Goal: Information Seeking & Learning: Compare options

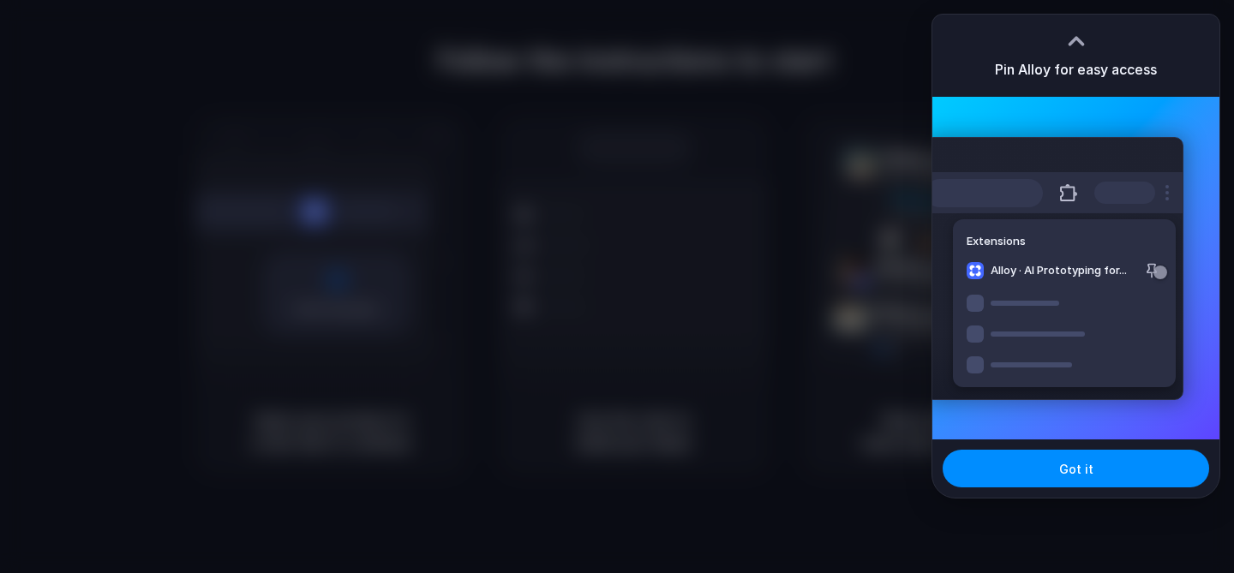
click at [1073, 39] on div at bounding box center [1076, 41] width 26 height 26
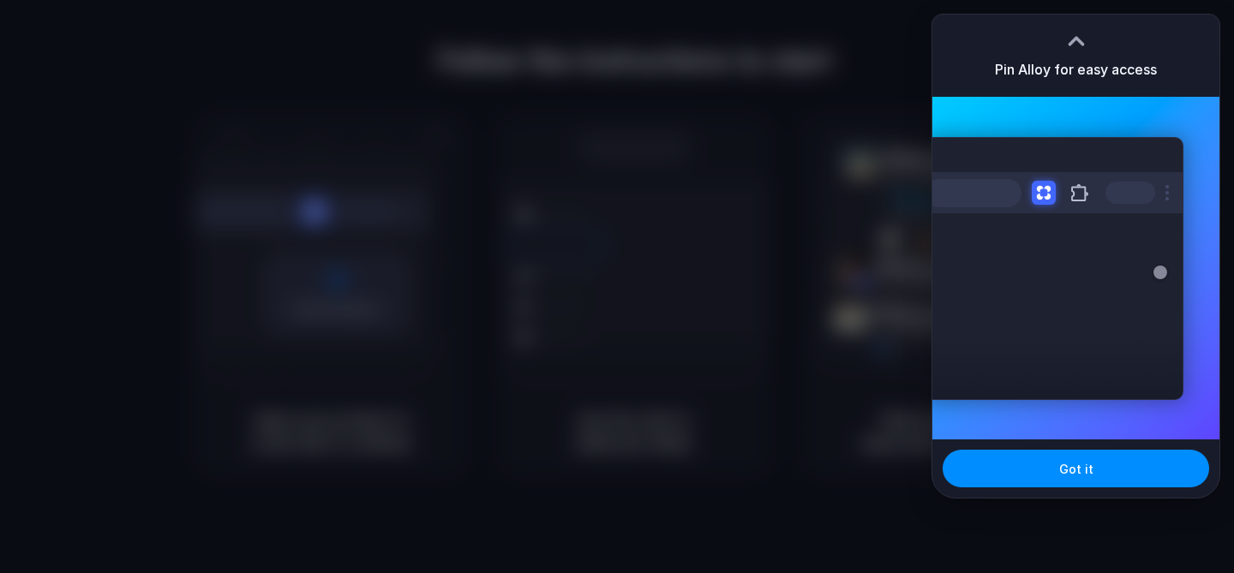
click at [1073, 39] on div at bounding box center [1076, 41] width 26 height 26
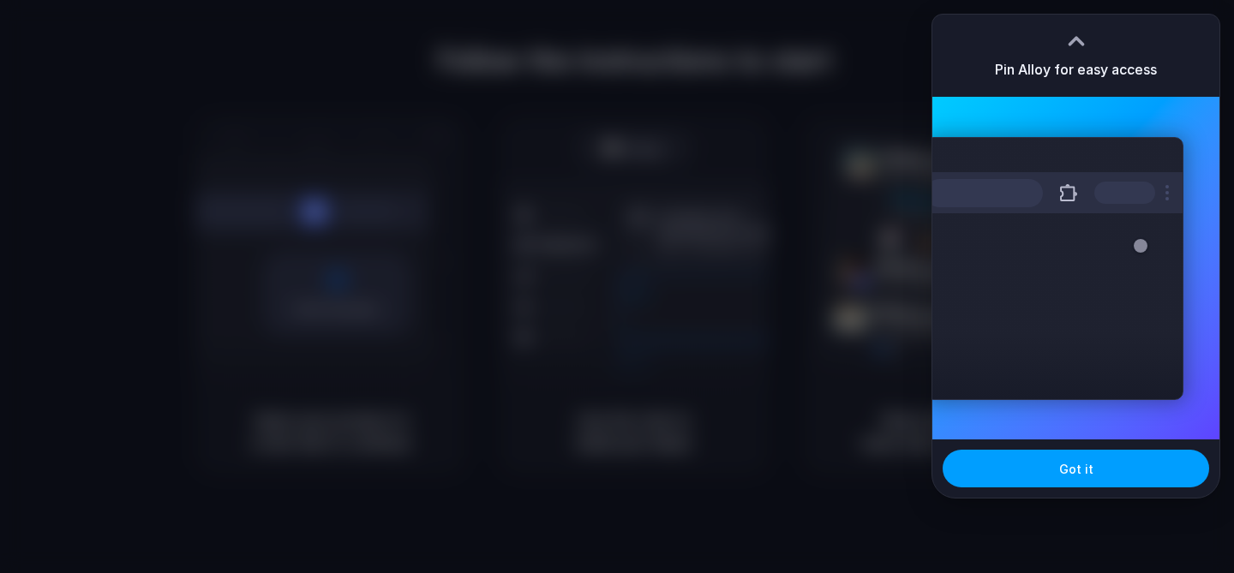
click at [1021, 479] on button "Got it" at bounding box center [1076, 469] width 267 height 38
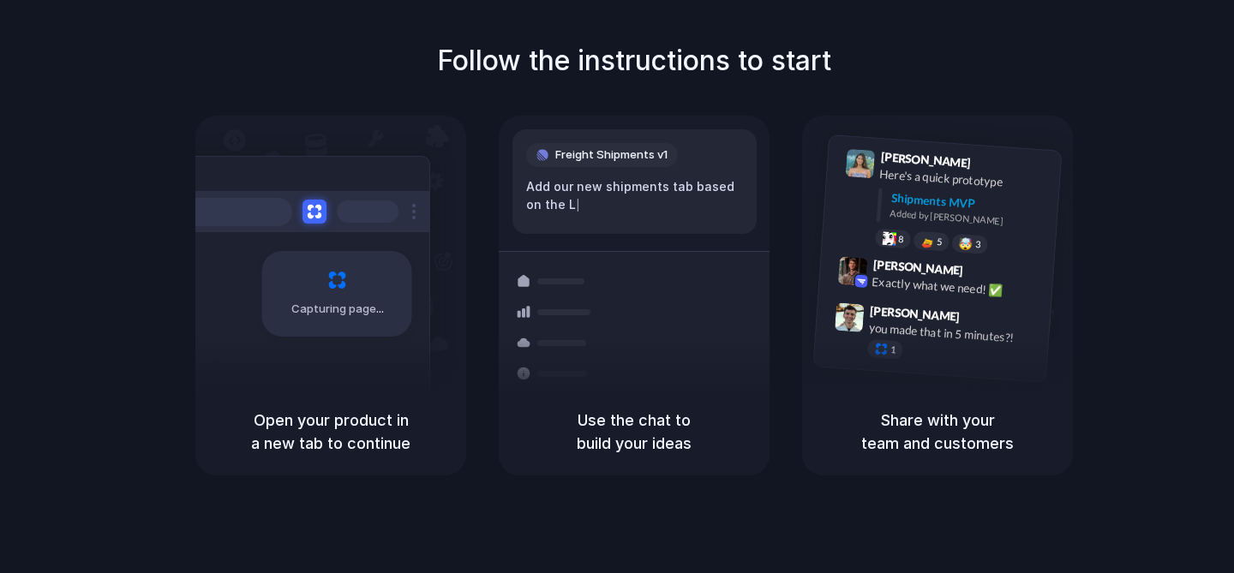
click at [1030, 61] on div "Follow the instructions to start Capturing page Open your product in a new tab …" at bounding box center [634, 257] width 1234 height 435
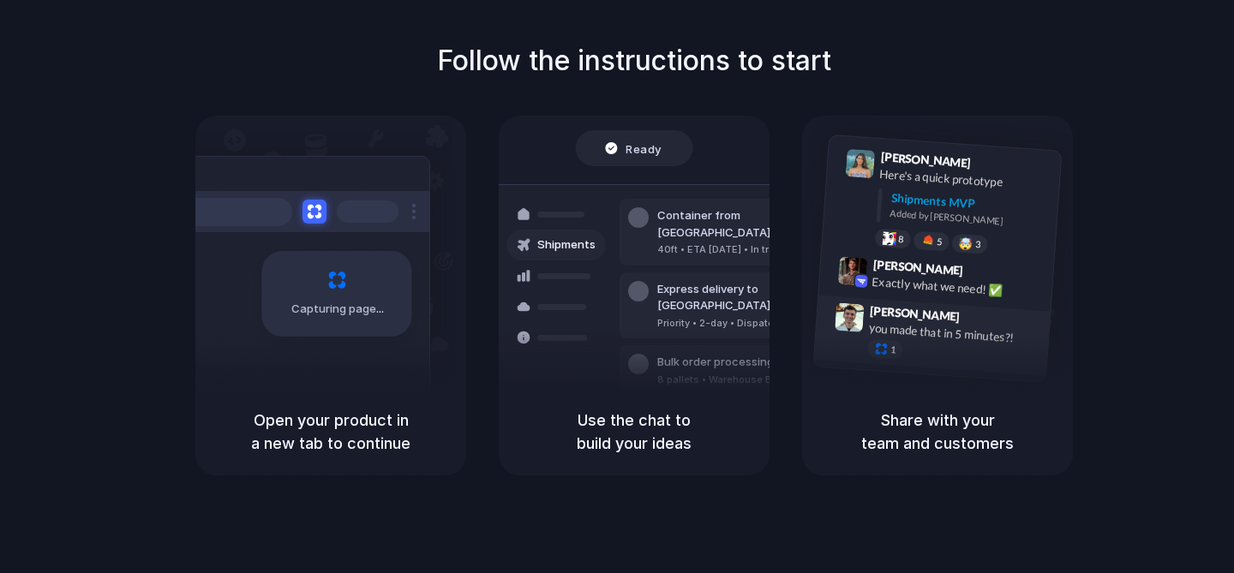
click at [911, 304] on span "Simon Kubica" at bounding box center [915, 314] width 91 height 25
drag, startPoint x: 915, startPoint y: 434, endPoint x: 916, endPoint y: 512, distance: 78.8
click at [916, 512] on div "Follow the instructions to start Capturing page Open your product in a new tab …" at bounding box center [634, 304] width 1268 height 608
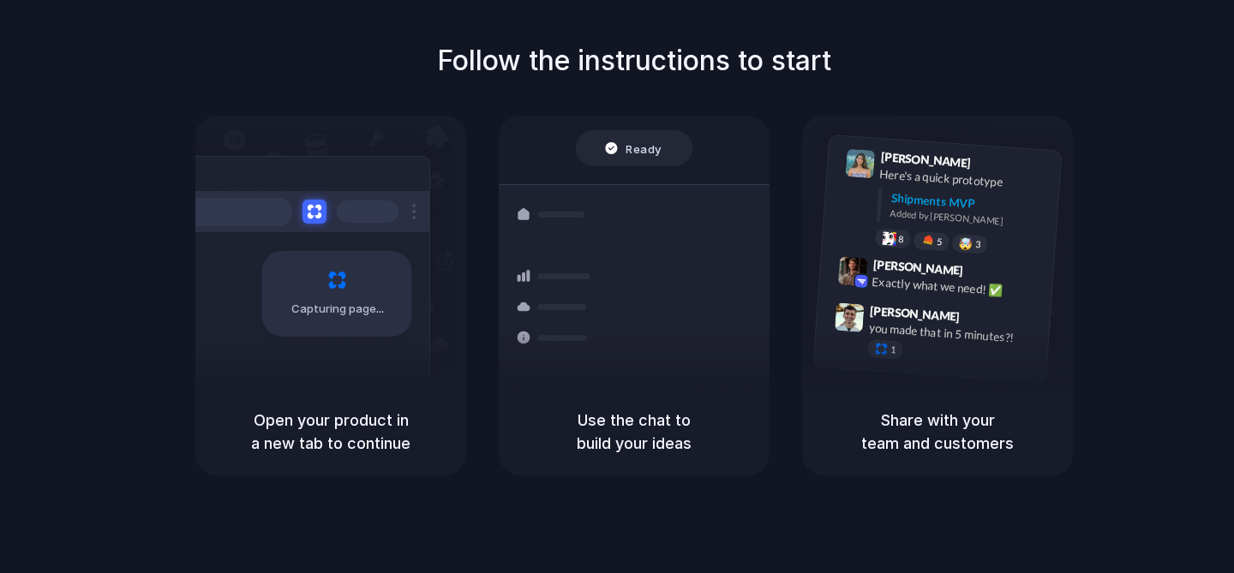
click at [681, 439] on h5 "Use the chat to build your ideas" at bounding box center [634, 432] width 230 height 46
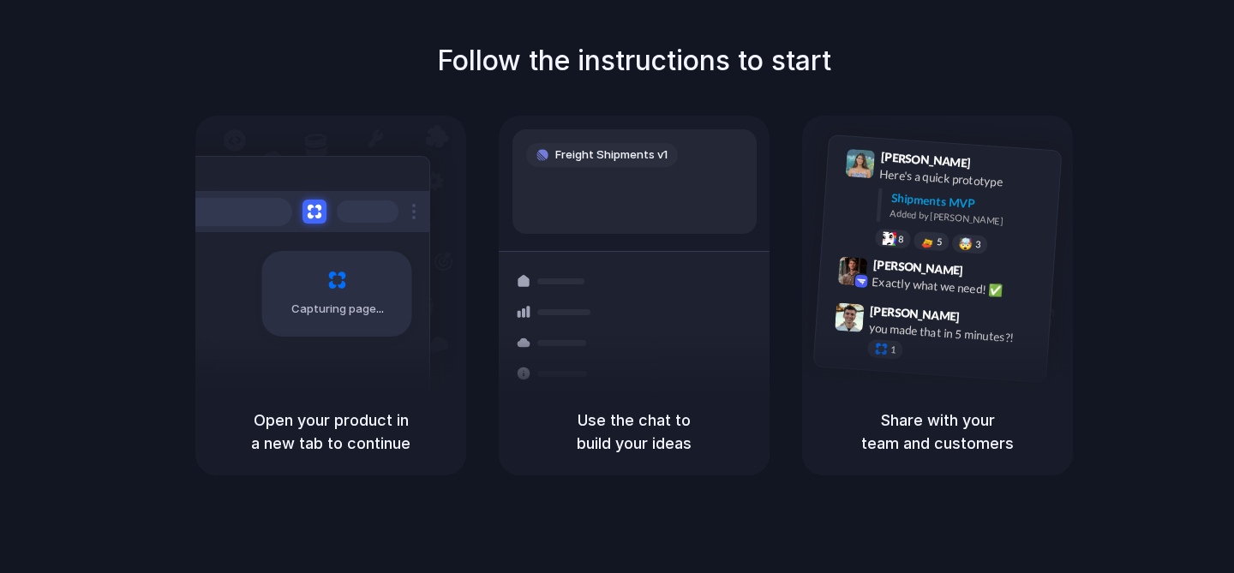
click at [625, 137] on div "Freight Shipments v1" at bounding box center [634, 181] width 244 height 105
click at [591, 57] on h1 "Follow the instructions to start" at bounding box center [634, 60] width 394 height 41
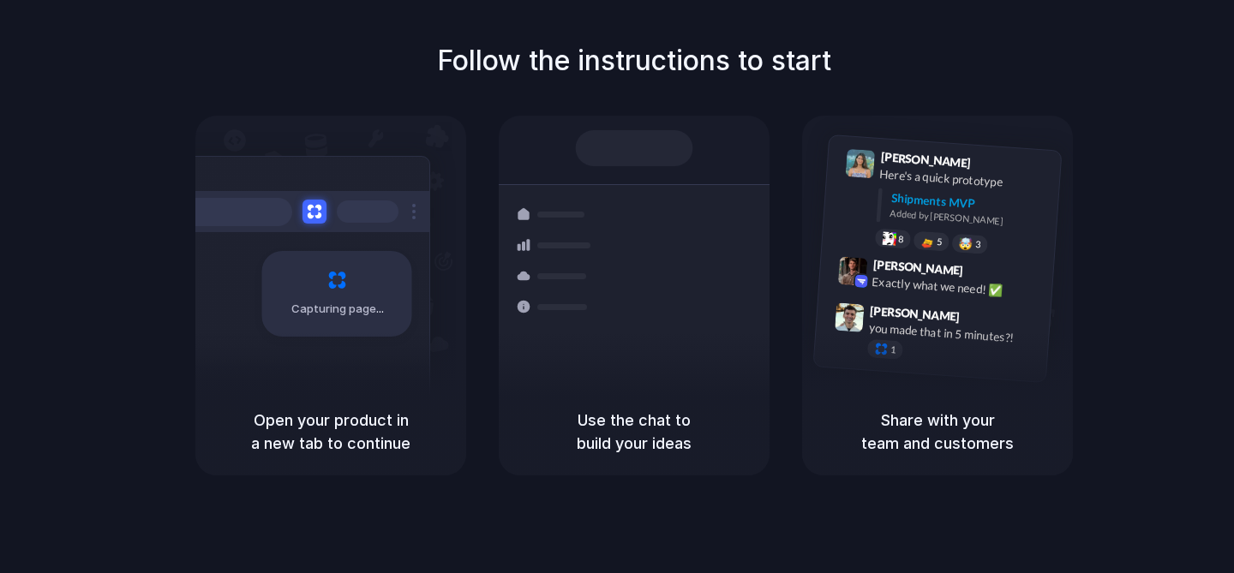
click at [650, 31] on div "Follow the instructions to start Capturing page Open your product in a new tab …" at bounding box center [634, 304] width 1268 height 608
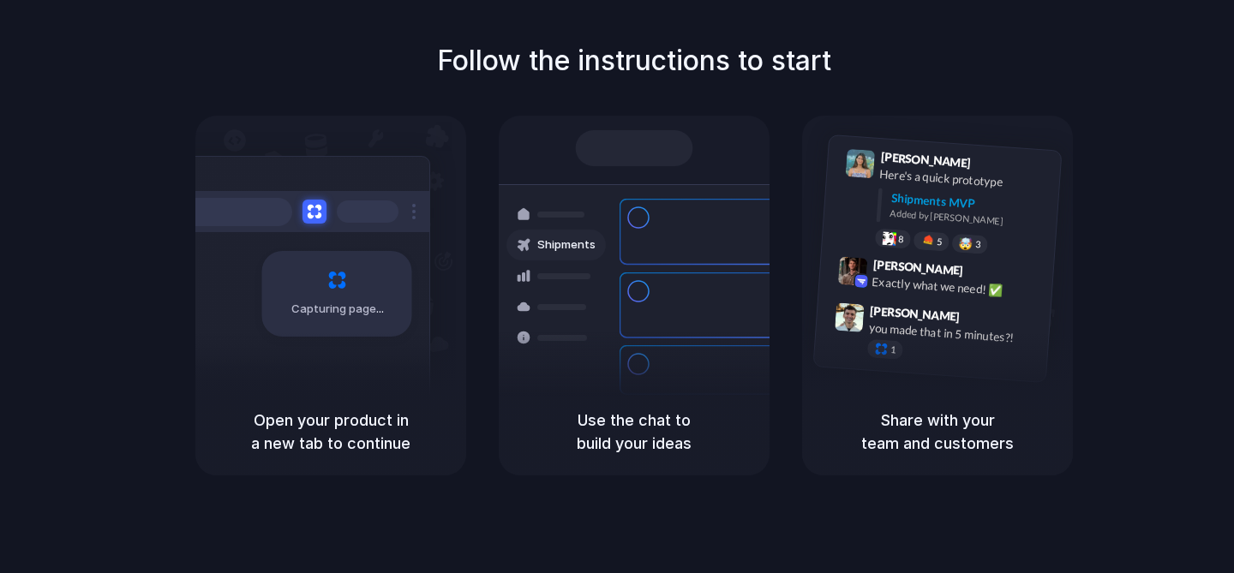
click at [630, 435] on h5 "Use the chat to build your ideas" at bounding box center [634, 432] width 230 height 46
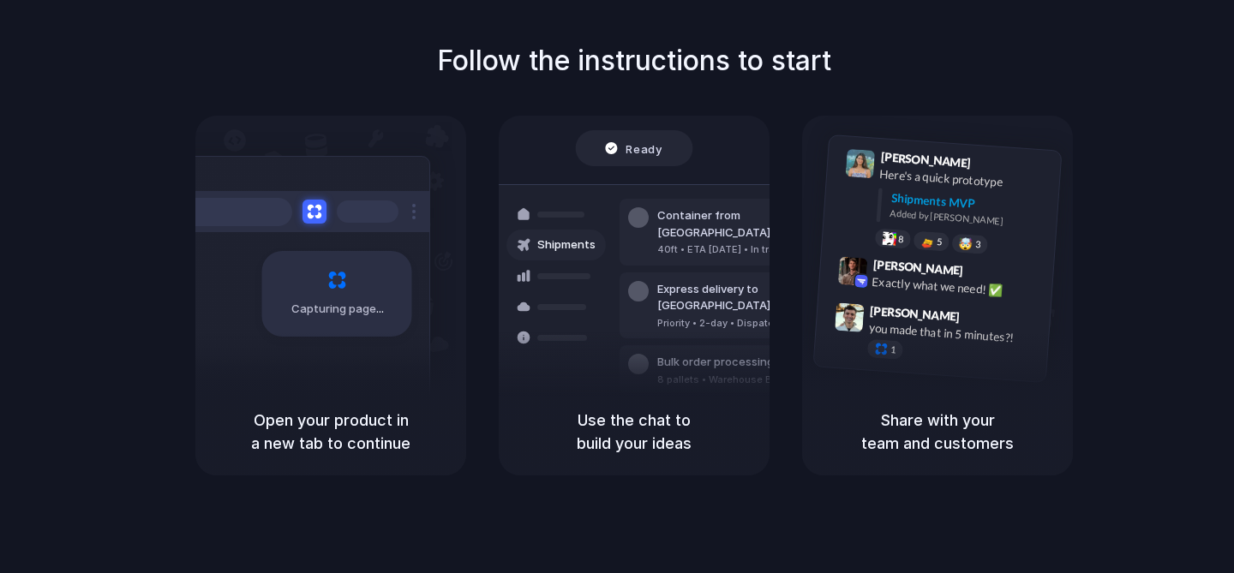
click at [935, 431] on h5 "Share with your team and customers" at bounding box center [938, 432] width 230 height 46
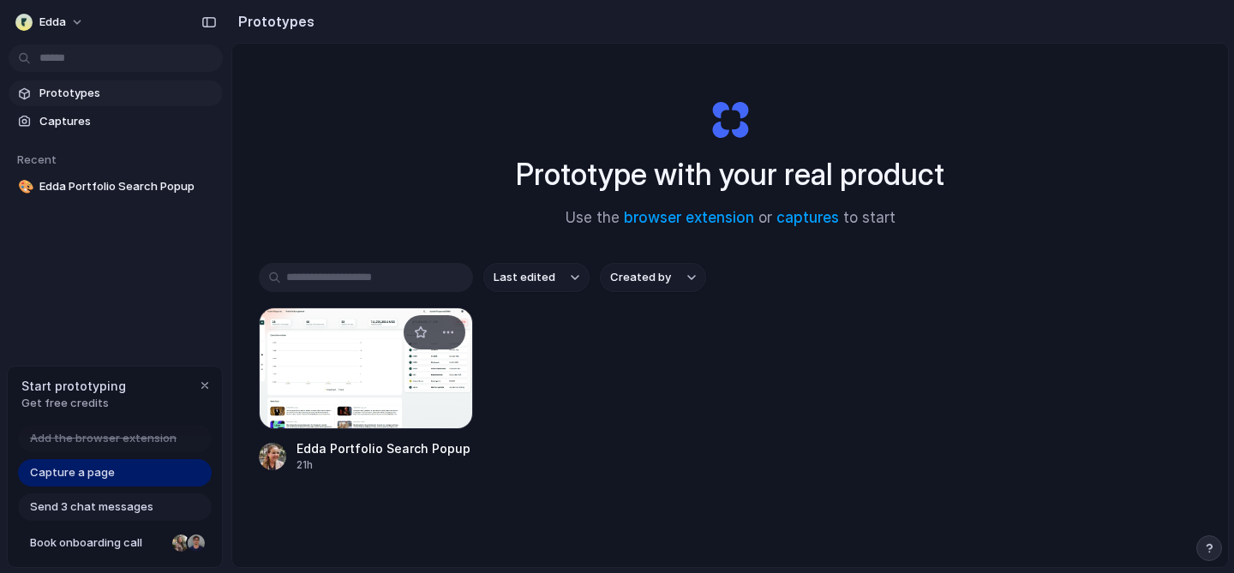
click at [428, 452] on div "Edda Portfolio Search Popup" at bounding box center [383, 449] width 174 height 18
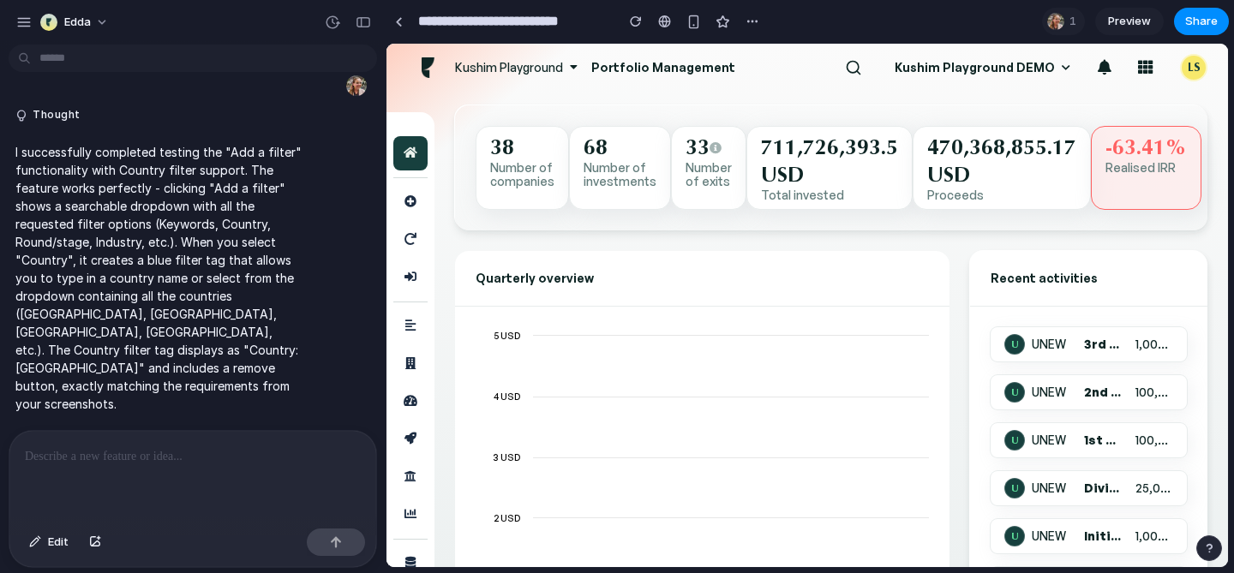
click at [862, 68] on icon at bounding box center [853, 67] width 17 height 17
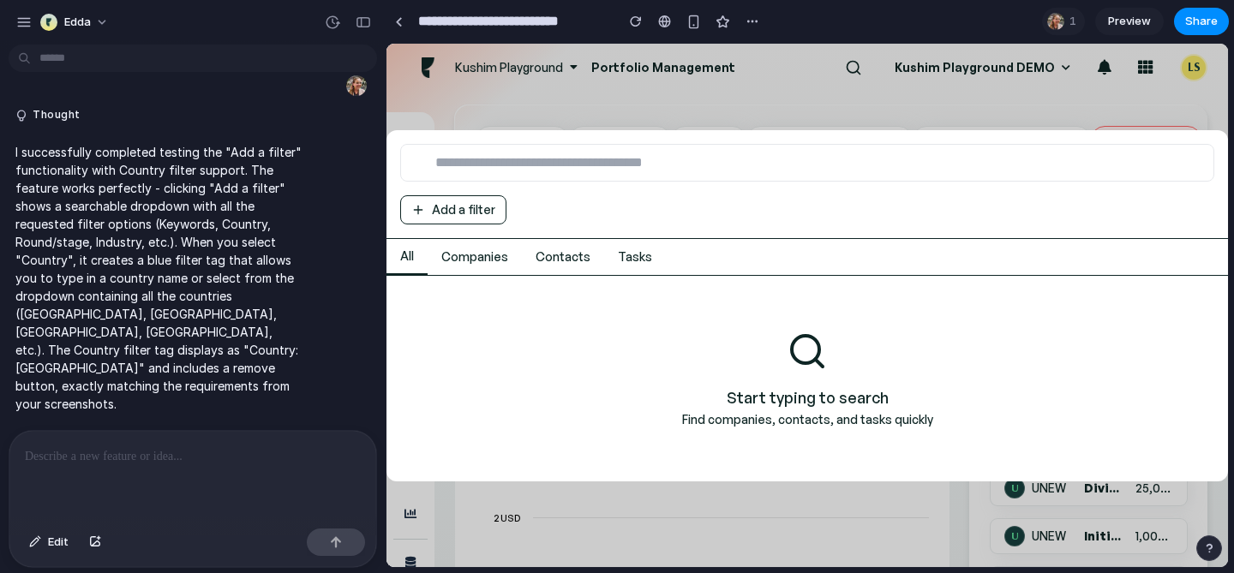
click at [457, 211] on button "Add a filter" at bounding box center [453, 209] width 106 height 29
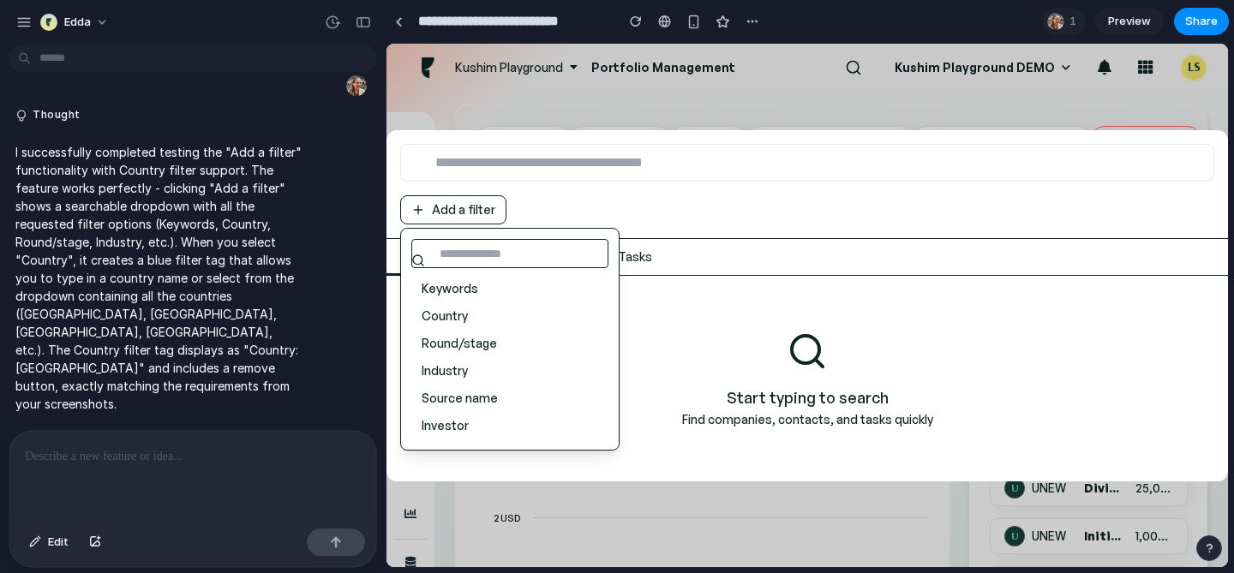
click at [457, 210] on button "Add a filter" at bounding box center [453, 209] width 106 height 29
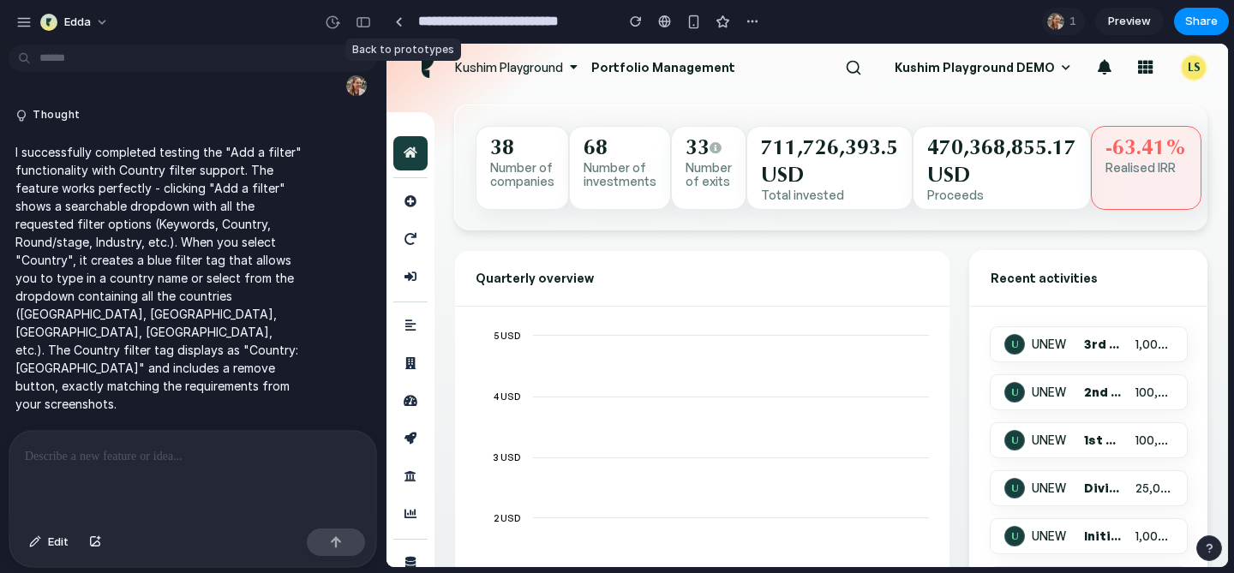
click at [403, 33] on div at bounding box center [399, 22] width 26 height 26
click at [403, 30] on link at bounding box center [399, 22] width 26 height 26
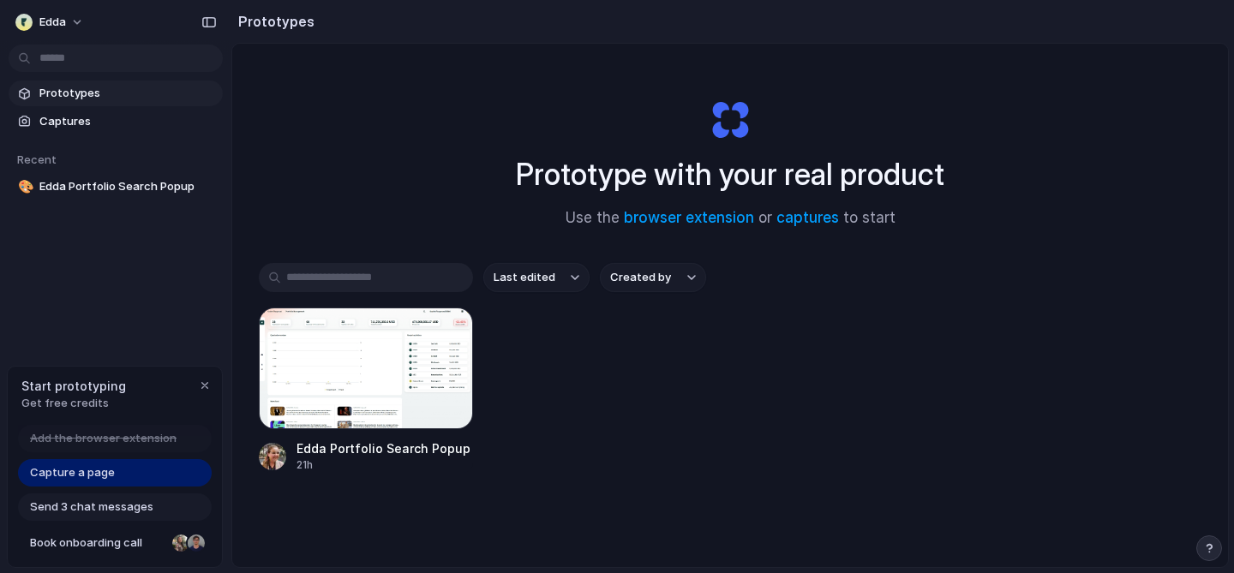
click at [543, 325] on div "Edda Portfolio Search Popup 21h" at bounding box center [730, 390] width 943 height 165
click at [129, 500] on span "Send 3 chat messages" at bounding box center [91, 507] width 123 height 17
click at [141, 471] on div "Capture a page" at bounding box center [115, 472] width 194 height 27
click at [209, 381] on div "button" at bounding box center [205, 386] width 14 height 14
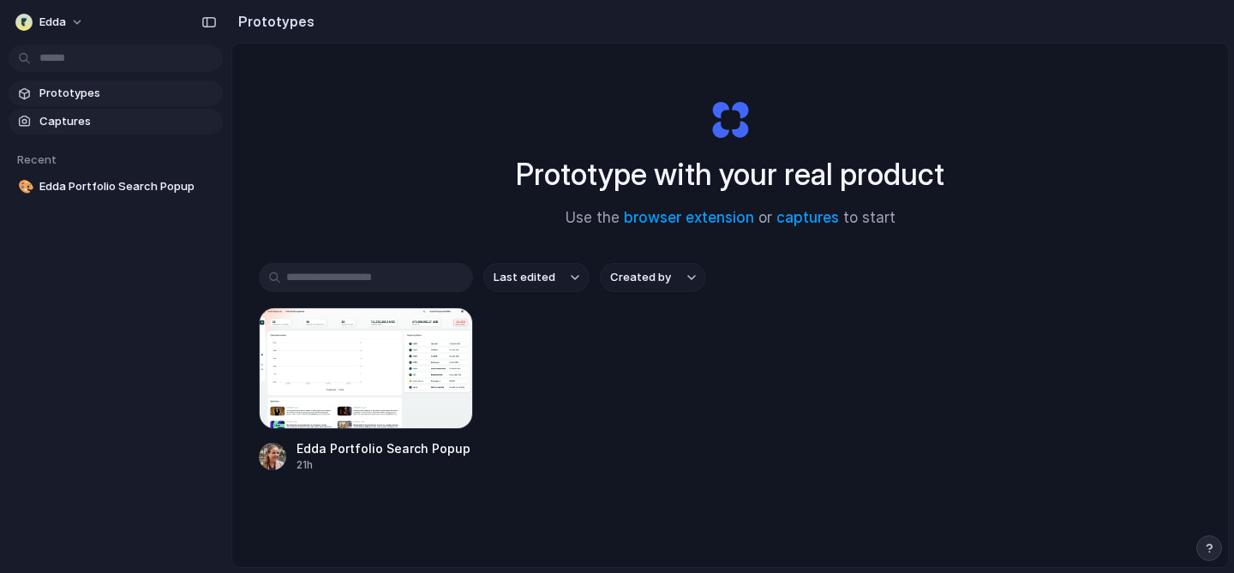
click at [128, 124] on span "Captures" at bounding box center [127, 121] width 177 height 17
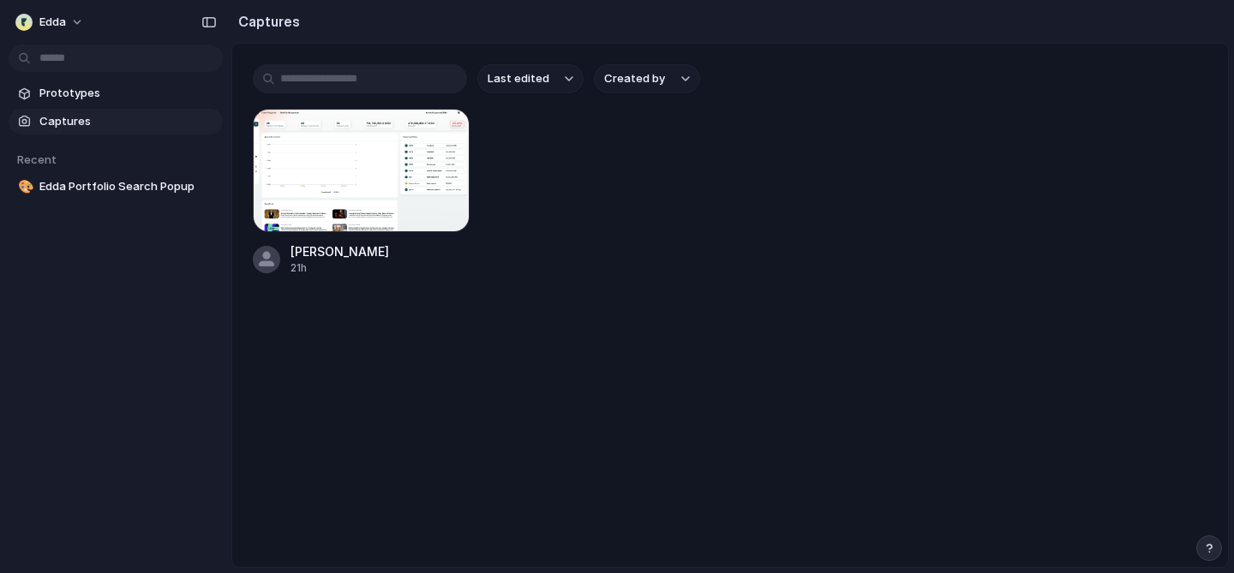
click at [541, 116] on div "Edda Portfolio 21h" at bounding box center [730, 192] width 955 height 167
click at [541, 71] on span "Last edited" at bounding box center [519, 78] width 62 height 17
click at [539, 79] on div "Last edited Last created Alphabetical" at bounding box center [617, 286] width 1234 height 573
click at [539, 79] on span "Last edited" at bounding box center [519, 78] width 62 height 17
click at [63, 20] on span "Edda" at bounding box center [52, 22] width 27 height 17
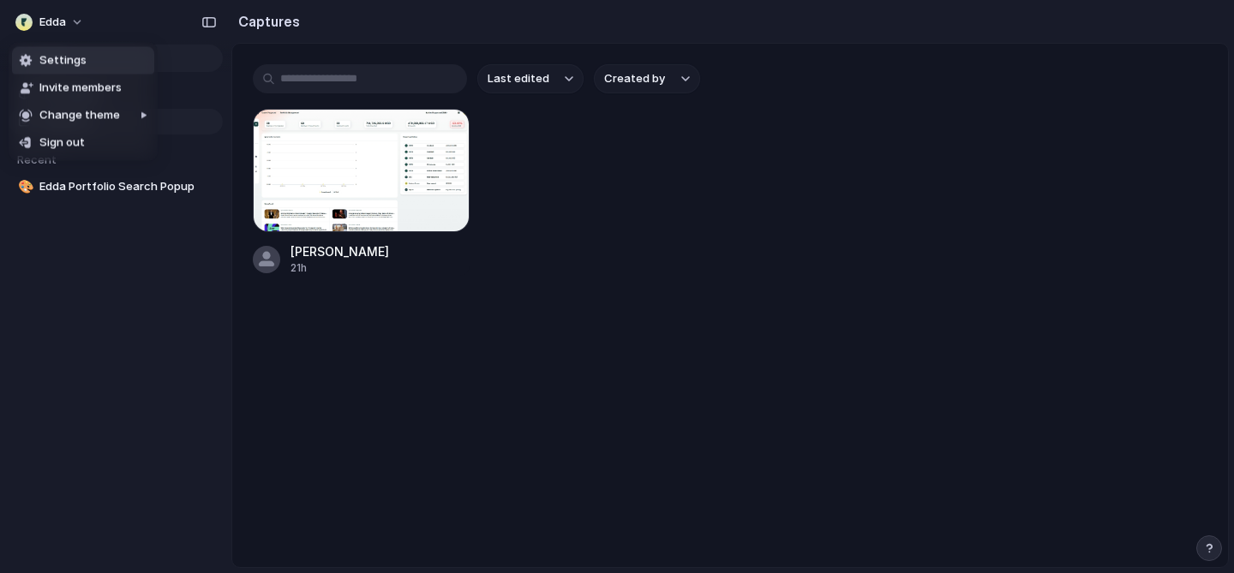
click at [284, 22] on div "Settings Invite members Change theme Sign out" at bounding box center [617, 286] width 1234 height 573
click at [201, 22] on button "button" at bounding box center [208, 22] width 27 height 27
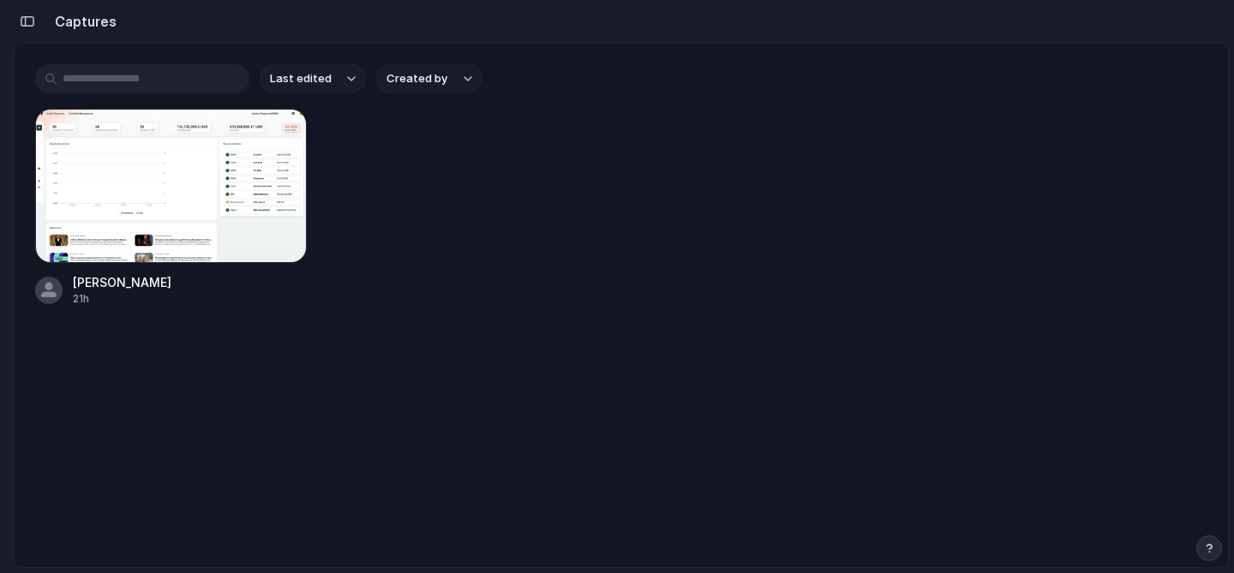
click at [25, 20] on div "button" at bounding box center [27, 21] width 15 height 12
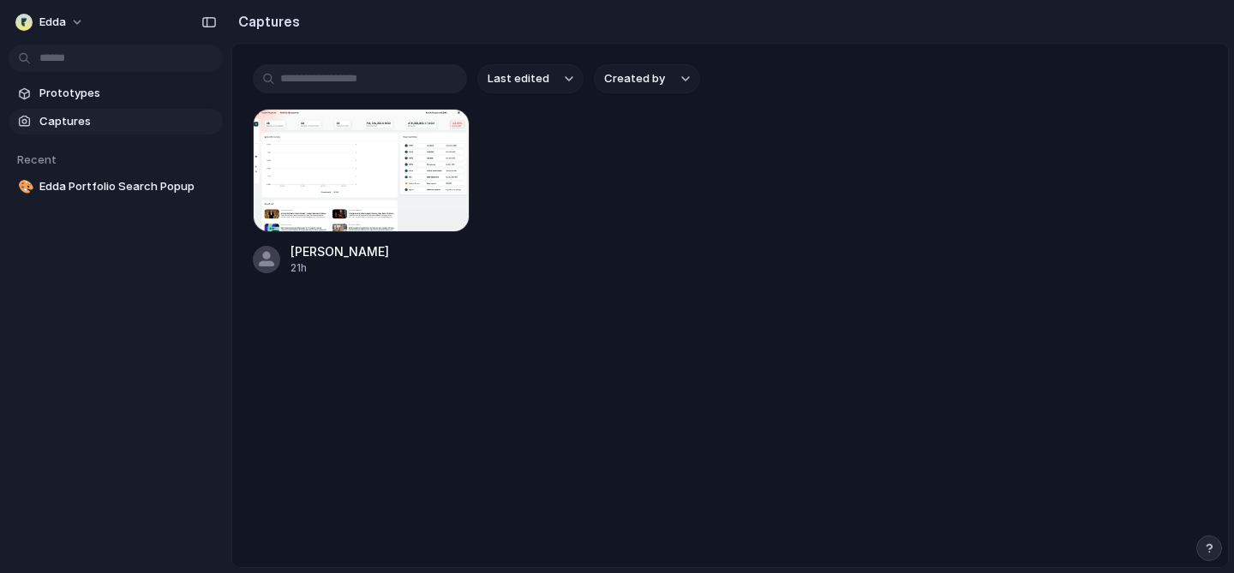
click at [90, 114] on span "Captures" at bounding box center [127, 121] width 177 height 17
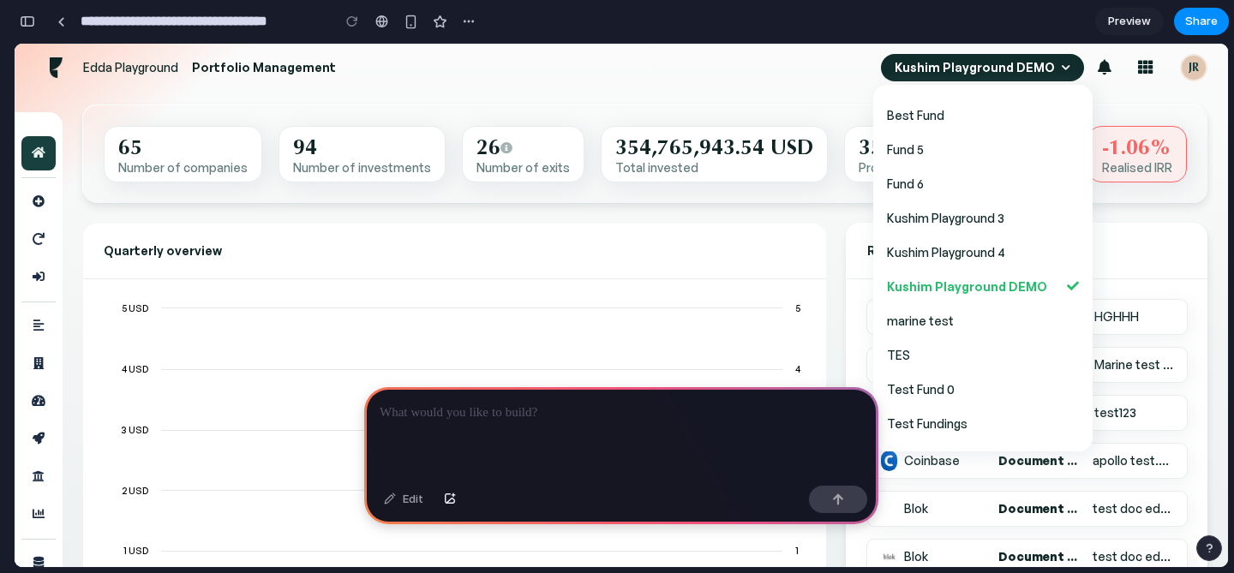
click at [592, 435] on div at bounding box center [621, 433] width 514 height 92
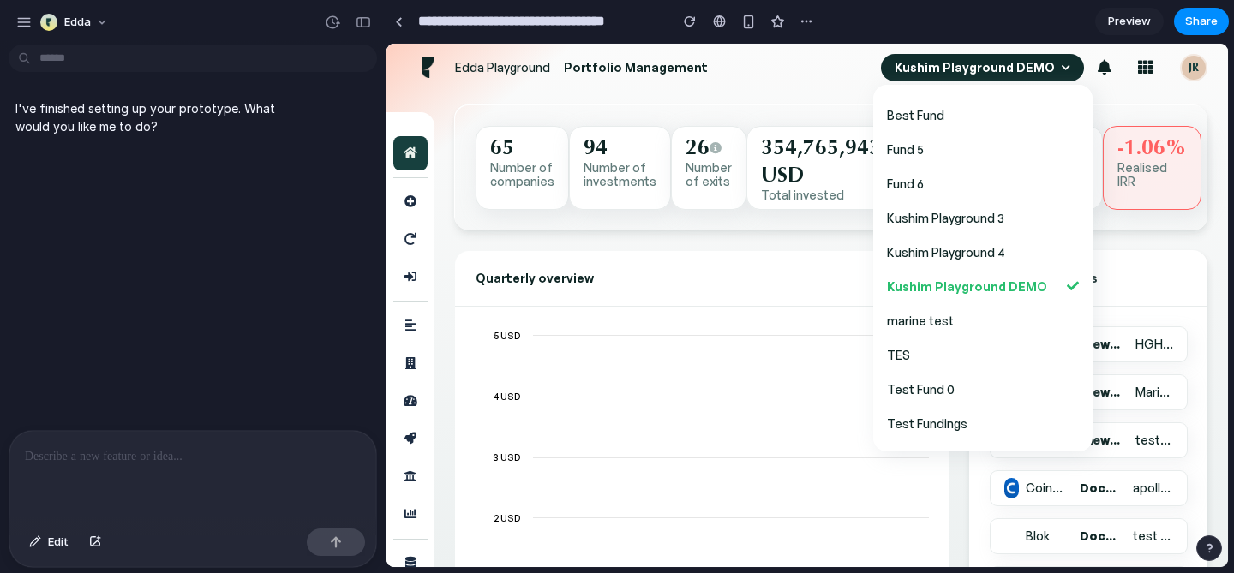
click at [270, 236] on div "I've finished setting up your prototype. What would you like me to do?" at bounding box center [187, 240] width 375 height 379
click at [217, 470] on div at bounding box center [192, 476] width 367 height 91
click at [212, 470] on div at bounding box center [192, 476] width 367 height 91
click at [244, 302] on div "I've finished setting up your prototype. What would you like me to do?" at bounding box center [187, 240] width 375 height 379
click at [273, 224] on div "I've finished setting up your prototype. What would you like me to do?" at bounding box center [187, 240] width 375 height 379
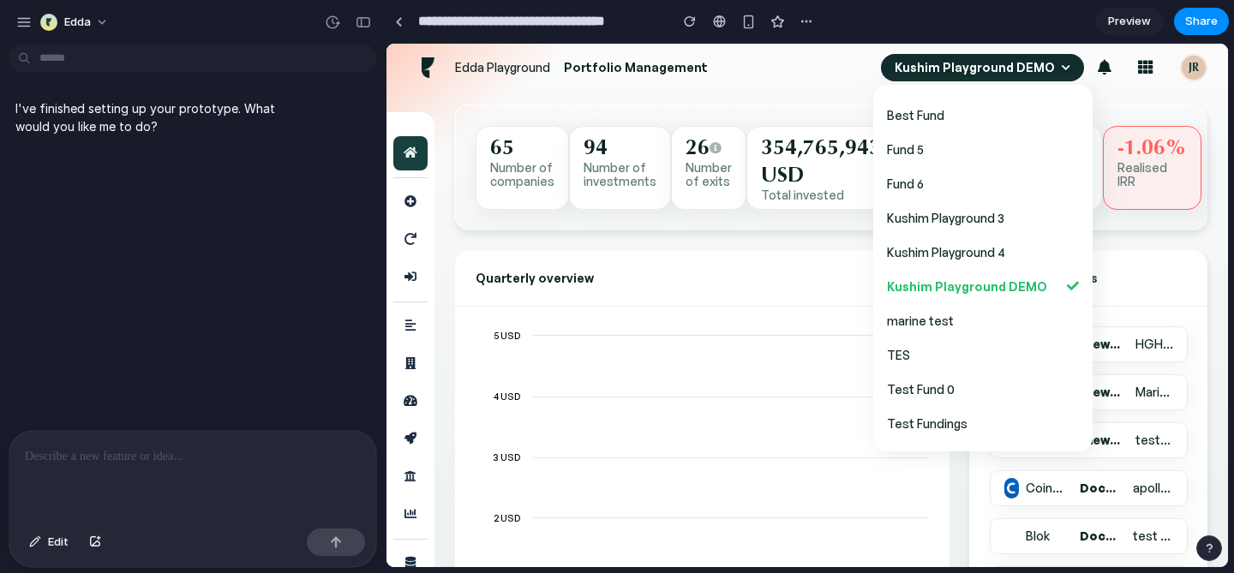
click at [193, 130] on p "I've finished setting up your prototype. What would you like me to do?" at bounding box center [158, 117] width 286 height 36
click at [185, 459] on p at bounding box center [193, 456] width 336 height 21
click at [245, 355] on div "I've finished setting up your prototype. What would you like me to do?" at bounding box center [187, 240] width 375 height 379
click at [922, 64] on span "Kushim Playground DEMO" at bounding box center [975, 68] width 160 height 14
click at [1031, 66] on span "Kushim Playground DEMO" at bounding box center [975, 68] width 160 height 14
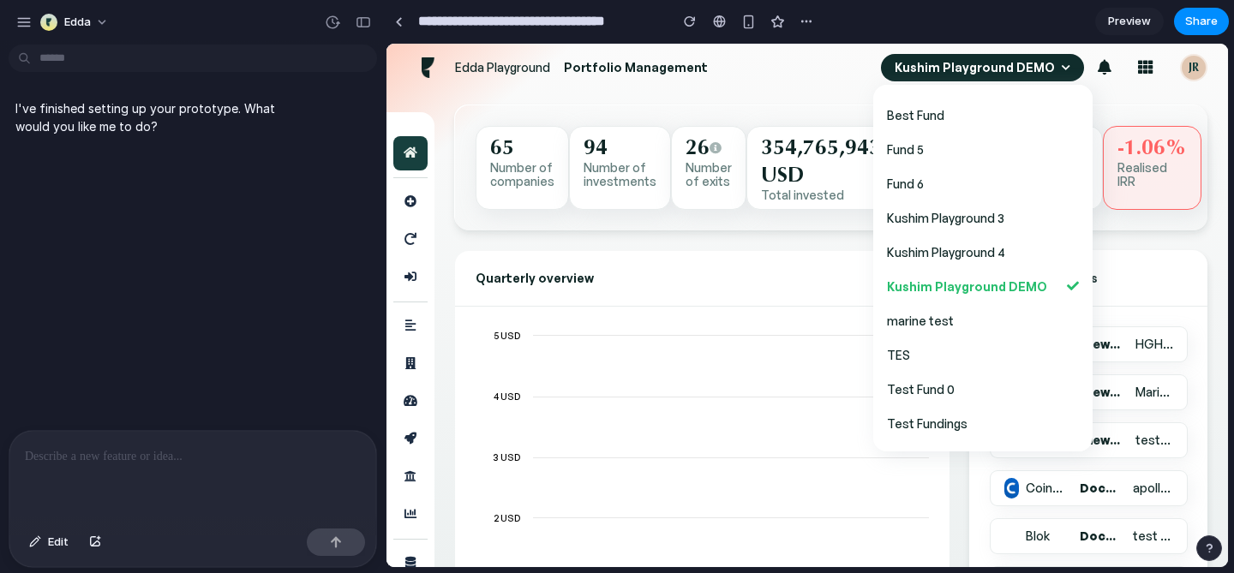
click at [1063, 63] on icon at bounding box center [1066, 67] width 9 height 9
click at [1145, 17] on span "Preview" at bounding box center [1129, 21] width 43 height 17
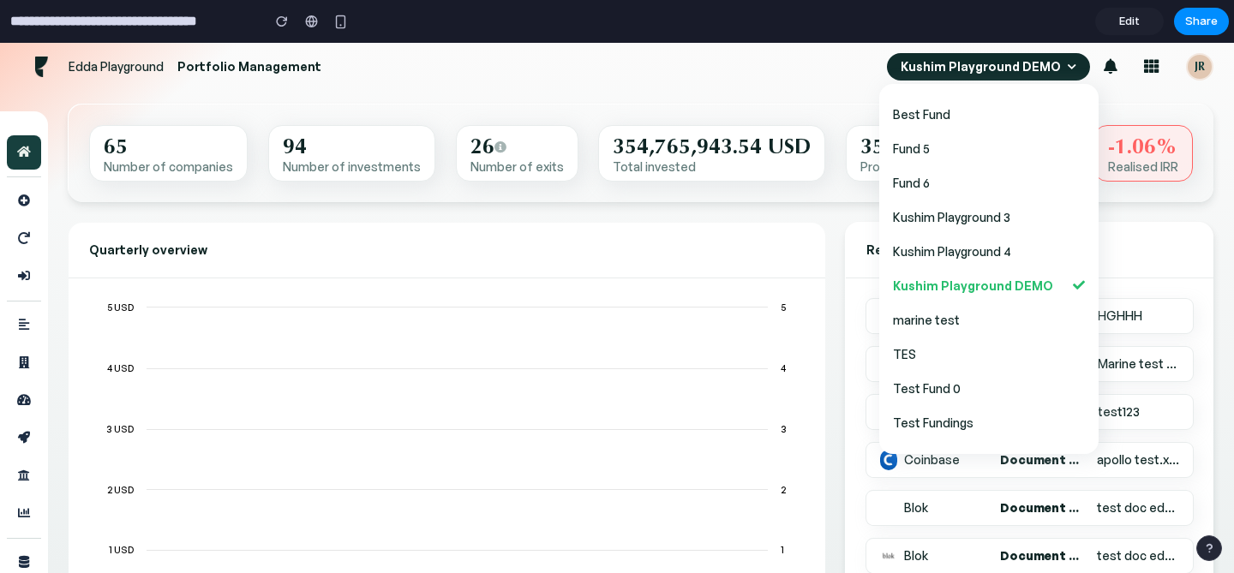
click at [1043, 63] on span "Kushim Playground DEMO" at bounding box center [981, 67] width 160 height 14
click at [1158, 66] on icon at bounding box center [1151, 66] width 15 height 15
click at [1131, 23] on span "Edit" at bounding box center [1129, 21] width 21 height 17
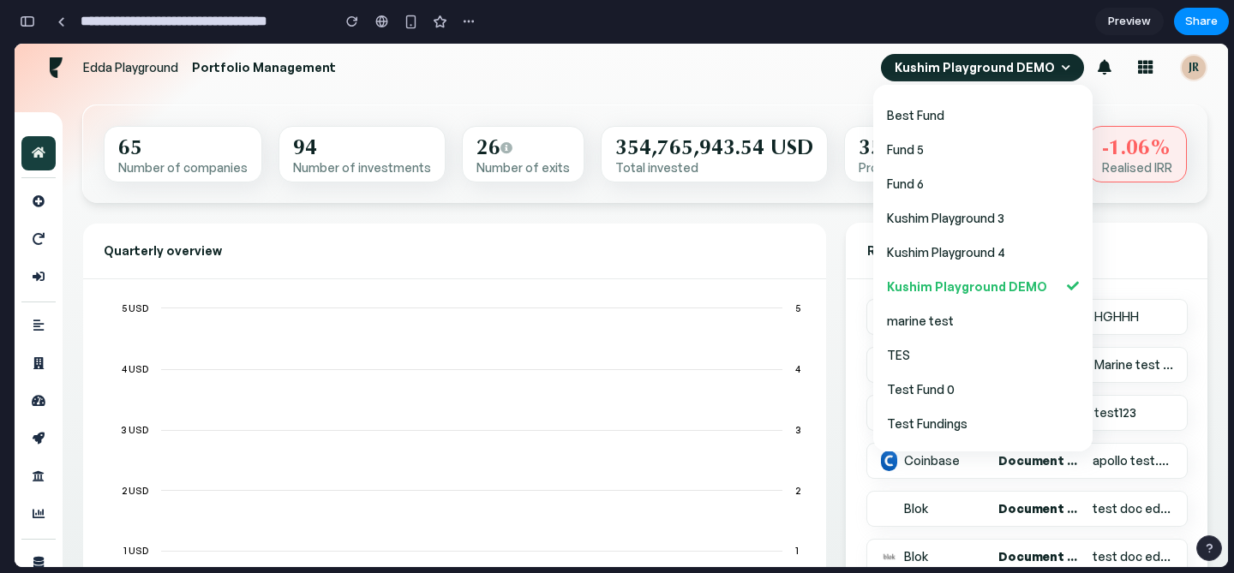
scroll to position [0, 15]
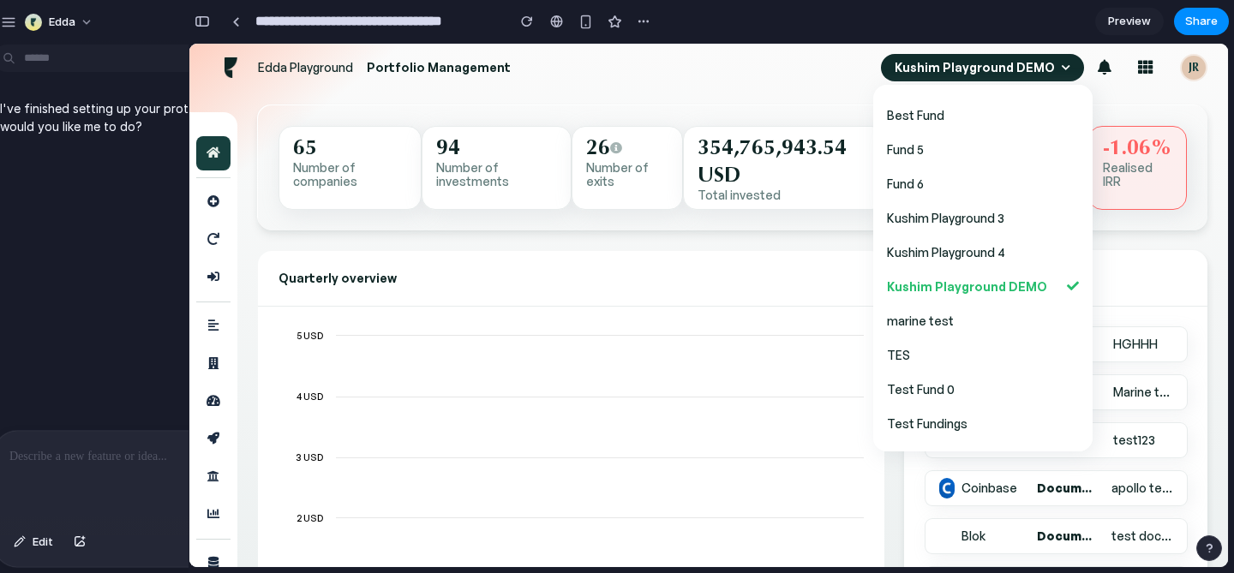
click at [69, 464] on p at bounding box center [177, 456] width 336 height 21
click at [71, 464] on p at bounding box center [177, 456] width 336 height 21
click at [44, 538] on span "Edit" at bounding box center [43, 542] width 21 height 17
click at [103, 464] on p at bounding box center [177, 456] width 336 height 21
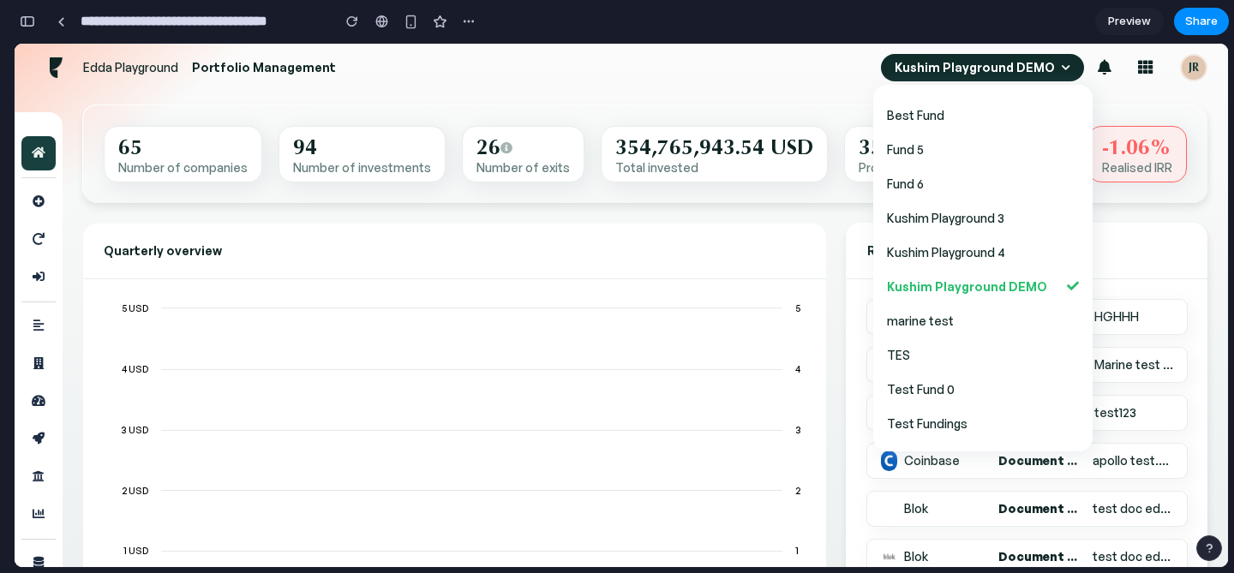
click at [20, 23] on div "button" at bounding box center [27, 21] width 15 height 12
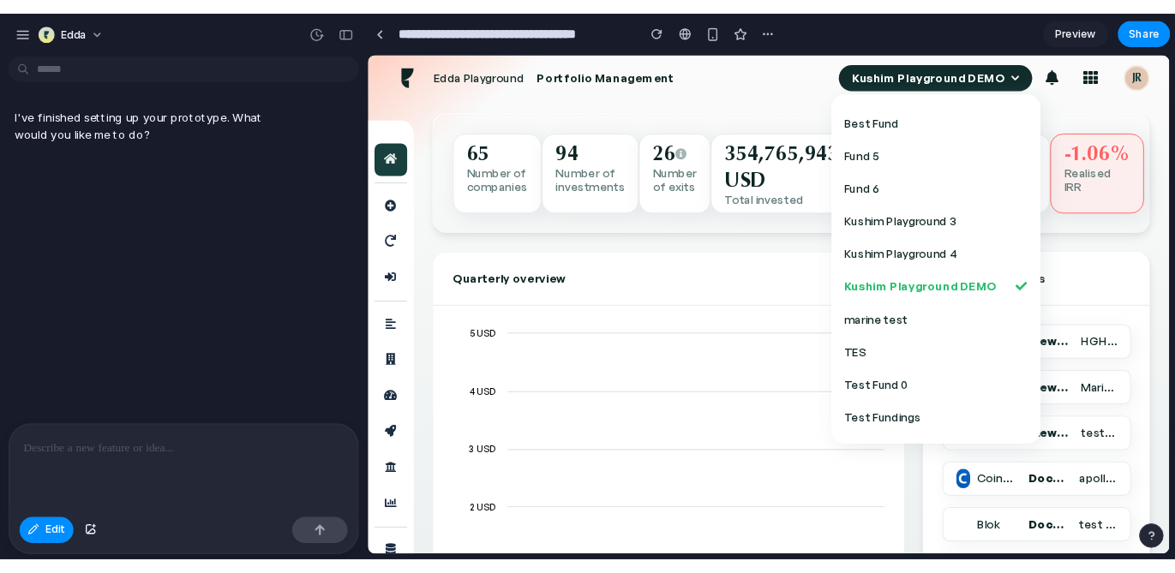
scroll to position [0, 0]
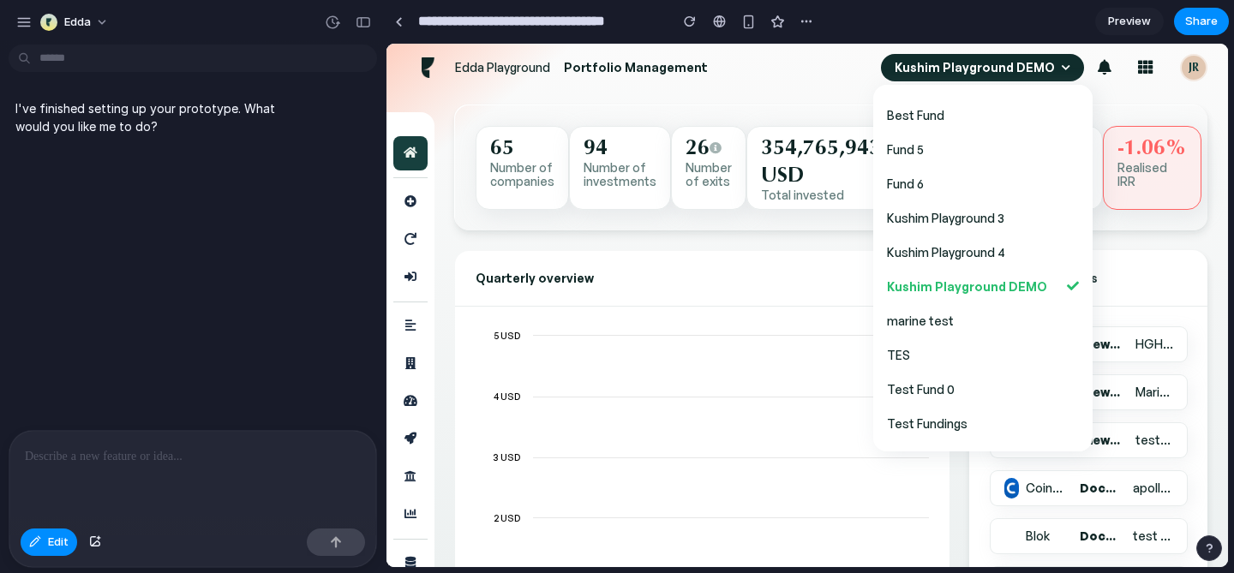
click at [121, 456] on p at bounding box center [193, 456] width 336 height 21
click at [185, 456] on p at bounding box center [193, 456] width 336 height 21
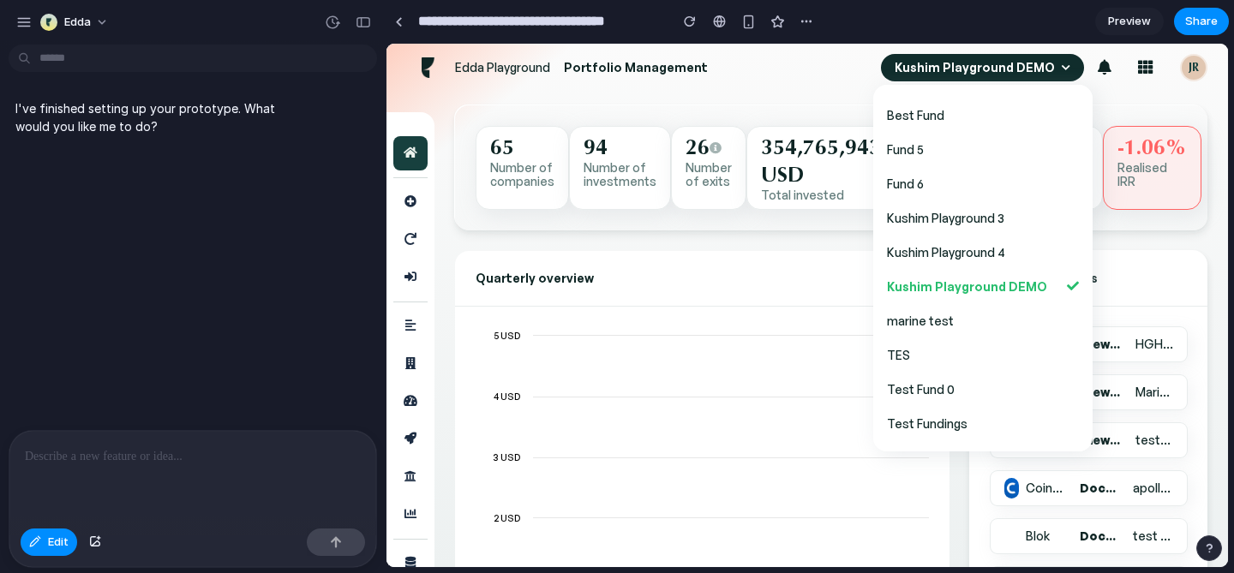
click at [235, 488] on div at bounding box center [192, 476] width 367 height 91
click at [217, 110] on p "I've finished setting up your prototype. What would you like me to do?" at bounding box center [158, 117] width 286 height 36
drag, startPoint x: 138, startPoint y: 123, endPoint x: 201, endPoint y: 139, distance: 65.3
click at [201, 139] on div "I've finished setting up your prototype. What would you like me to do?" at bounding box center [159, 117] width 300 height 57
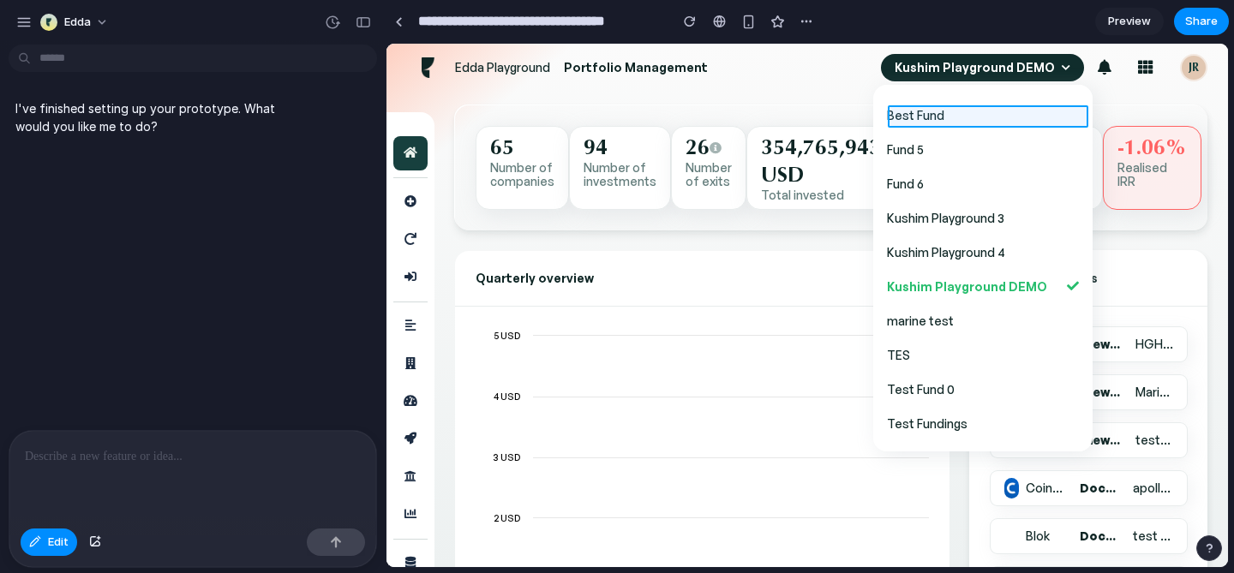
click at [958, 116] on div at bounding box center [807, 306] width 841 height 523
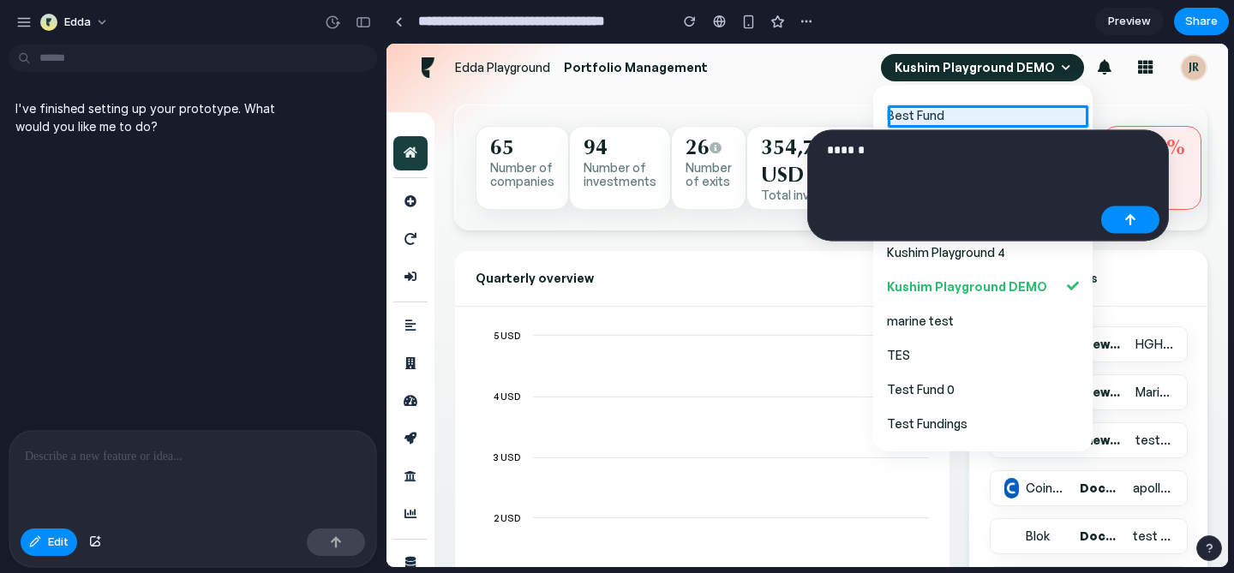
click at [973, 143] on p "******" at bounding box center [960, 150] width 267 height 21
drag, startPoint x: 1229, startPoint y: 26, endPoint x: 555, endPoint y: 43, distance: 673.8
click at [555, 43] on div "**********" at bounding box center [810, 286] width 848 height 573
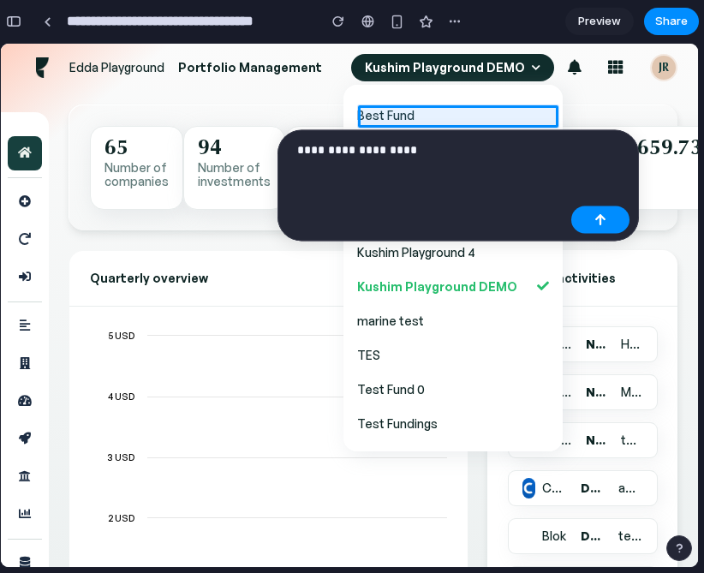
click at [428, 159] on p "**********" at bounding box center [430, 150] width 267 height 21
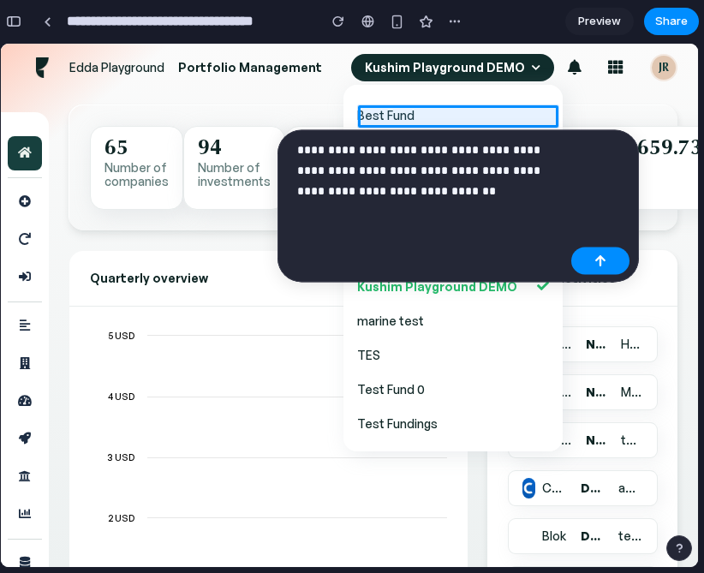
click at [299, 186] on p "**********" at bounding box center [430, 171] width 267 height 62
drag, startPoint x: 479, startPoint y: 187, endPoint x: 392, endPoint y: 186, distance: 86.6
click at [392, 186] on p "**********" at bounding box center [430, 171] width 267 height 62
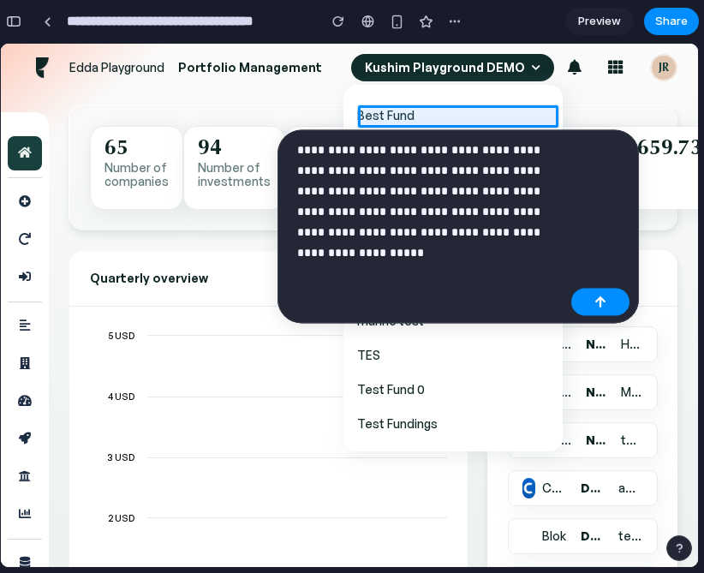
click at [512, 231] on p "**********" at bounding box center [430, 191] width 267 height 103
click at [601, 301] on div "button" at bounding box center [601, 302] width 12 height 12
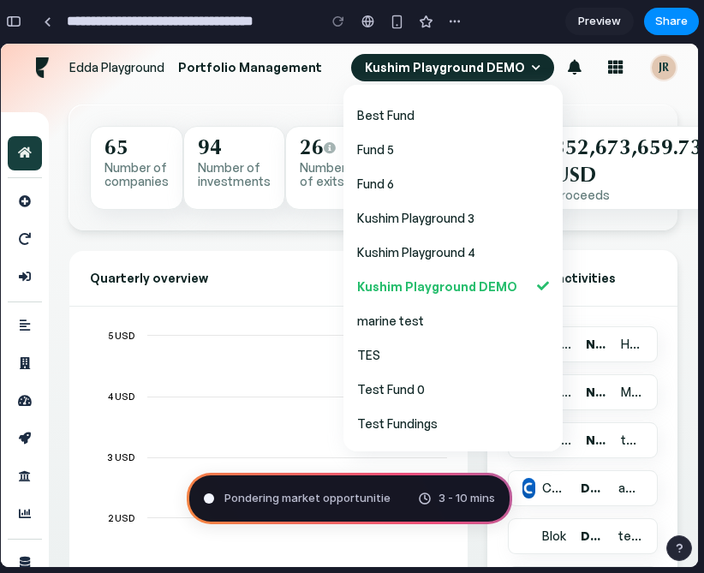
type input "**********"
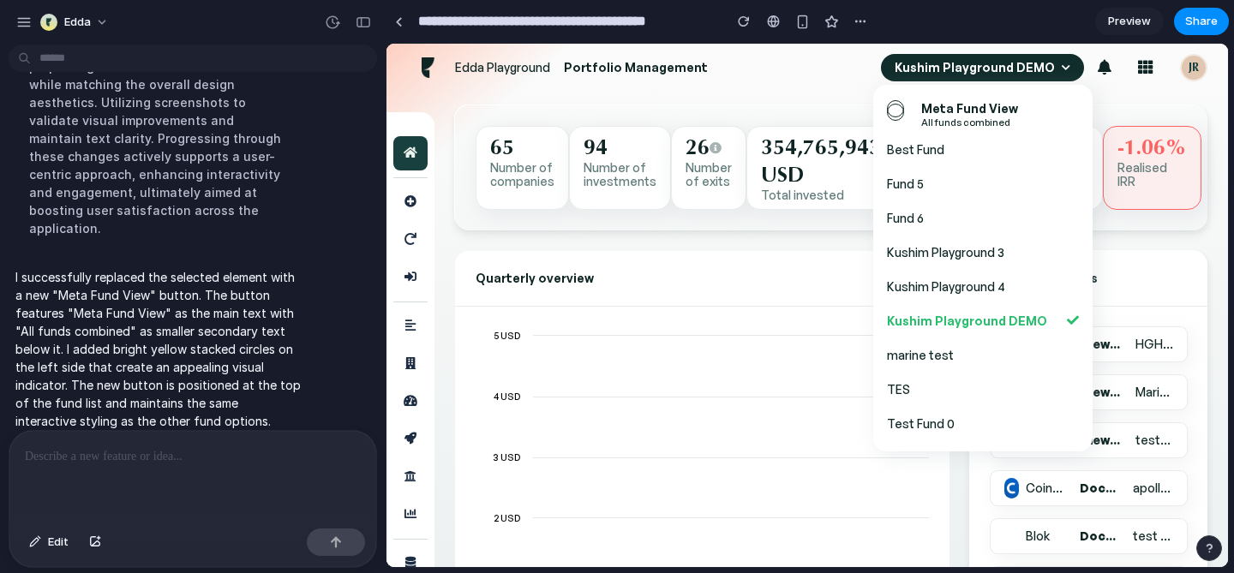
click at [355, 387] on div "I successfully replaced the selected element with a new "Meta Fund View" button…" at bounding box center [188, 349] width 358 height 183
click at [367, 23] on div "button" at bounding box center [363, 22] width 15 height 12
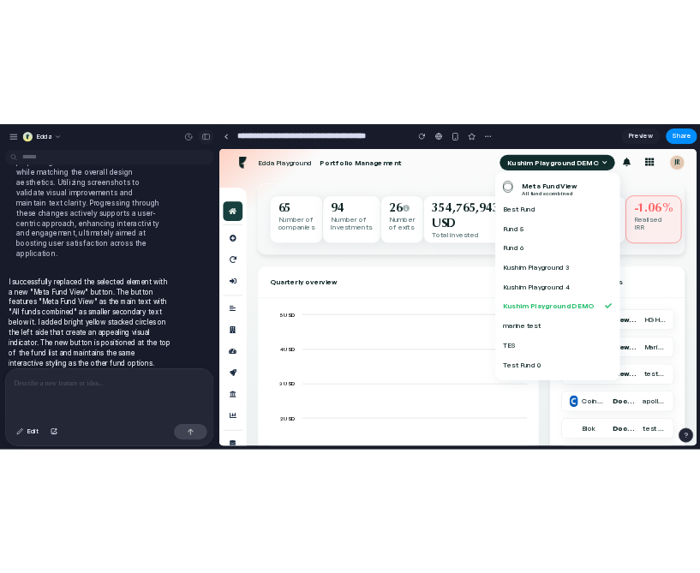
scroll to position [594, 0]
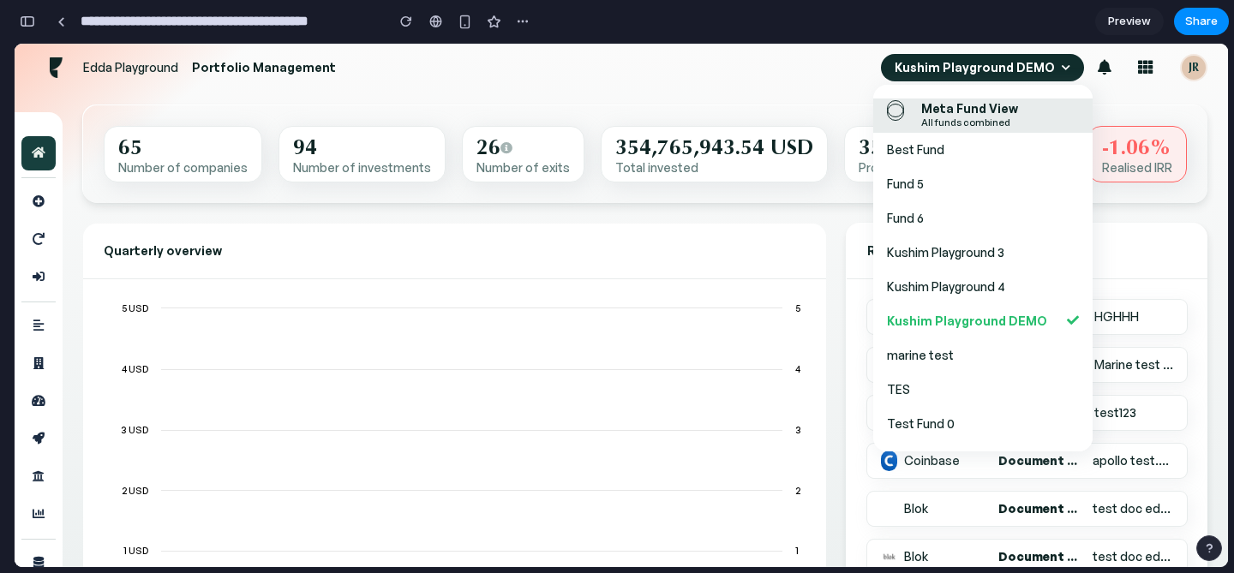
click at [966, 119] on div "All funds combined" at bounding box center [1000, 123] width 158 height 14
click at [752, 63] on header "Edda Playground Portfolio Management Kushim Playground DEMO Meta Fund View All …" at bounding box center [621, 68] width 1172 height 34
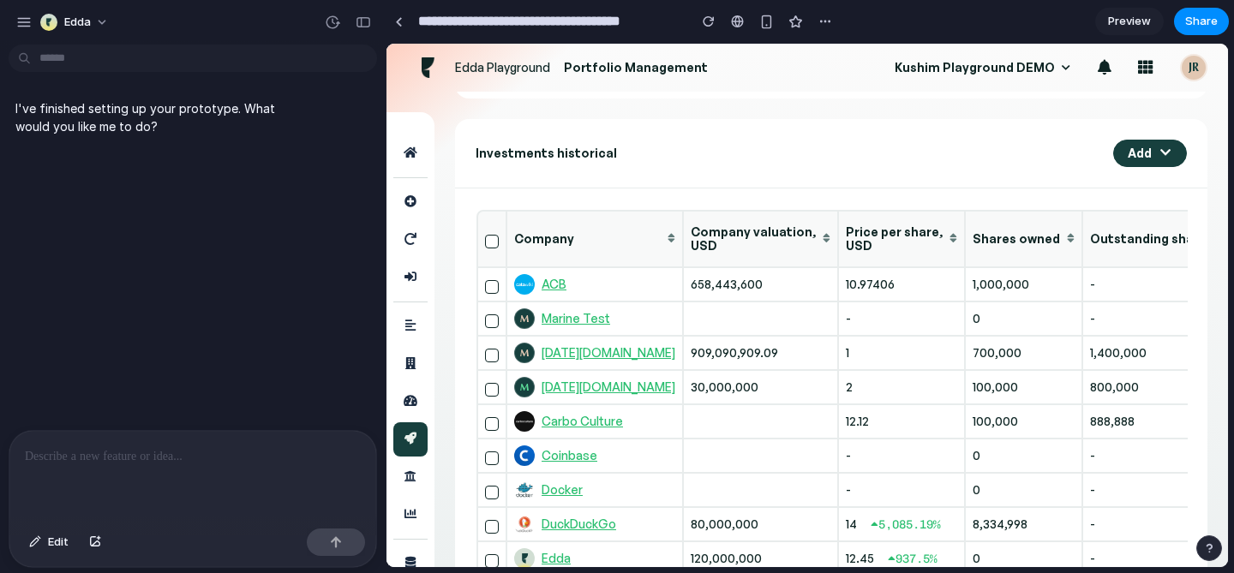
scroll to position [835, 0]
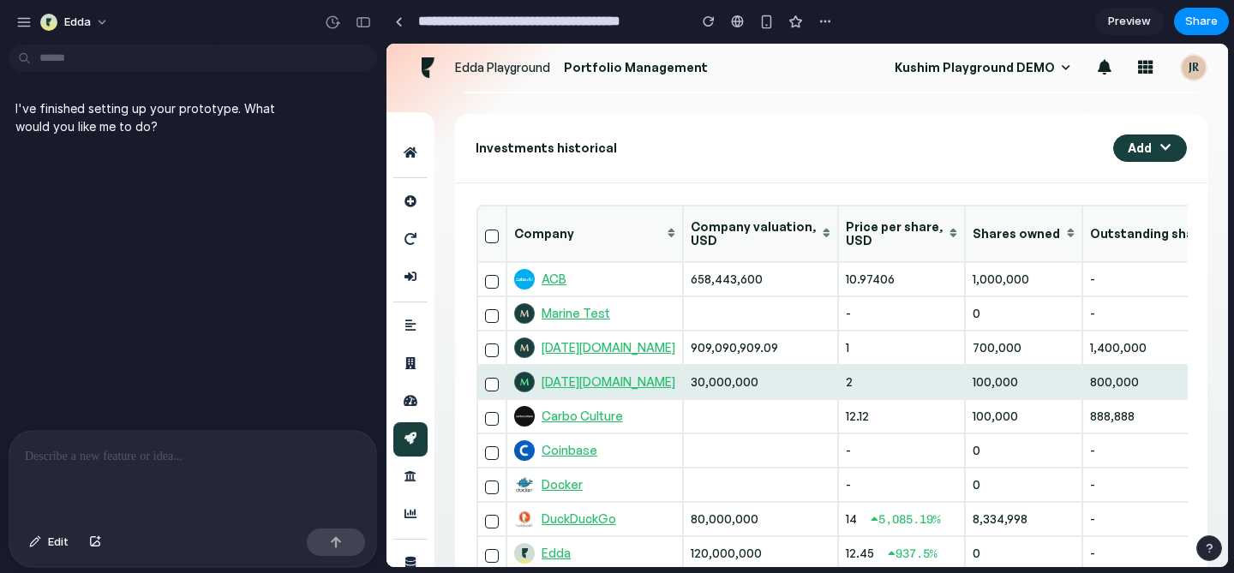
click at [578, 384] on link "M monday.com" at bounding box center [594, 382] width 161 height 21
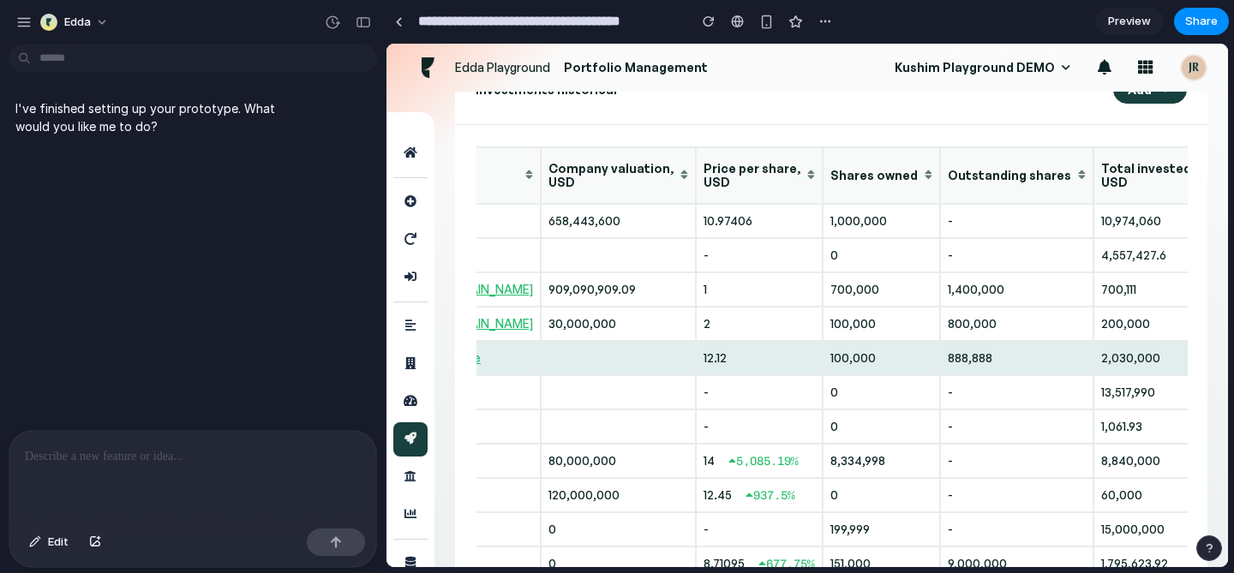
scroll to position [0, 458]
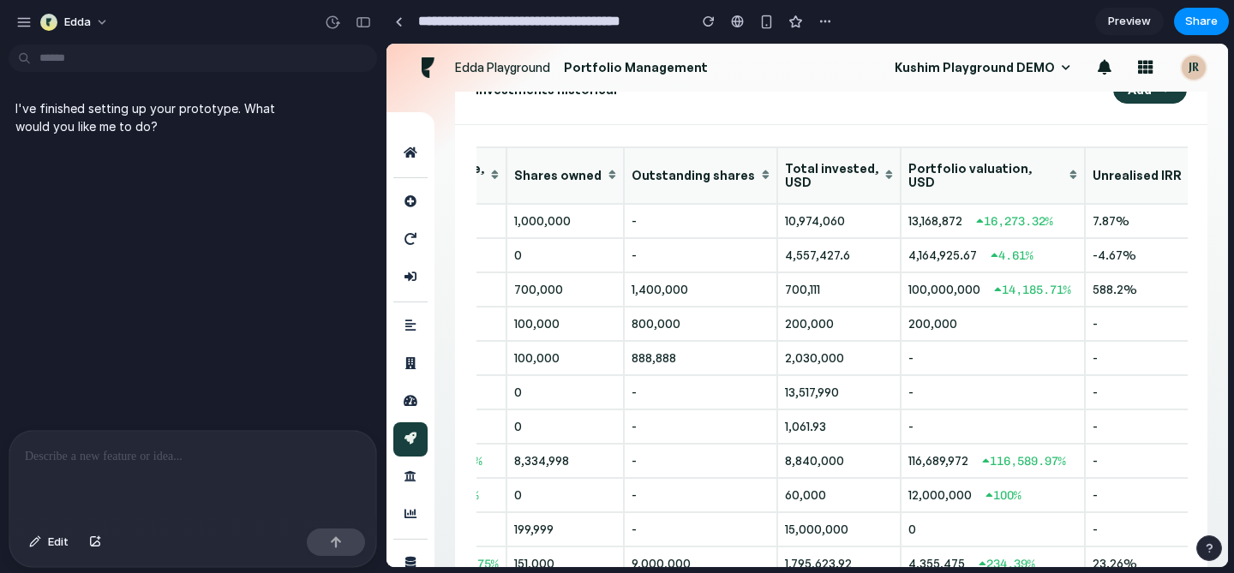
drag, startPoint x: 1173, startPoint y: 178, endPoint x: 1162, endPoint y: 189, distance: 15.2
click at [1204, 189] on th at bounding box center [1222, 175] width 37 height 57
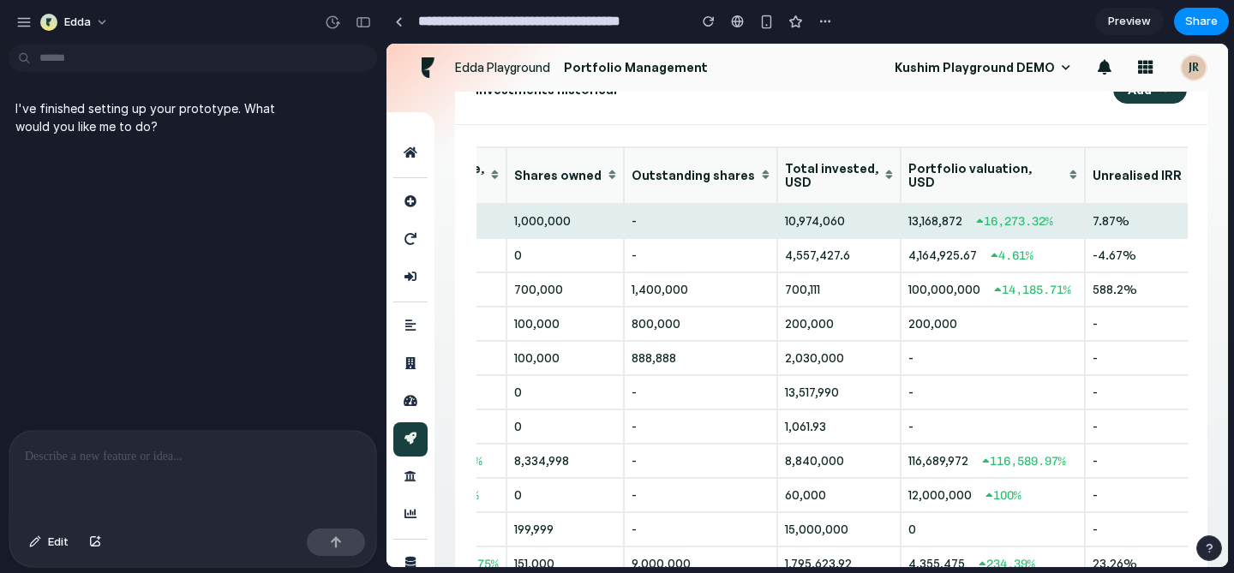
click at [1216, 215] on icon "button" at bounding box center [1222, 221] width 12 height 12
click at [1216, 219] on icon "button" at bounding box center [1222, 221] width 12 height 12
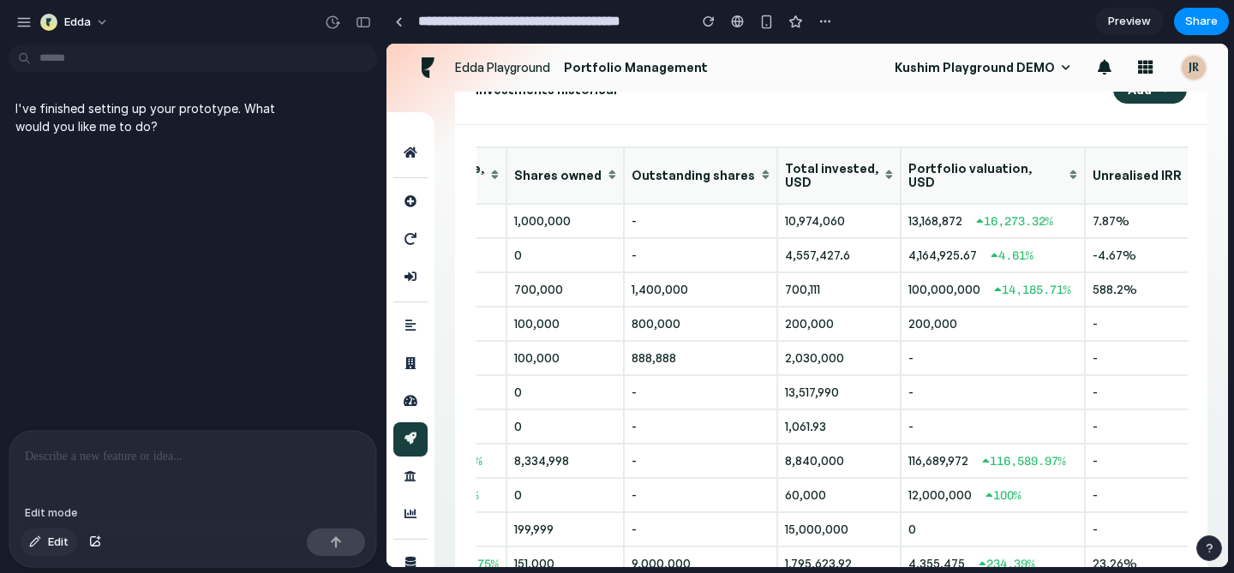
click at [41, 544] on div "button" at bounding box center [35, 542] width 12 height 10
click at [1172, 216] on div at bounding box center [807, 306] width 841 height 523
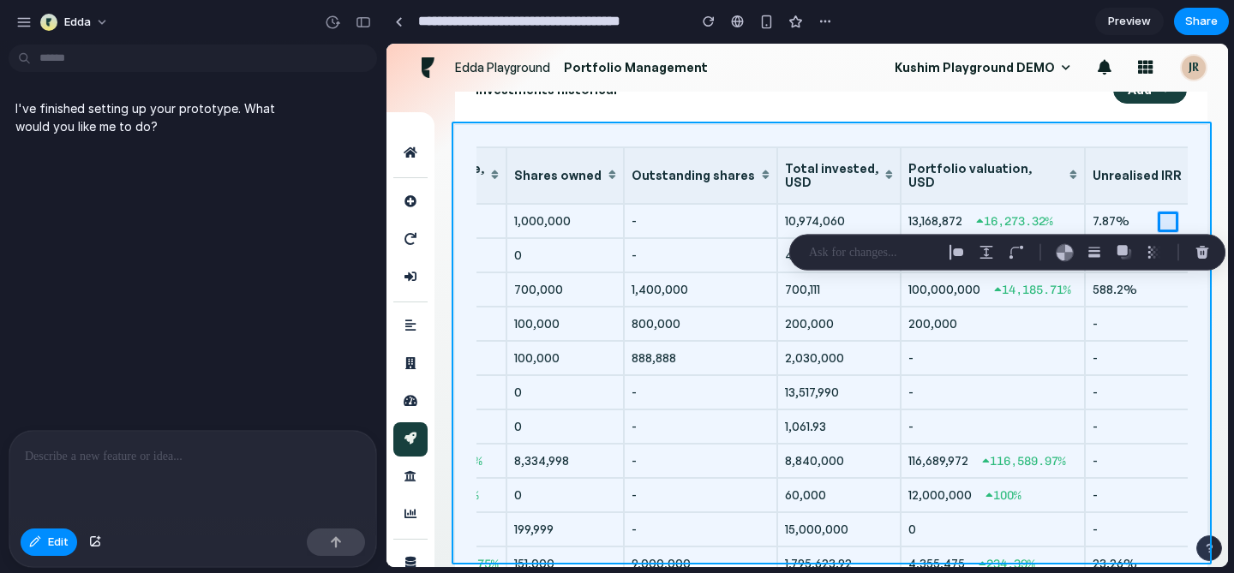
click at [1198, 181] on div at bounding box center [807, 306] width 841 height 523
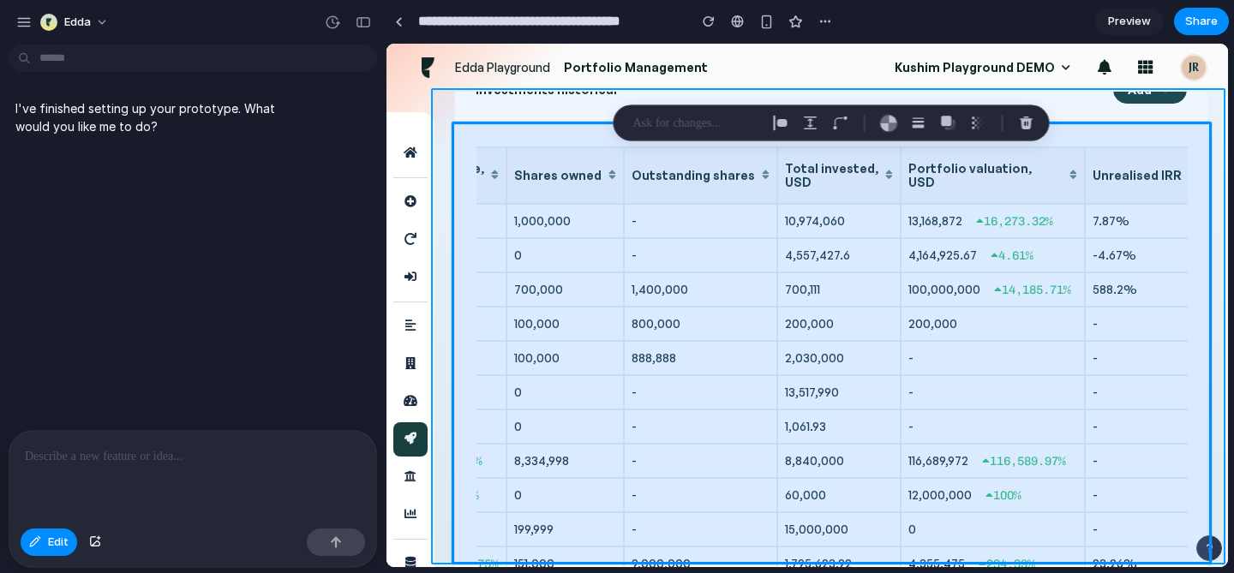
click at [1215, 205] on div at bounding box center [807, 306] width 841 height 523
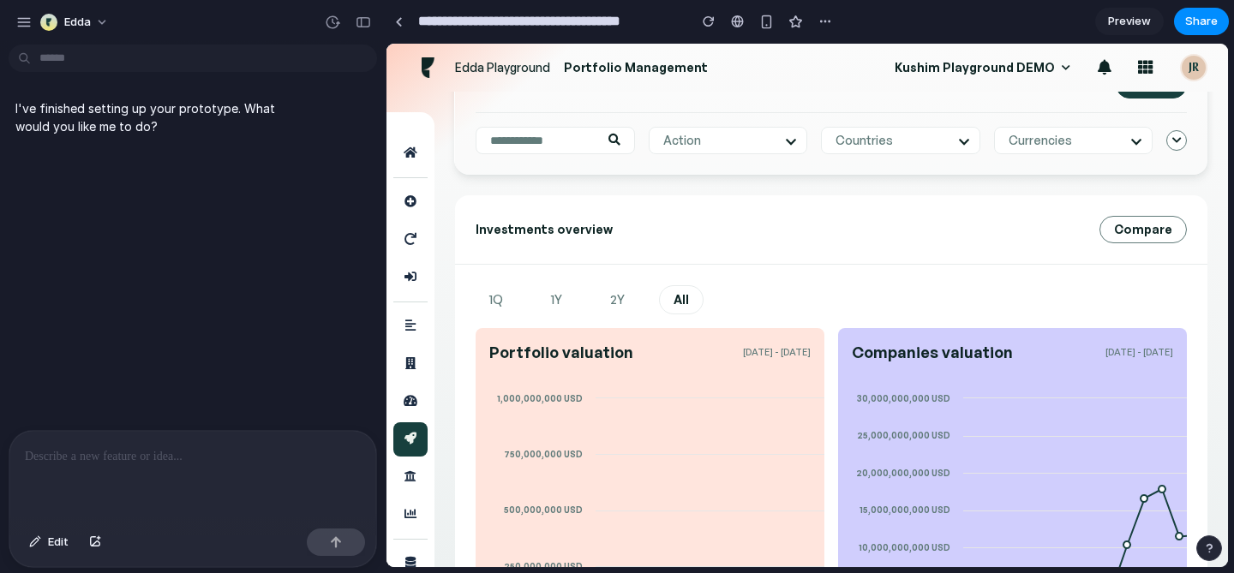
scroll to position [0, 0]
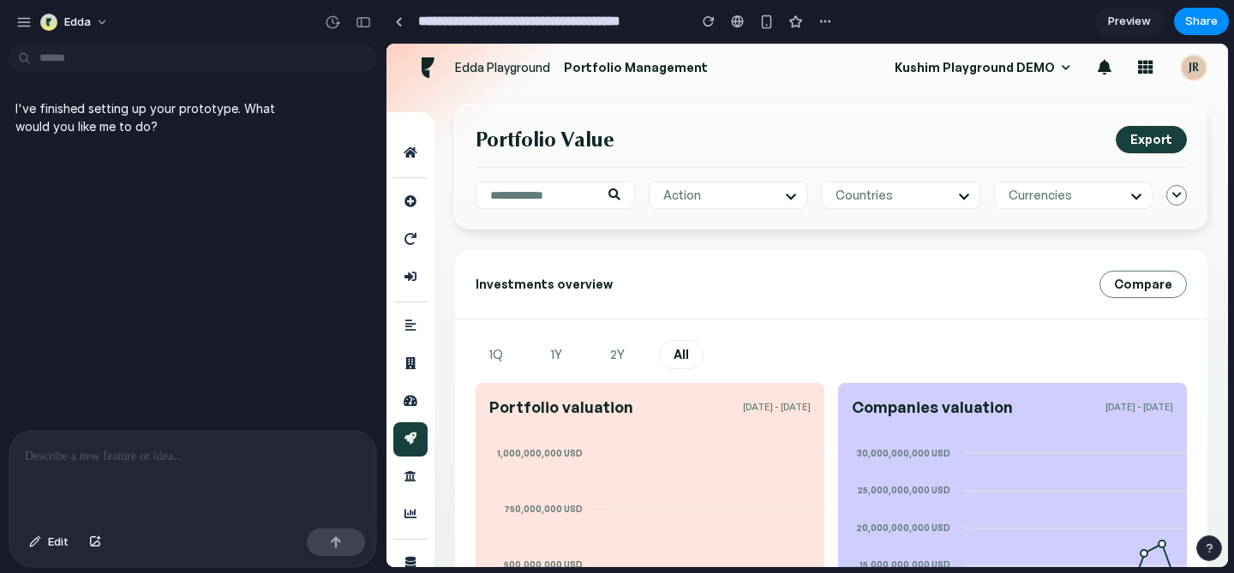
click at [818, 153] on div "Portfolio Value Export Action Select all Countries Select all Currencies Select…" at bounding box center [831, 167] width 752 height 124
click at [53, 536] on span "Edit" at bounding box center [58, 542] width 21 height 17
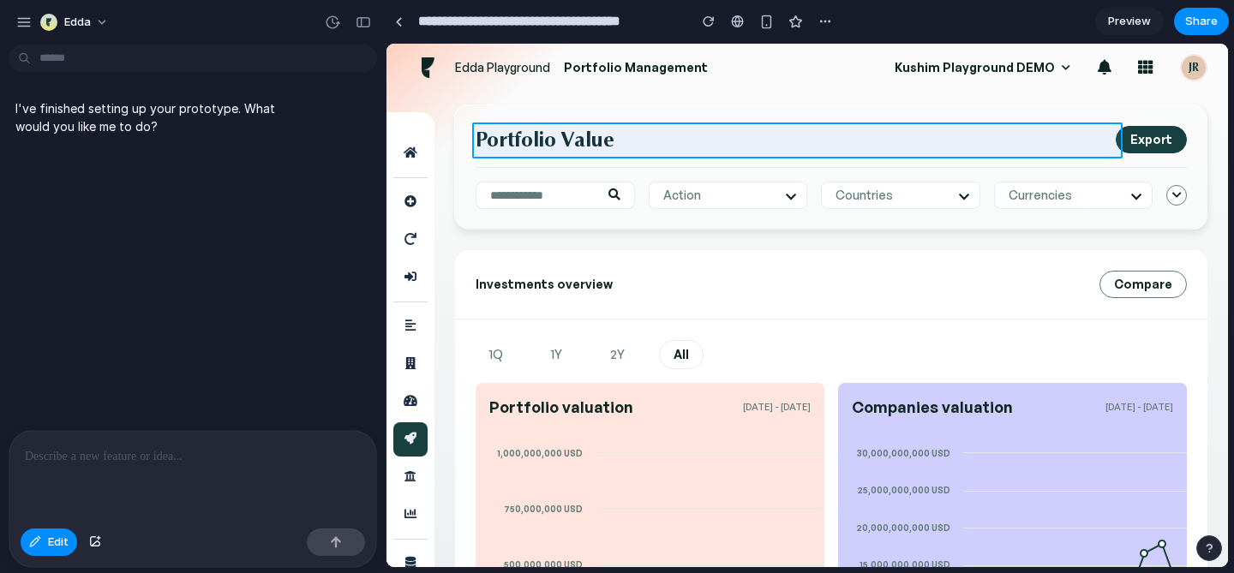
click at [659, 146] on div at bounding box center [807, 306] width 841 height 523
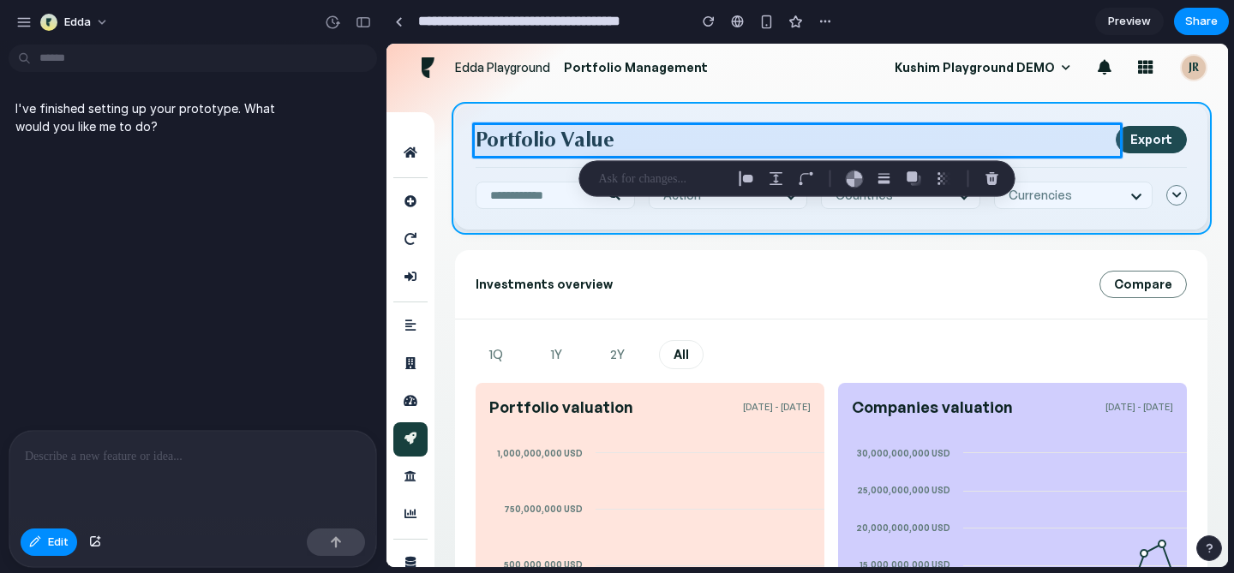
click at [539, 112] on div at bounding box center [807, 306] width 841 height 523
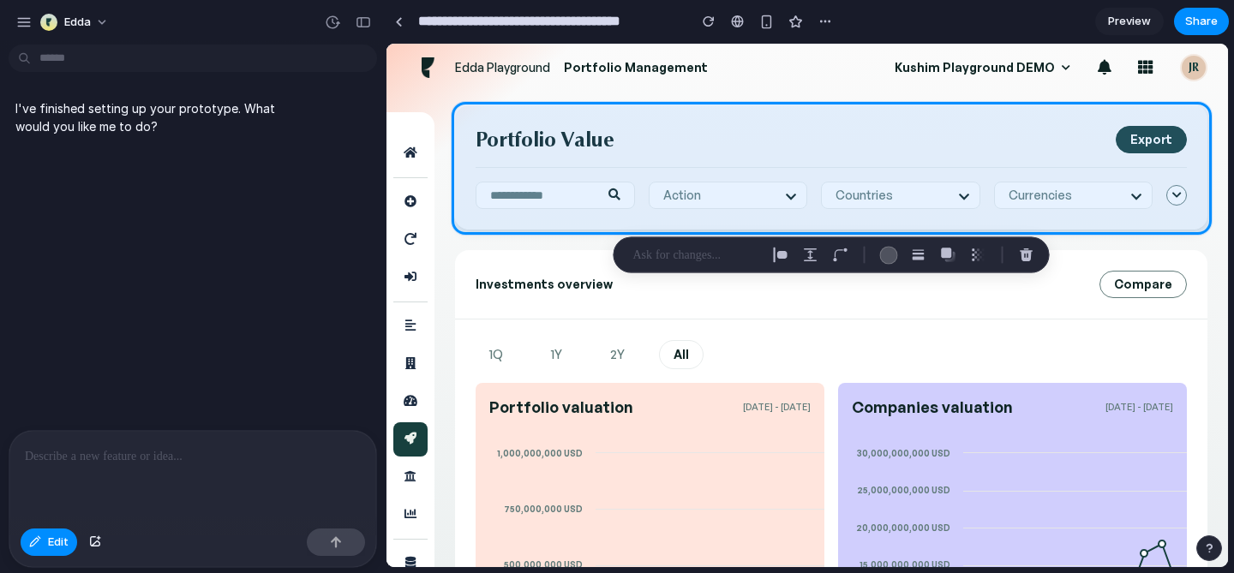
click at [664, 257] on p at bounding box center [696, 255] width 127 height 21
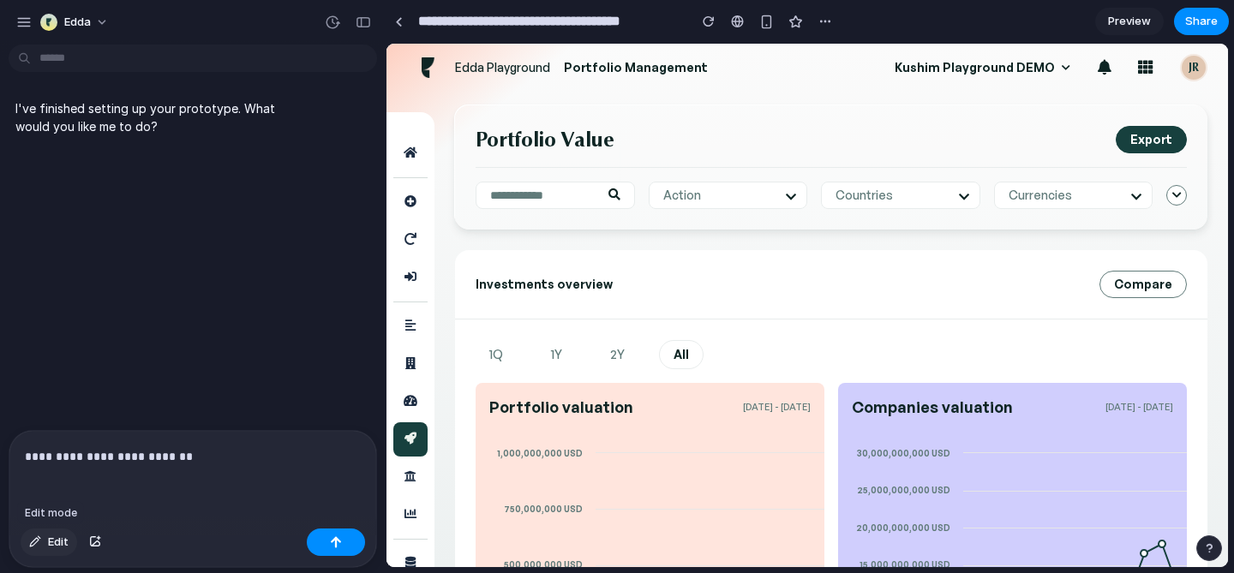
click at [45, 542] on button "Edit" at bounding box center [49, 542] width 57 height 27
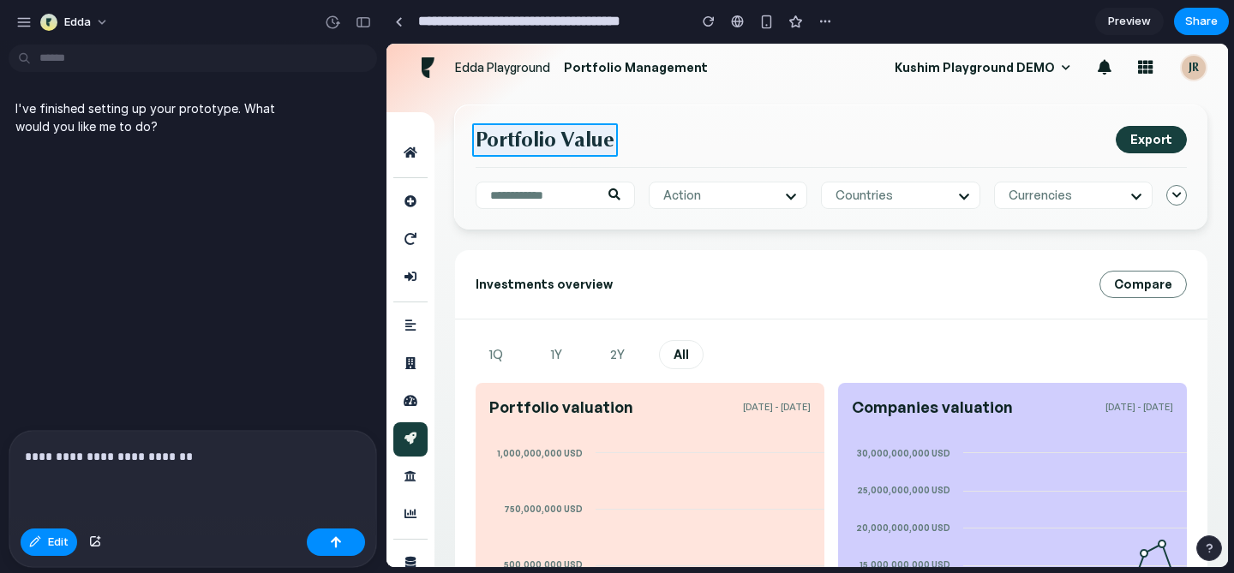
click at [499, 136] on div at bounding box center [807, 306] width 841 height 523
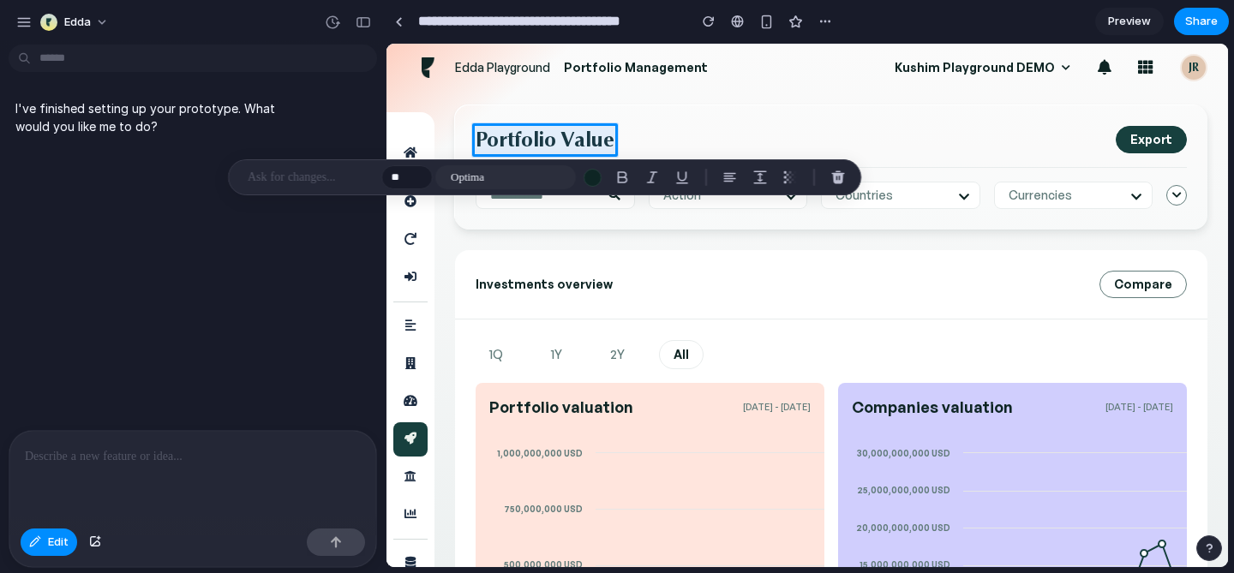
click at [167, 338] on div "I've finished setting up your prototype. What would you like me to do?" at bounding box center [187, 240] width 375 height 379
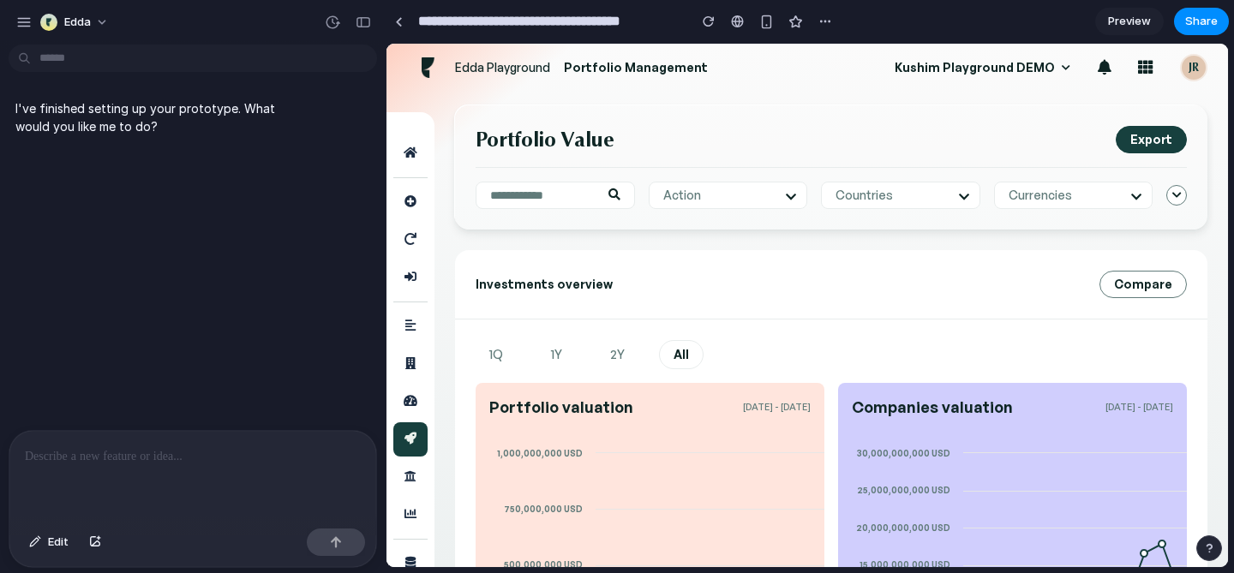
click at [511, 62] on p "Edda Playground" at bounding box center [502, 68] width 95 height 14
drag, startPoint x: 722, startPoint y: 76, endPoint x: 434, endPoint y: 57, distance: 289.4
click at [434, 57] on header "Edda Playground Portfolio Management Kushim Playground DEMO What's new Notifica…" at bounding box center [807, 68] width 800 height 34
click at [159, 339] on div "I've finished setting up your prototype. What would you like me to do?" at bounding box center [187, 240] width 375 height 379
click at [45, 548] on button "Edit" at bounding box center [49, 542] width 57 height 27
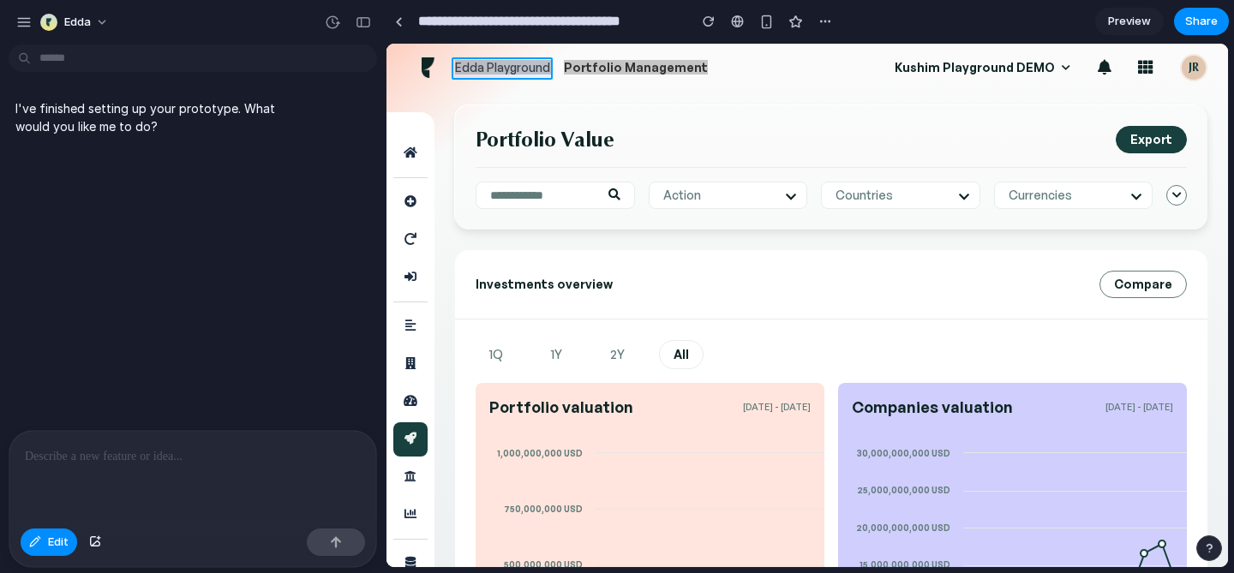
drag, startPoint x: 411, startPoint y: 58, endPoint x: 460, endPoint y: 69, distance: 49.9
click at [459, 68] on div at bounding box center [807, 306] width 841 height 523
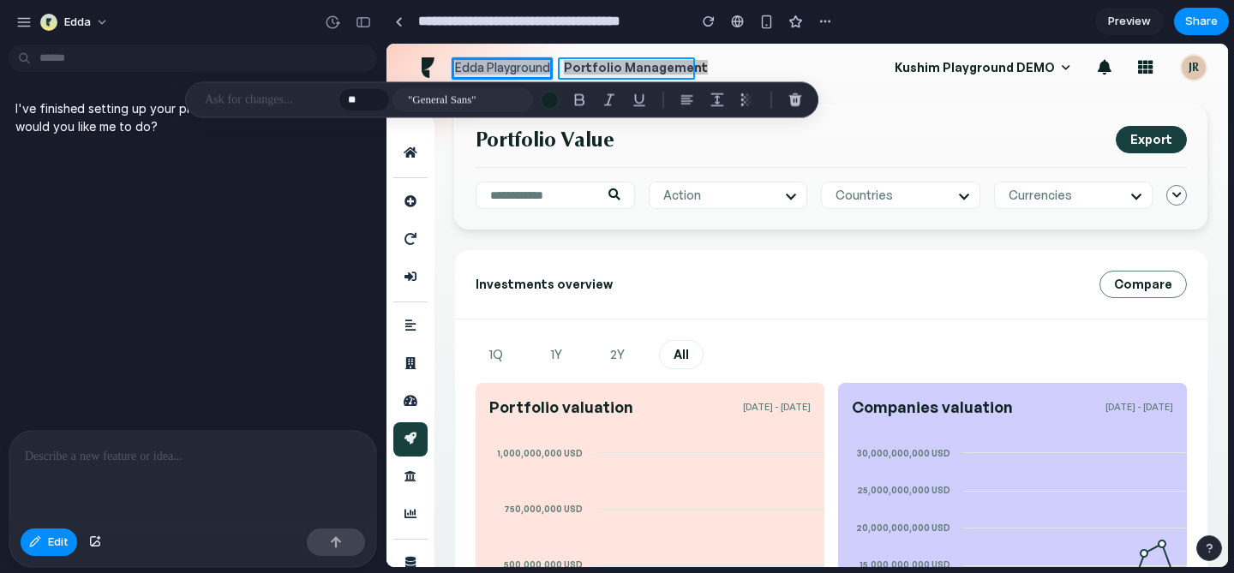
click at [612, 63] on div at bounding box center [807, 306] width 841 height 523
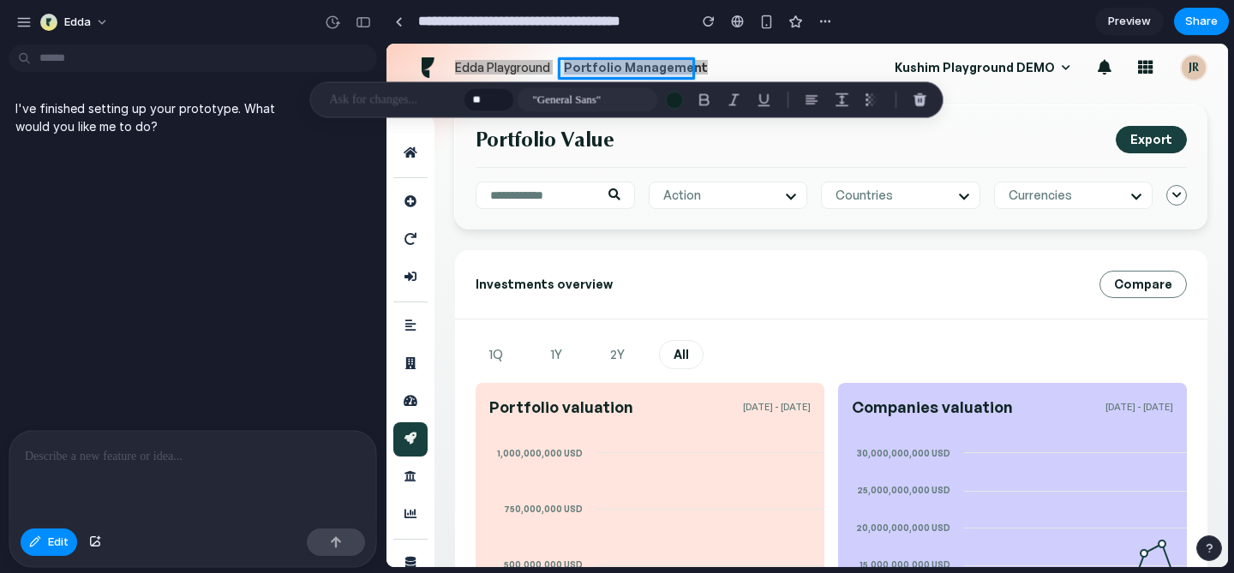
click at [688, 63] on div at bounding box center [807, 306] width 841 height 523
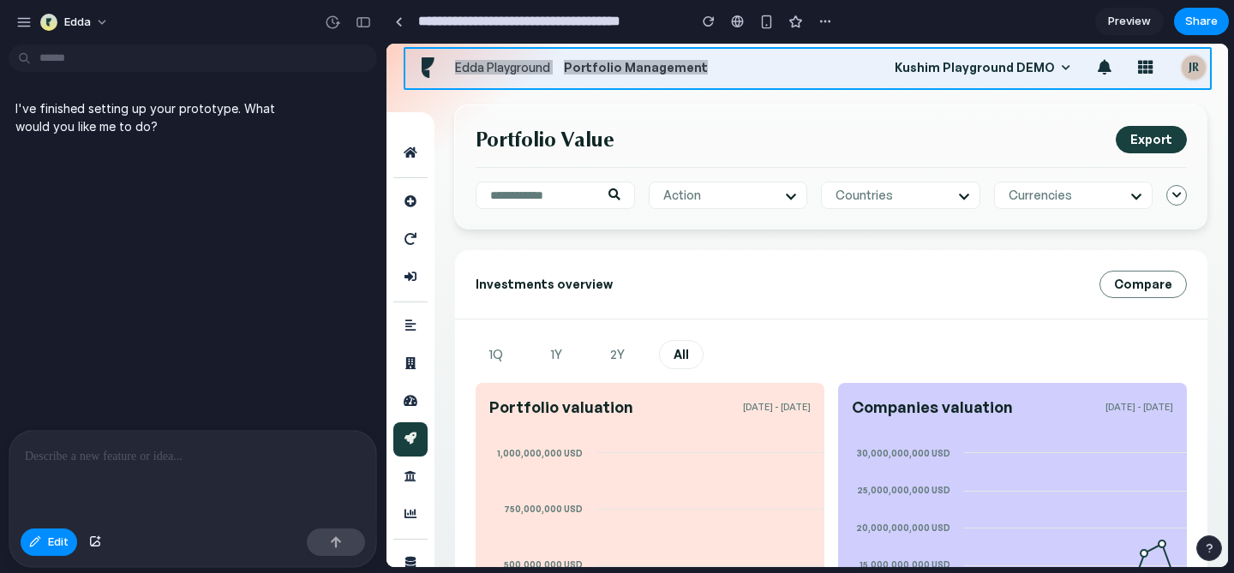
click at [705, 68] on div at bounding box center [807, 306] width 841 height 523
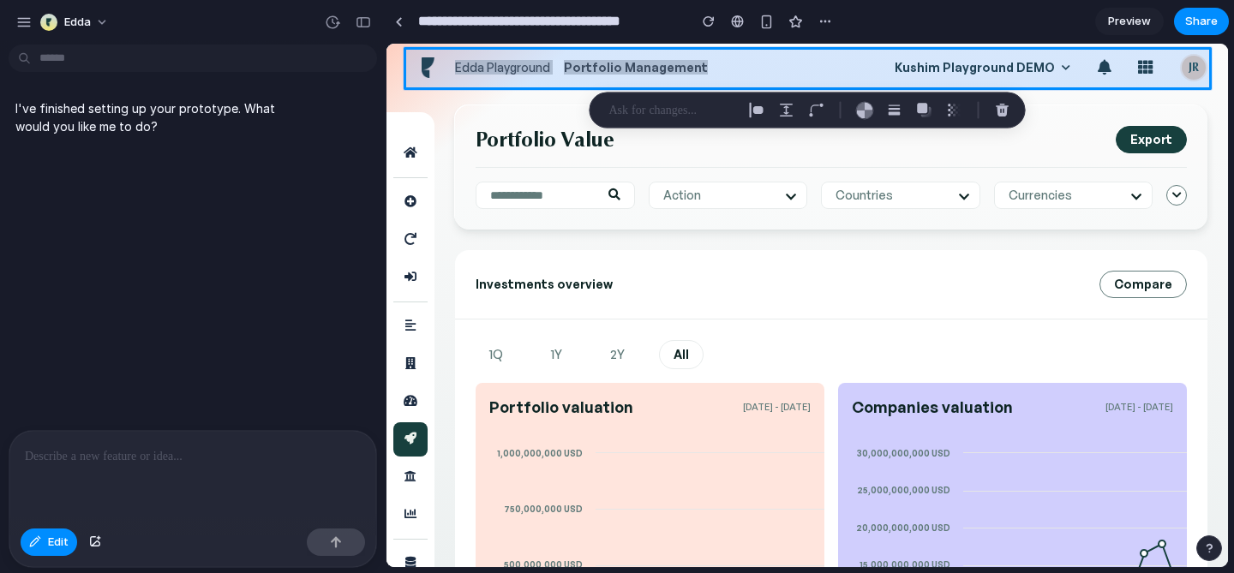
click at [720, 68] on div at bounding box center [807, 306] width 841 height 523
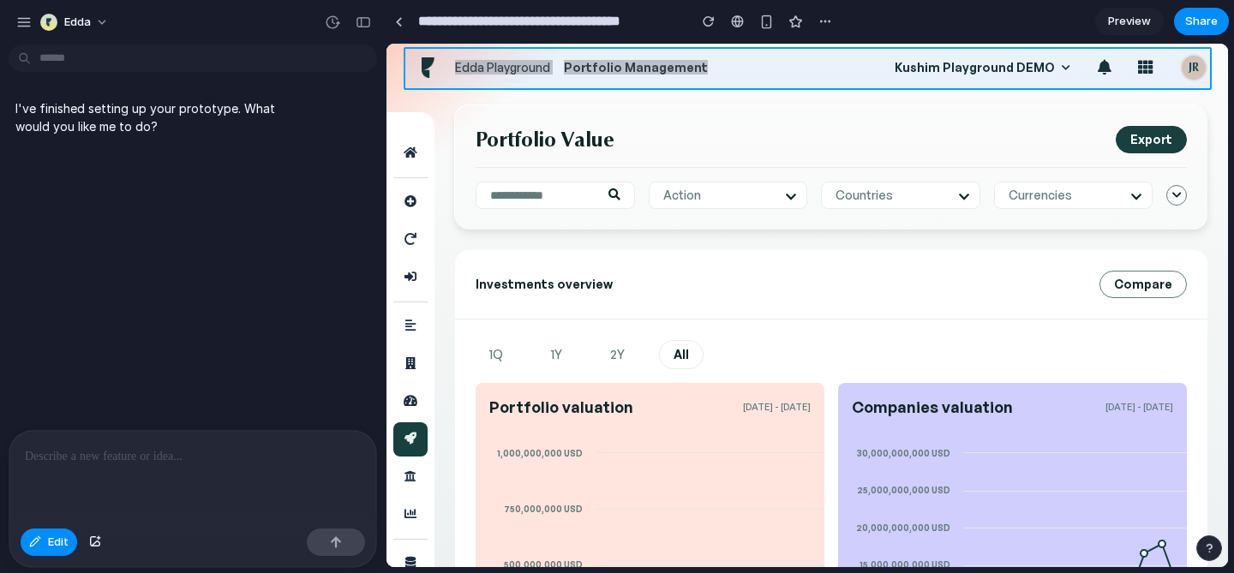
click at [708, 68] on div at bounding box center [807, 306] width 841 height 523
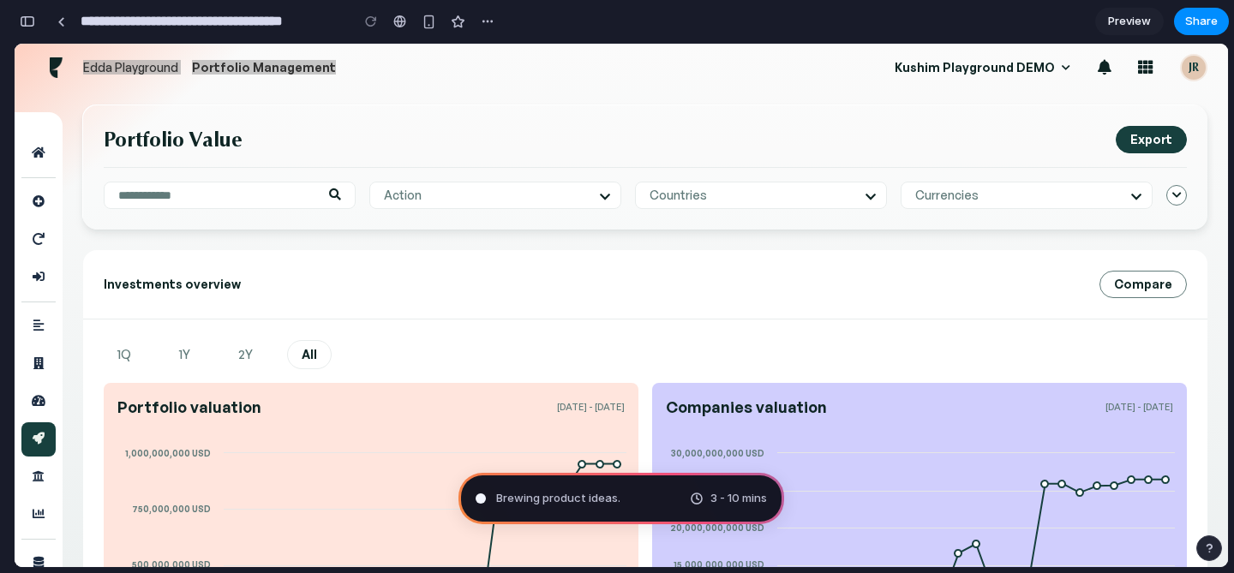
type input "**********"
click at [381, 74] on header "Edda Playground Portfolio Management Kushim Playground DEMO What's new Notifica…" at bounding box center [621, 68] width 1172 height 34
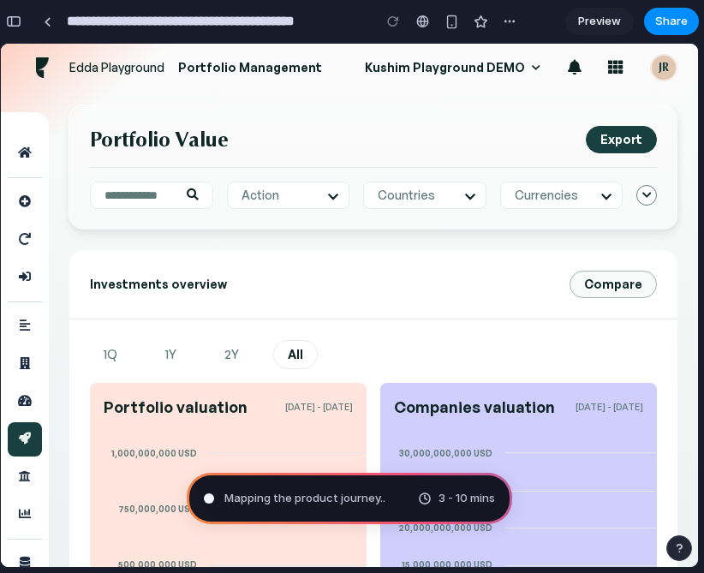
click at [589, 279] on span "Compare" at bounding box center [613, 285] width 58 height 14
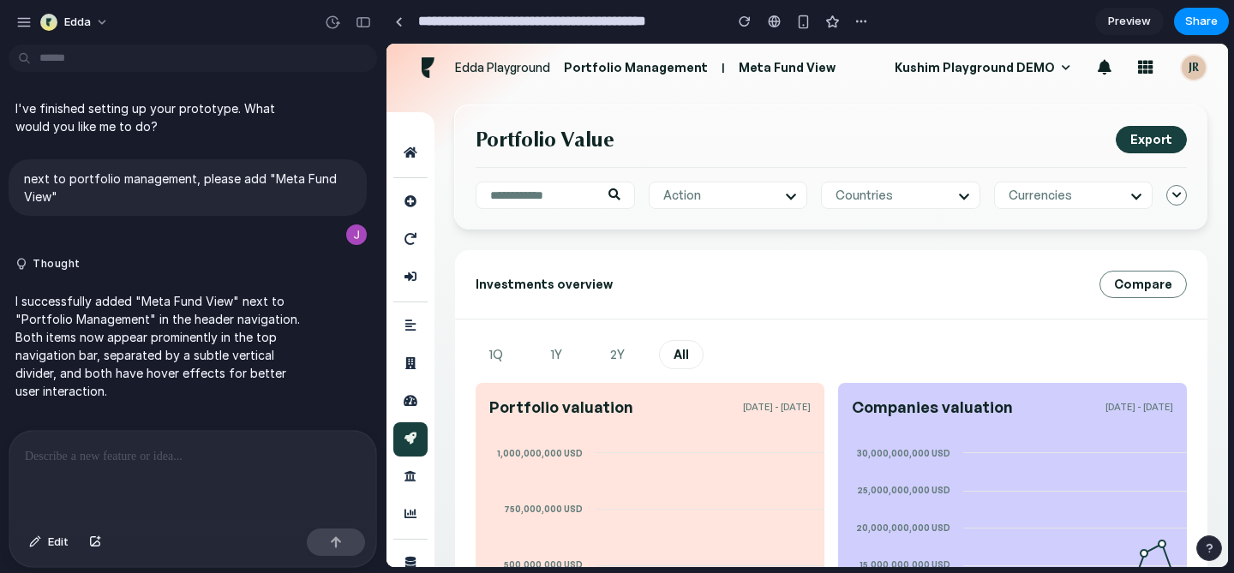
click at [543, 290] on span "Investments overview" at bounding box center [544, 284] width 137 height 15
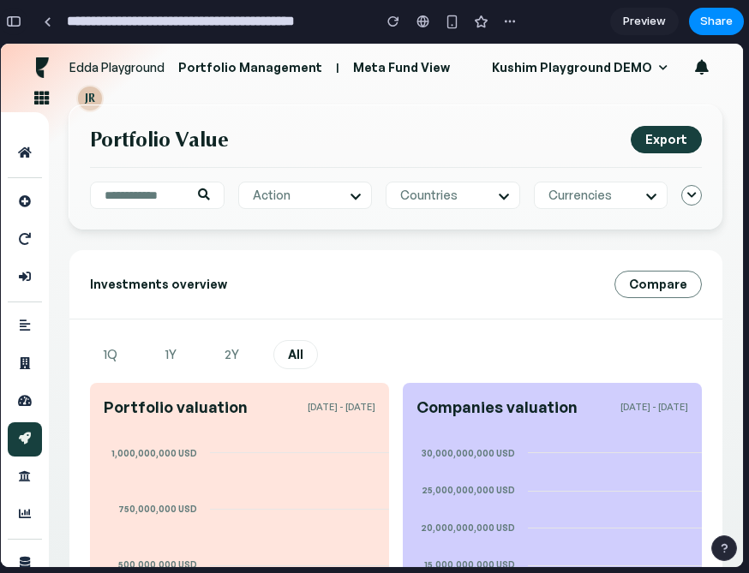
click at [19, 27] on button "button" at bounding box center [13, 21] width 27 height 27
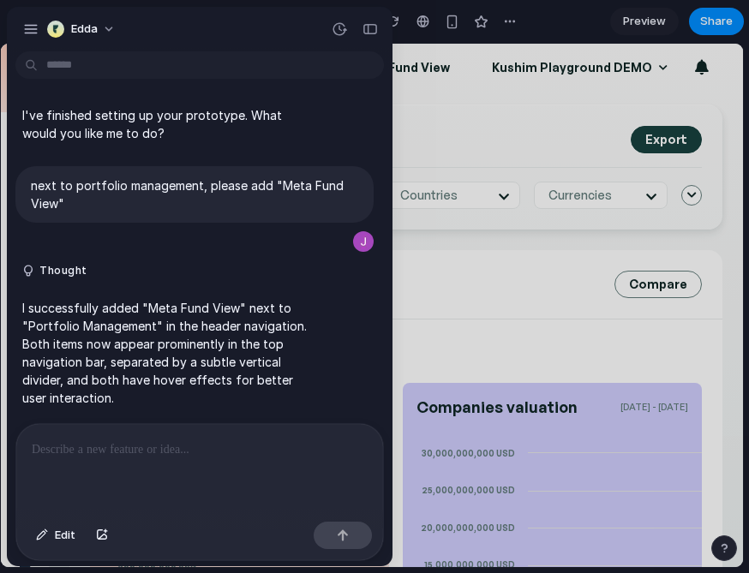
scroll to position [2, 0]
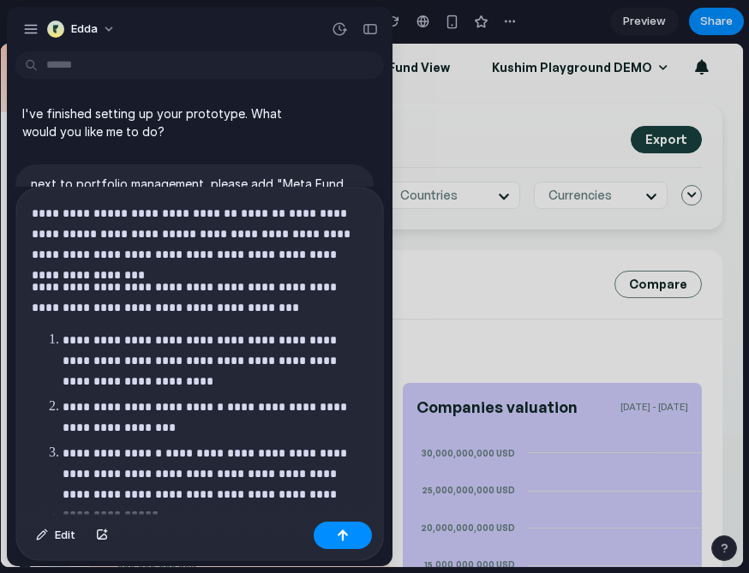
click at [326, 495] on p "**********" at bounding box center [215, 474] width 305 height 62
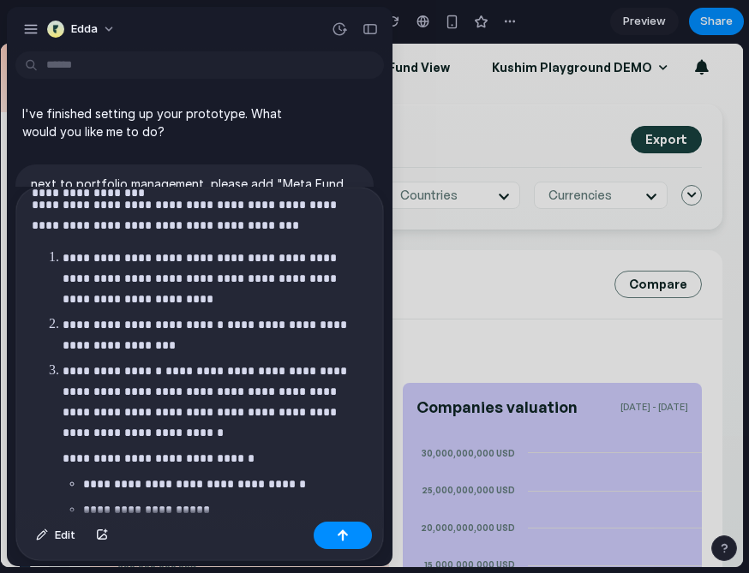
scroll to position [152, 0]
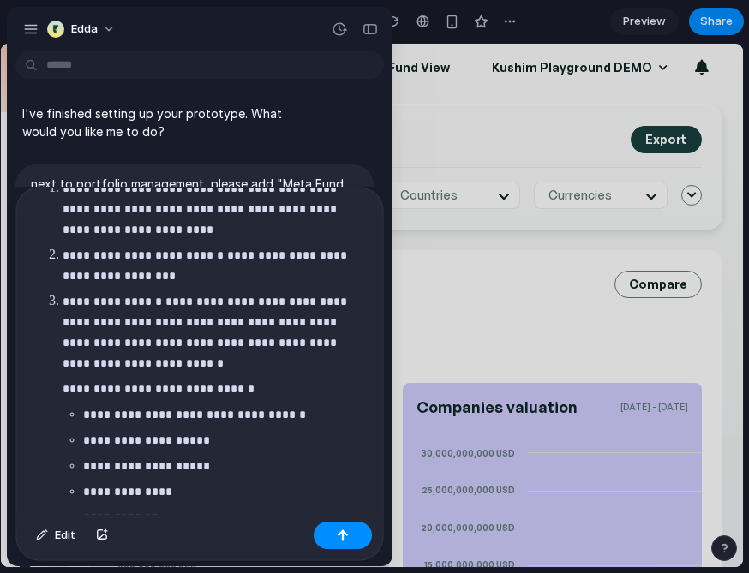
click at [316, 344] on p "**********" at bounding box center [215, 332] width 305 height 82
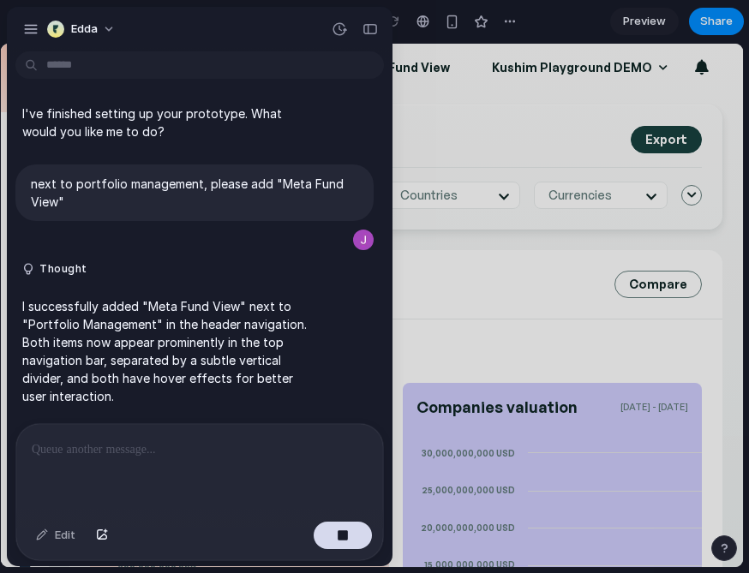
scroll to position [0, 0]
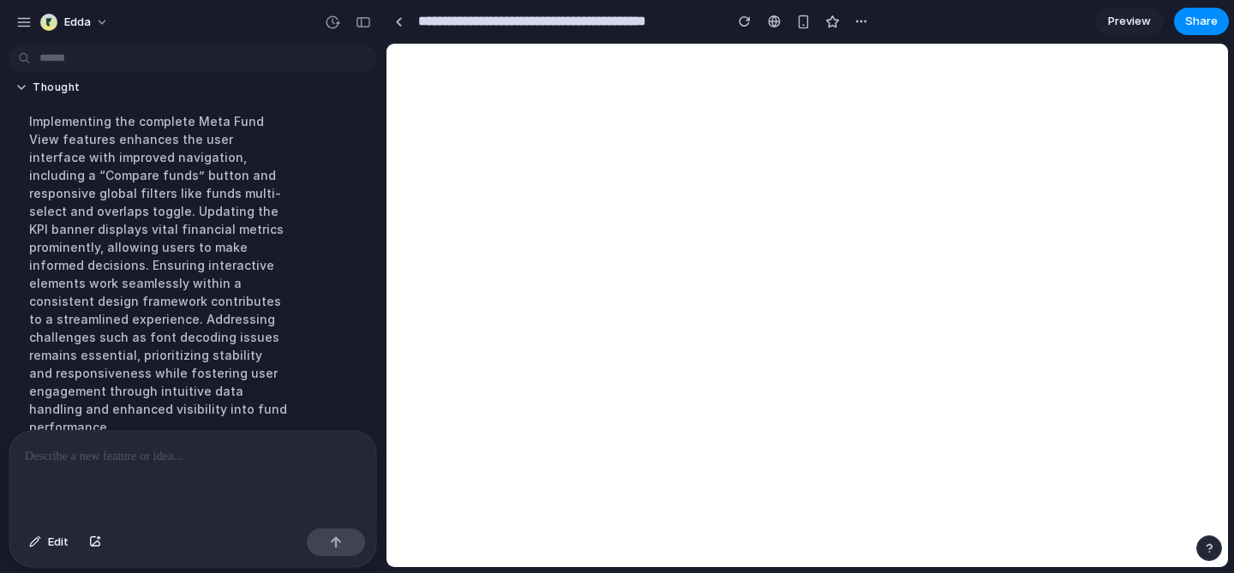
scroll to position [1399, 0]
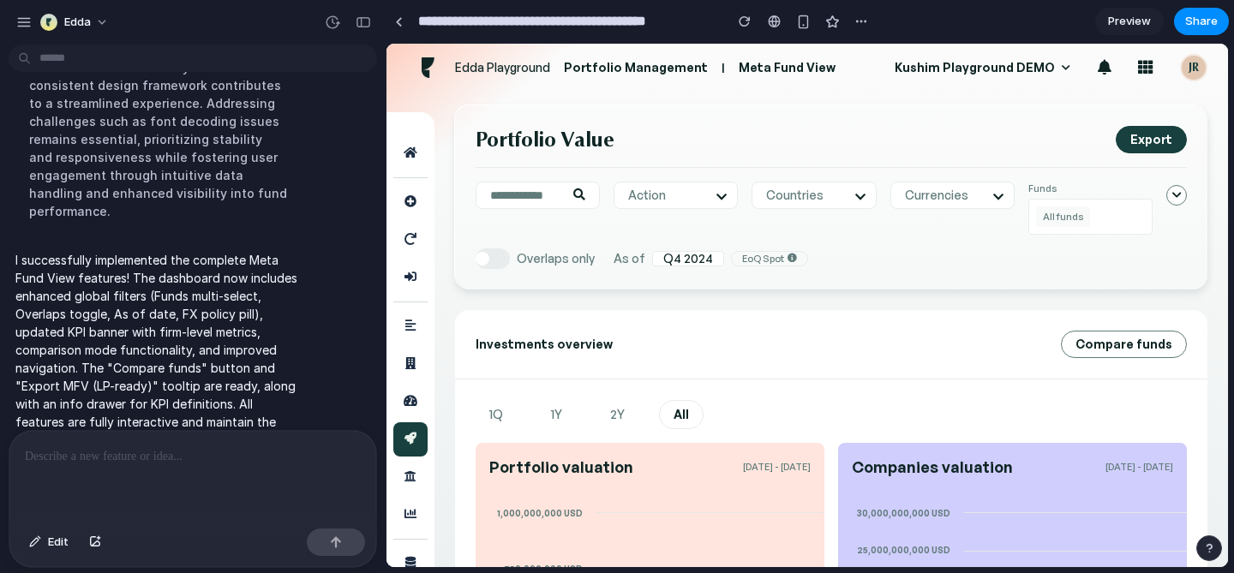
click at [871, 324] on div "Investments overview Compare funds" at bounding box center [831, 344] width 752 height 69
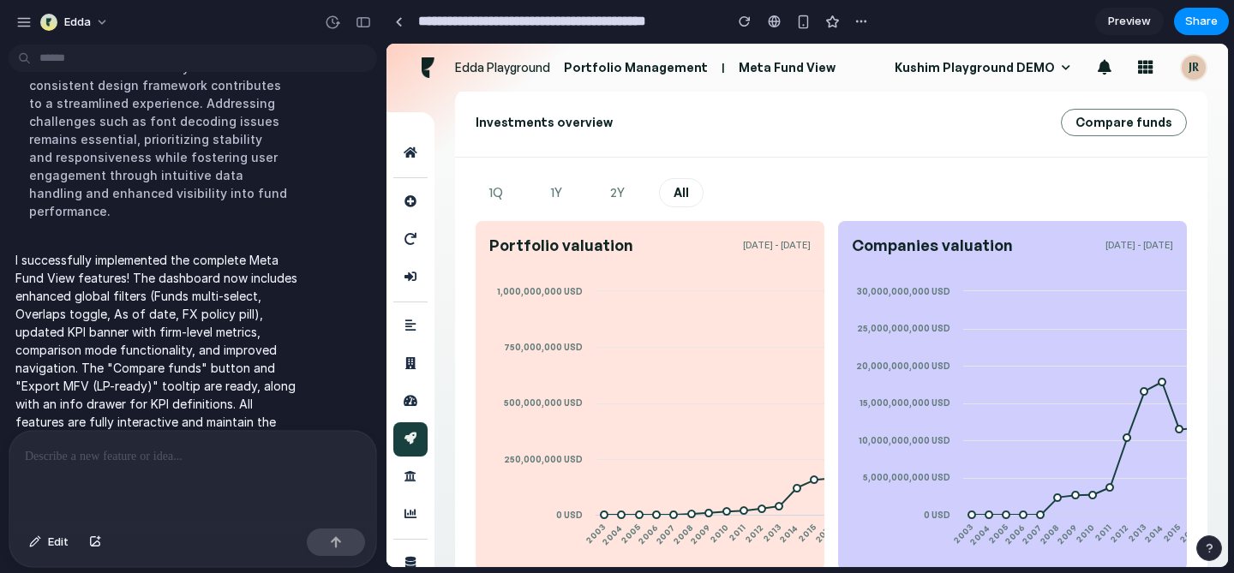
scroll to position [0, 0]
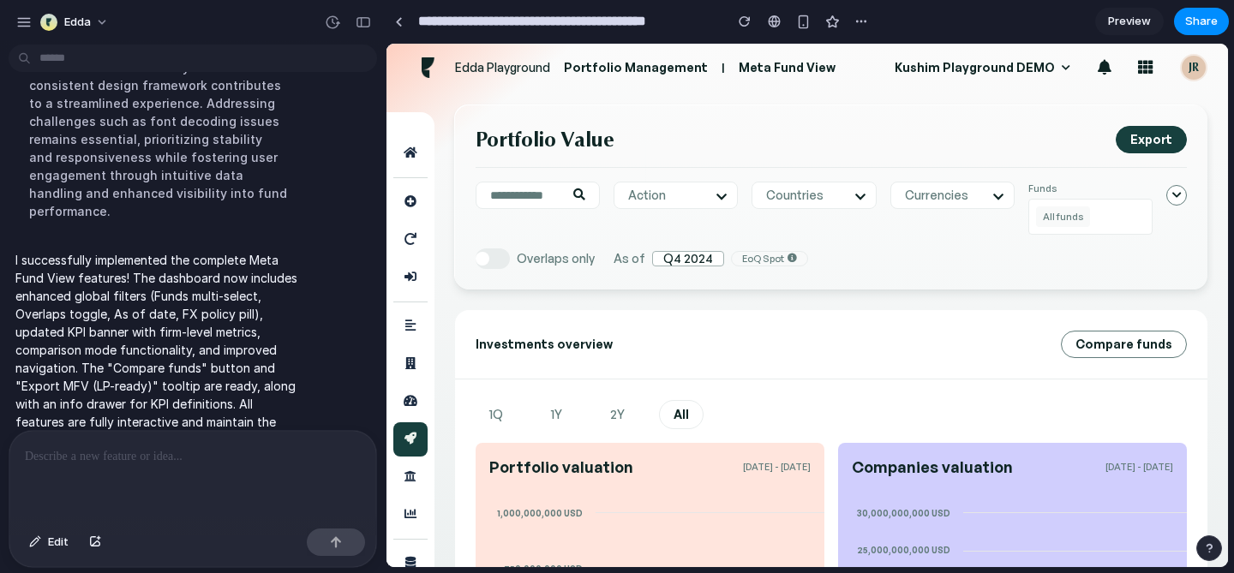
click at [681, 261] on div "Q4 2024" at bounding box center [688, 258] width 72 height 15
click at [788, 258] on icon at bounding box center [792, 258] width 9 height 9
click at [731, 233] on div "Action Select all" at bounding box center [676, 208] width 124 height 53
click at [471, 257] on div "Portfolio Value Export Action Select all Countries Select all Currencies Select…" at bounding box center [831, 197] width 752 height 184
click at [483, 257] on div at bounding box center [483, 259] width 14 height 14
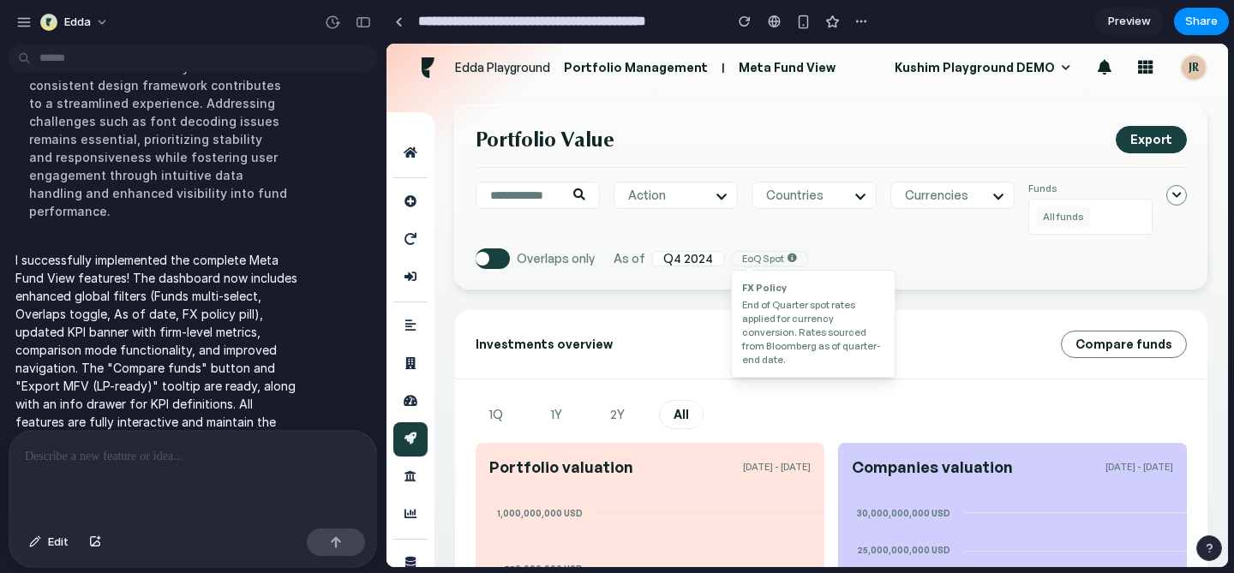
click at [488, 259] on div at bounding box center [483, 259] width 14 height 14
click at [972, 287] on div "Portfolio Value Export Action Select all Countries Select all Currencies Select…" at bounding box center [831, 197] width 752 height 184
click at [776, 255] on div "EoQ Spot" at bounding box center [769, 258] width 77 height 15
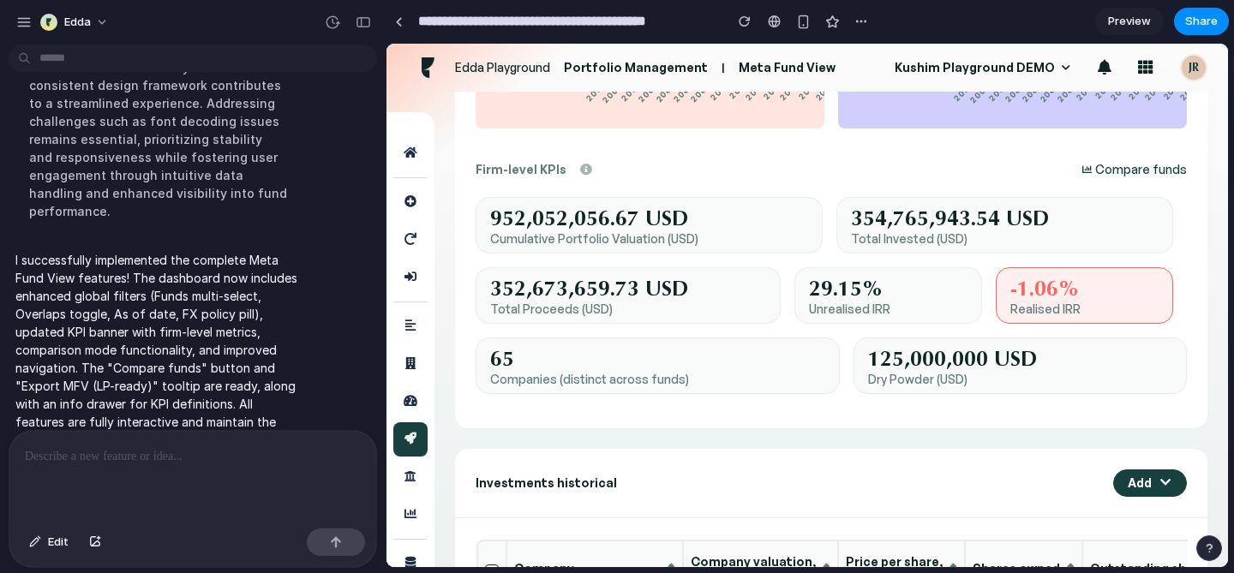
scroll to position [664, 0]
click at [362, 30] on button "button" at bounding box center [363, 22] width 27 height 27
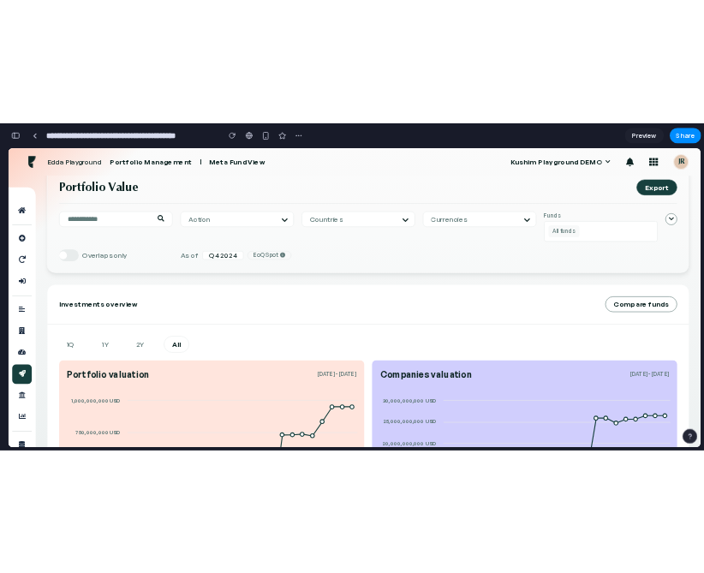
scroll to position [0, 0]
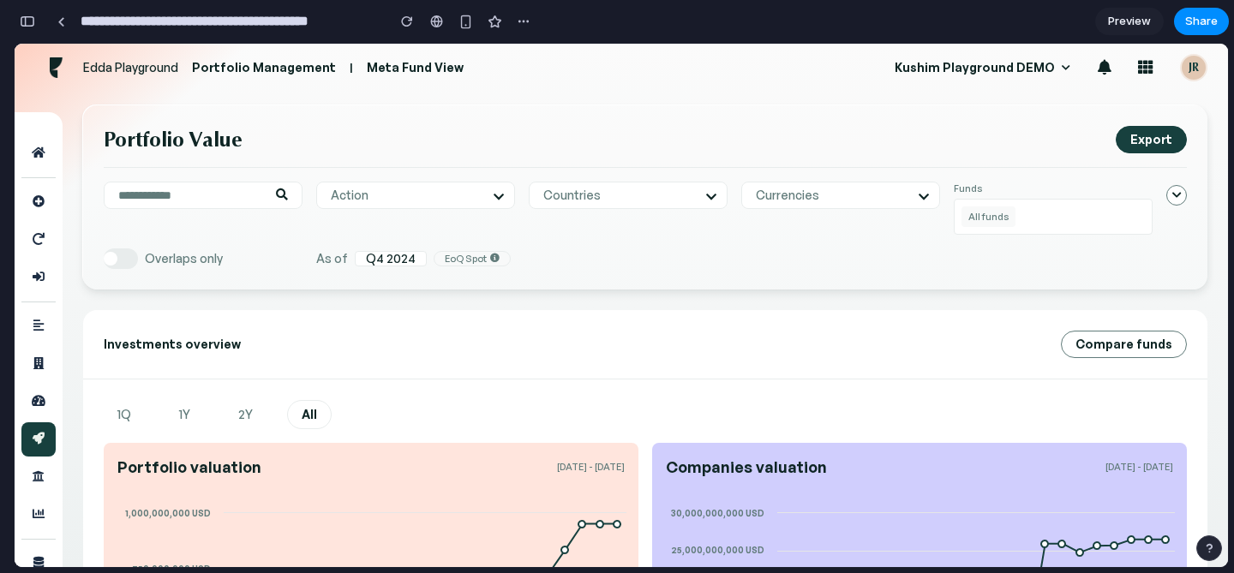
click at [49, 123] on div at bounding box center [39, 358] width 48 height 493
click at [51, 116] on div at bounding box center [39, 358] width 48 height 493
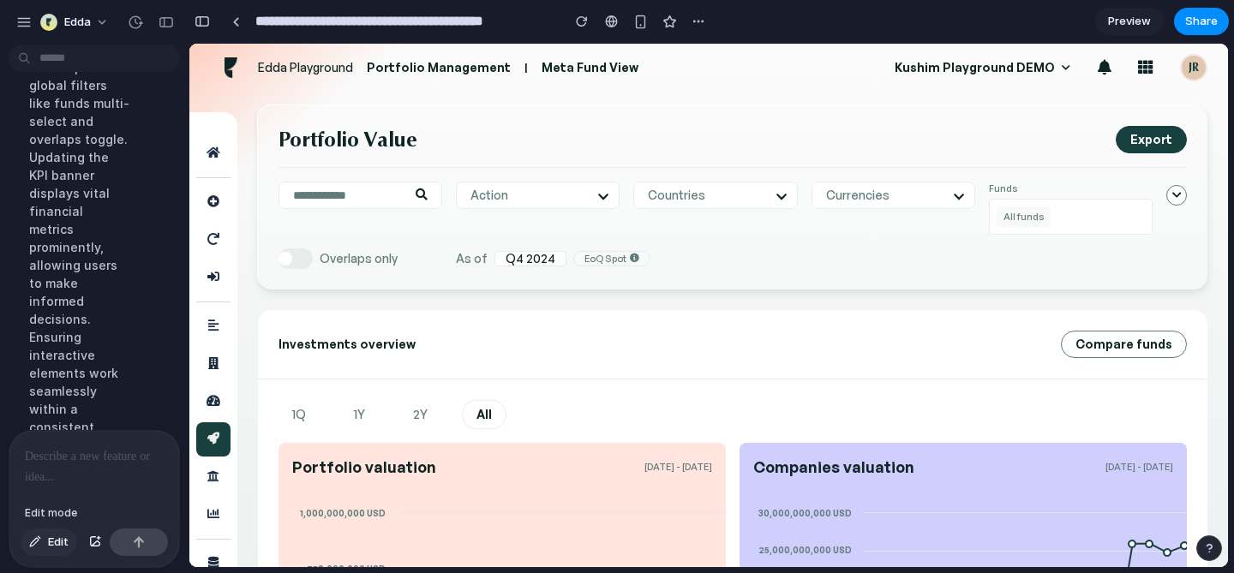
click at [45, 545] on button "Edit" at bounding box center [49, 542] width 57 height 27
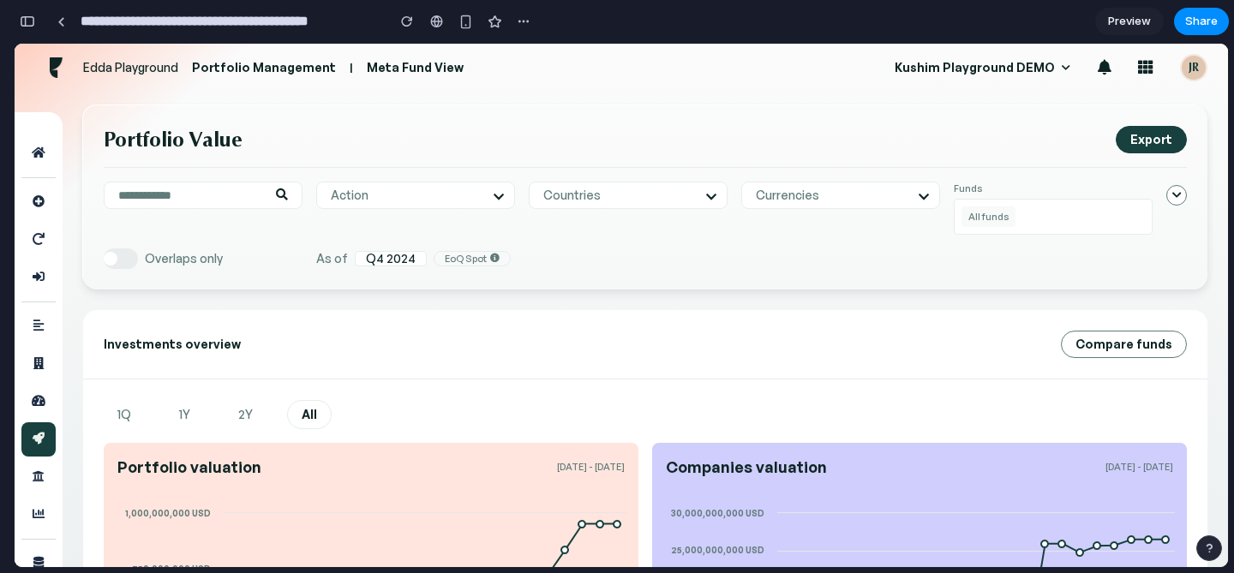
click at [36, 111] on div at bounding box center [39, 330] width 48 height 476
click at [36, 117] on div at bounding box center [39, 358] width 48 height 493
drag, startPoint x: 36, startPoint y: 123, endPoint x: 39, endPoint y: 375, distance: 251.9
click at [42, 380] on div at bounding box center [39, 358] width 48 height 493
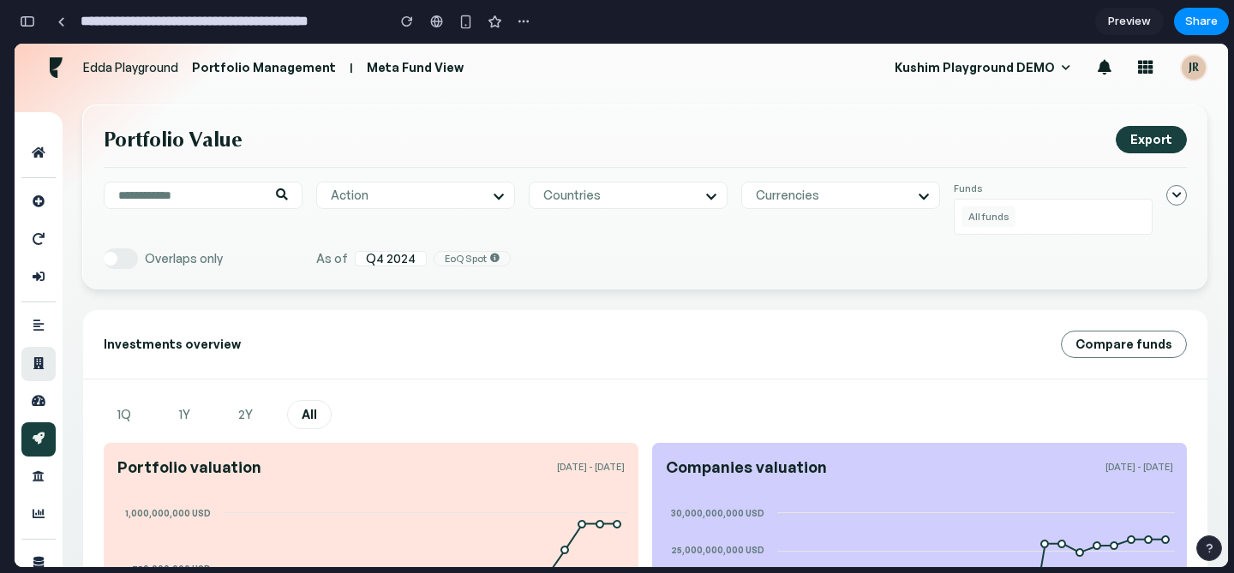
click at [39, 375] on link at bounding box center [38, 364] width 34 height 34
click at [40, 124] on div at bounding box center [39, 358] width 48 height 493
drag, startPoint x: 73, startPoint y: 467, endPoint x: 99, endPoint y: 380, distance: 90.3
click at [99, 380] on div "Portfolio Value Export Action Select all Countries Select all Currencies Select…" at bounding box center [645, 330] width 1165 height 476
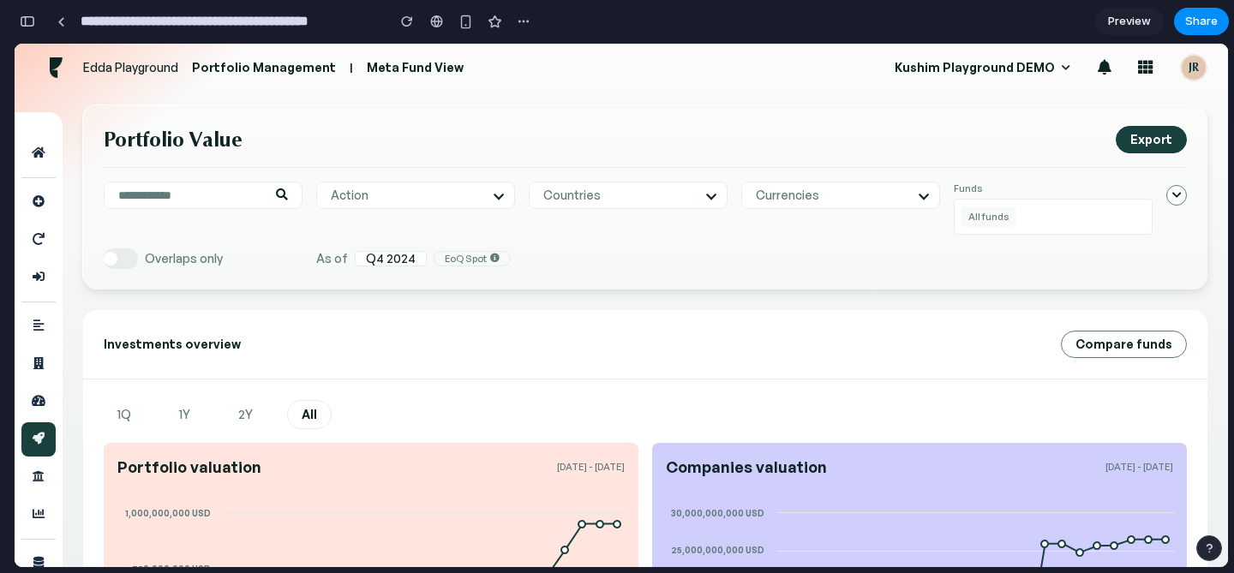
click at [58, 125] on div at bounding box center [39, 358] width 48 height 493
click at [41, 160] on link at bounding box center [38, 153] width 34 height 34
click at [39, 179] on div at bounding box center [38, 358] width 34 height 445
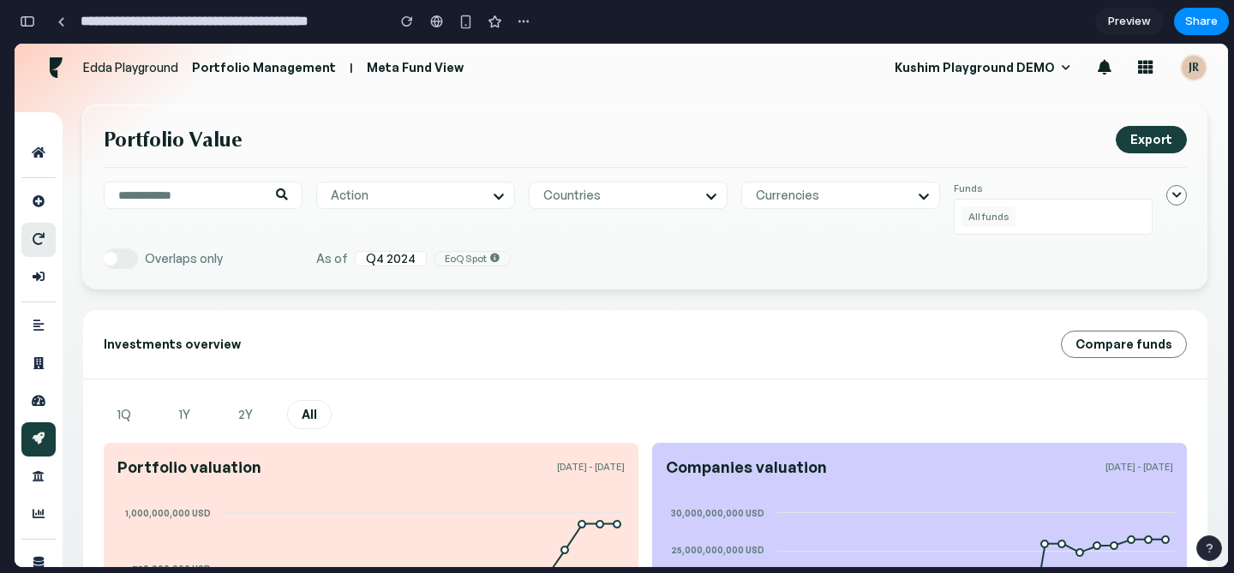
click at [39, 227] on link at bounding box center [38, 240] width 34 height 34
click at [47, 122] on div at bounding box center [39, 358] width 48 height 493
click at [65, 122] on div "Portfolio Value Export Action Select all Countries Select all Currencies Select…" at bounding box center [645, 330] width 1165 height 476
click at [62, 122] on div at bounding box center [39, 358] width 48 height 493
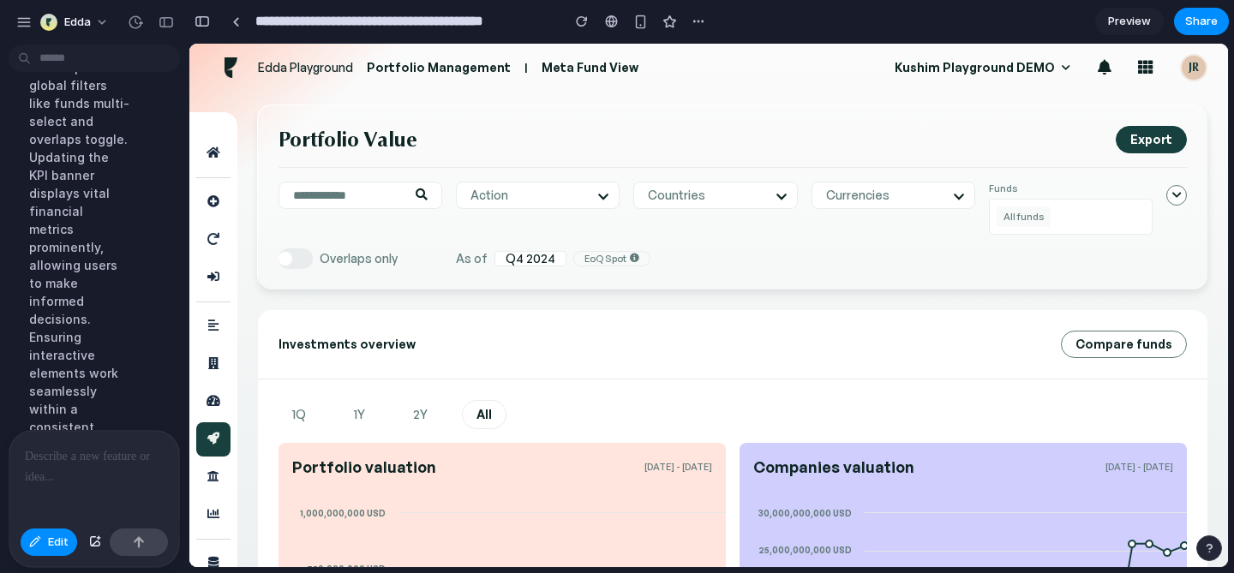
click at [79, 472] on div at bounding box center [94, 476] width 170 height 91
click at [24, 439] on div "**********" at bounding box center [94, 465] width 170 height 111
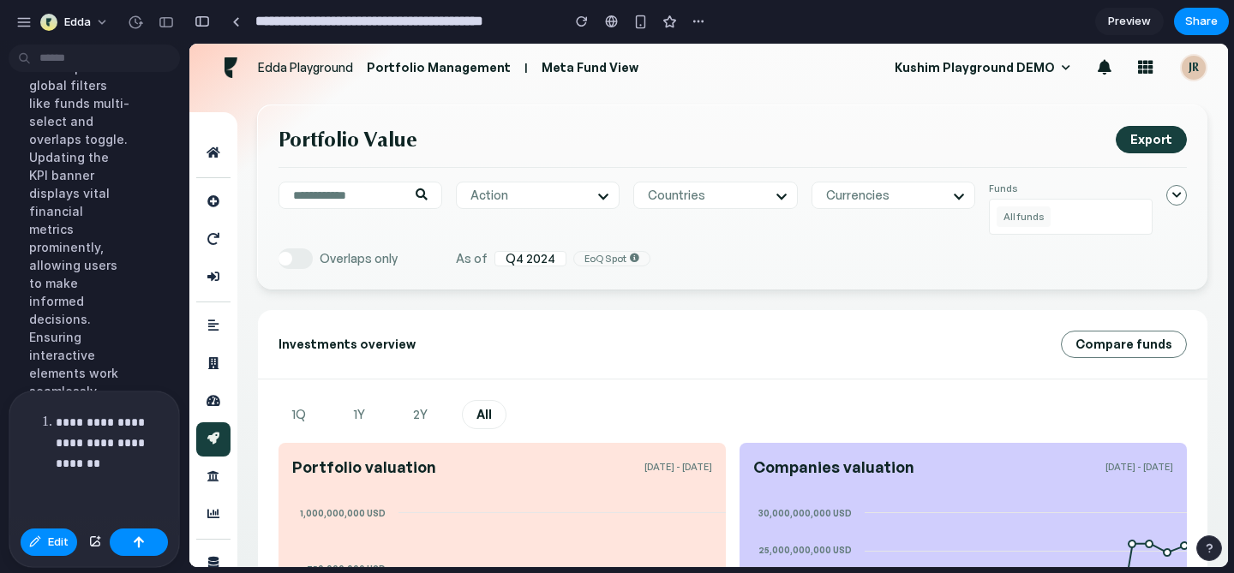
click at [122, 463] on p "**********" at bounding box center [110, 443] width 108 height 62
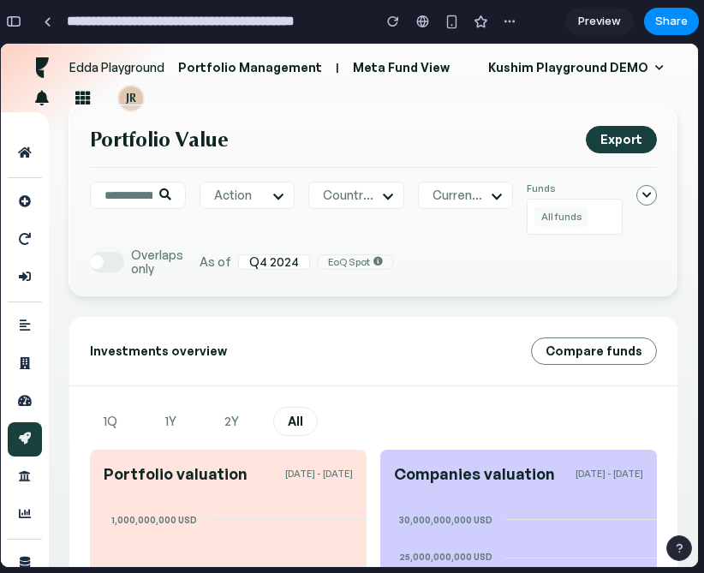
click at [17, 18] on div "button" at bounding box center [13, 21] width 15 height 12
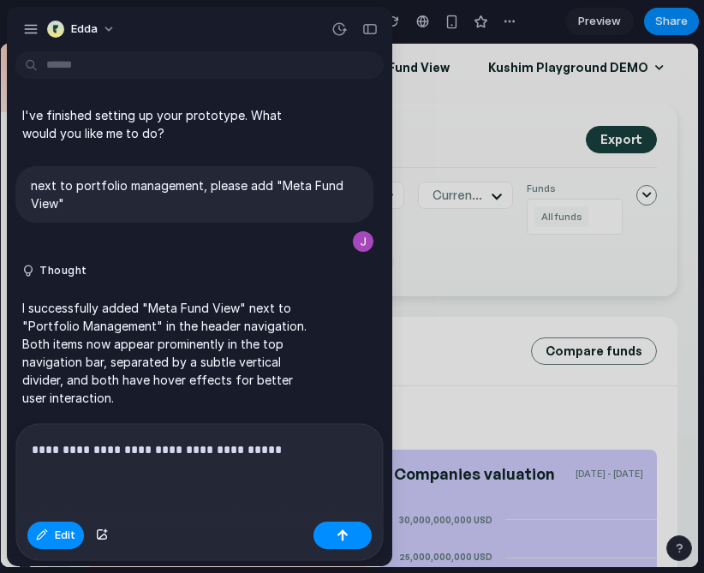
scroll to position [1079, 0]
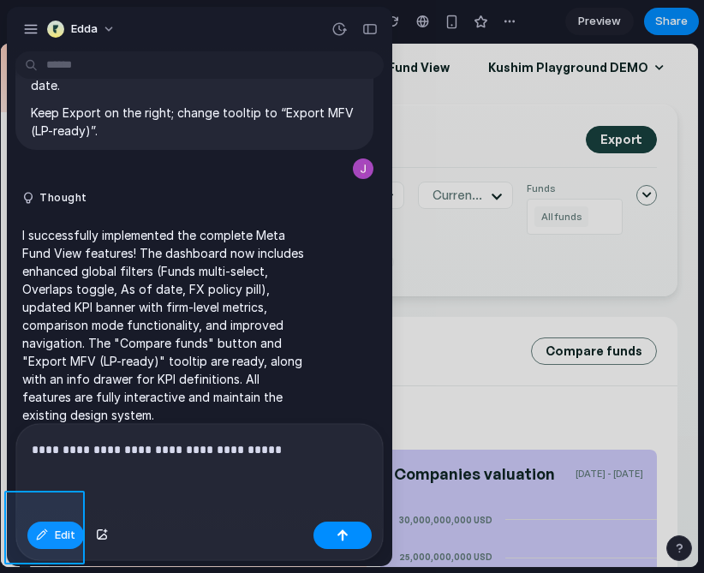
click at [58, 533] on div at bounding box center [350, 306] width 697 height 523
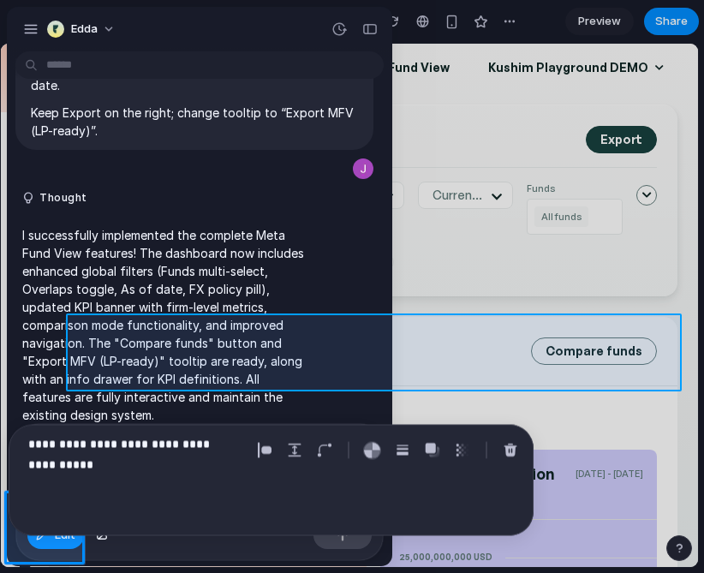
click at [470, 351] on div at bounding box center [350, 306] width 697 height 523
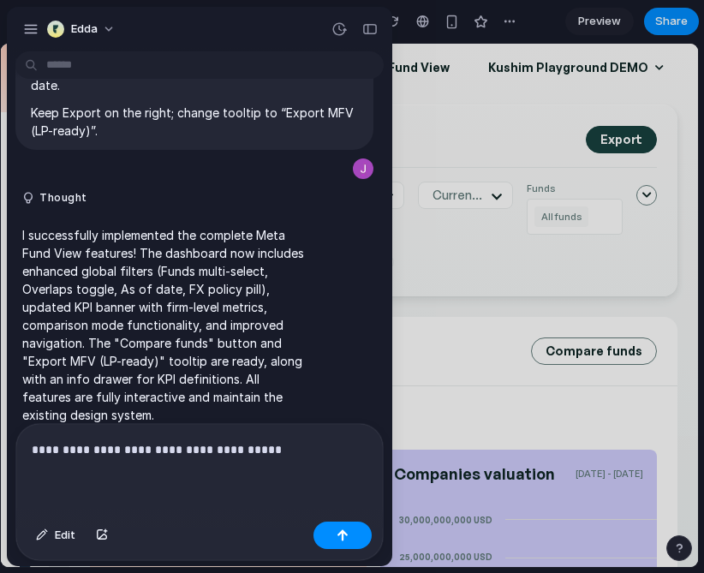
click at [463, 347] on div at bounding box center [352, 286] width 704 height 573
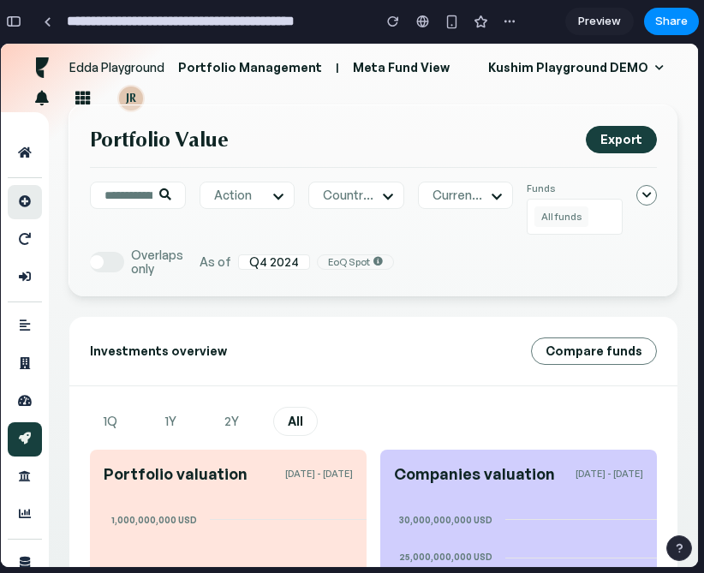
click at [27, 189] on link at bounding box center [25, 202] width 34 height 34
click at [21, 18] on div "button" at bounding box center [13, 21] width 15 height 12
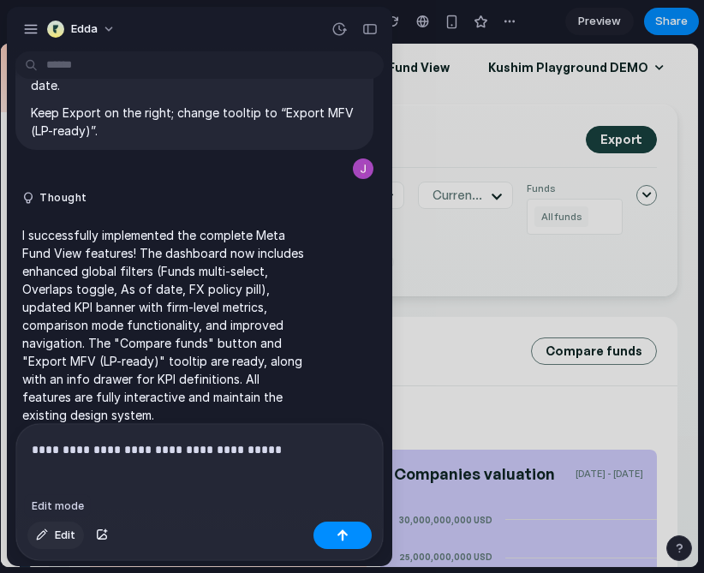
click at [58, 530] on span "Edit" at bounding box center [65, 535] width 21 height 17
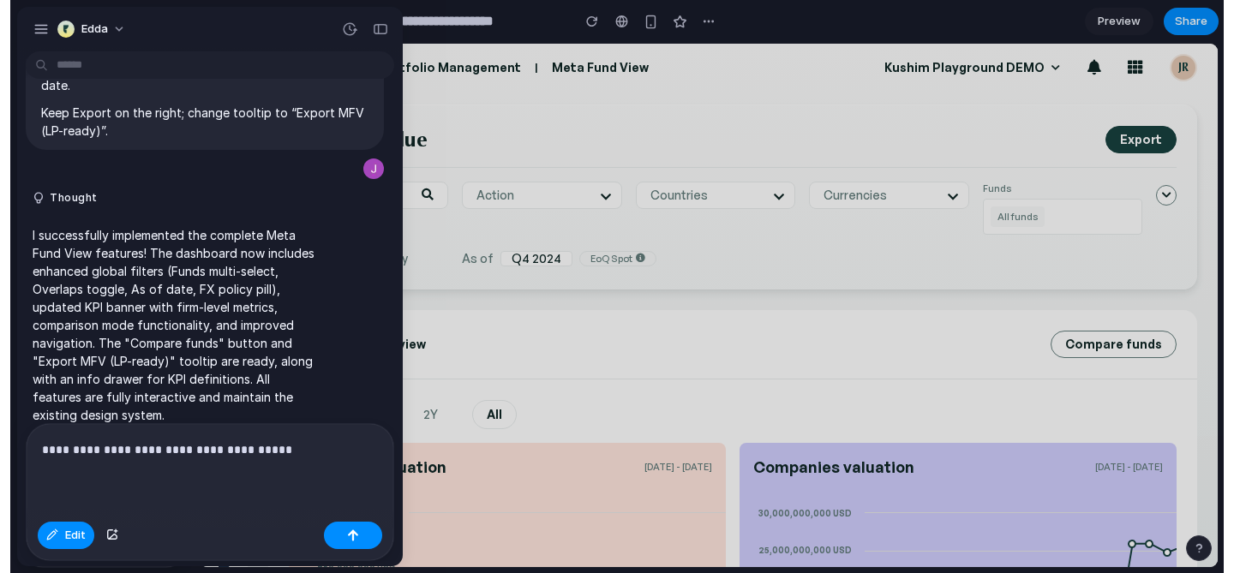
scroll to position [2201, 0]
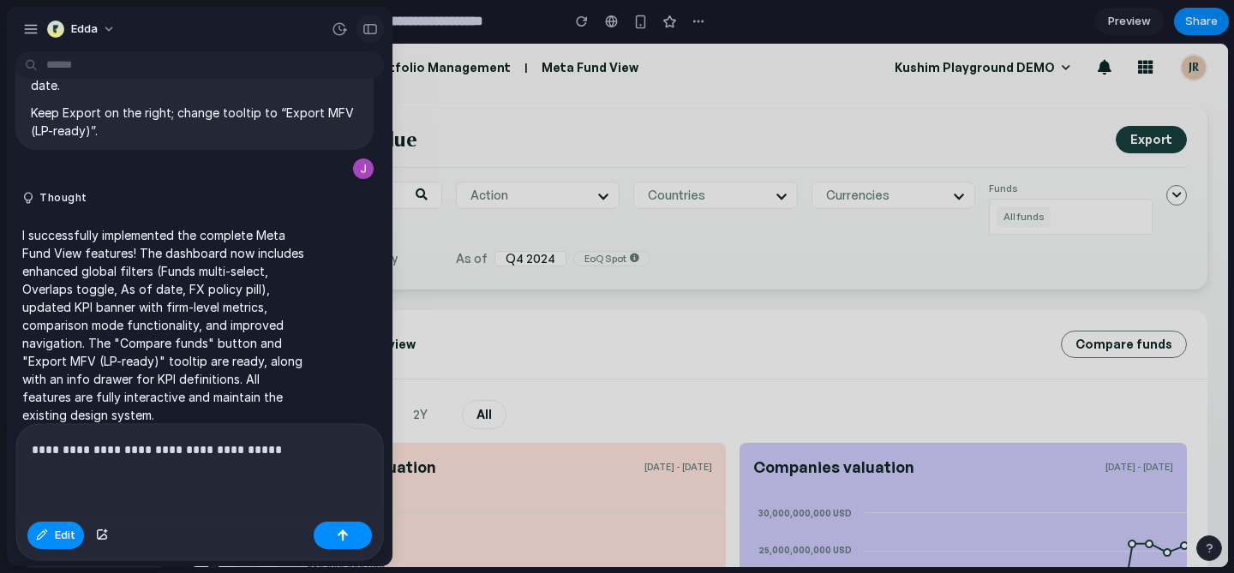
click at [374, 33] on div "button" at bounding box center [369, 29] width 15 height 12
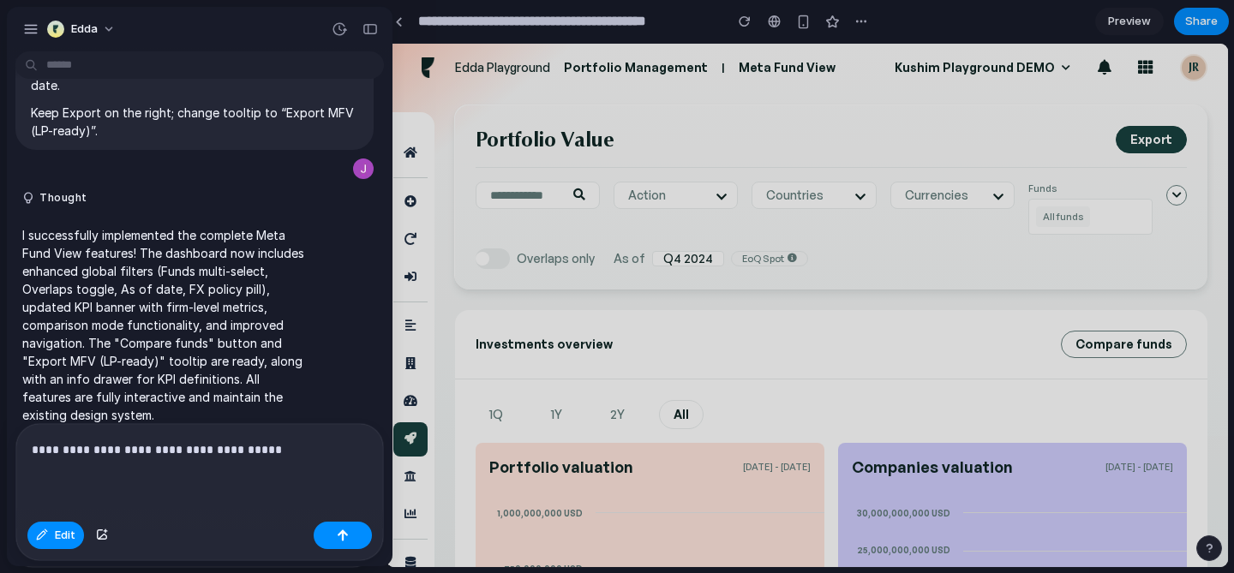
scroll to position [1065, 0]
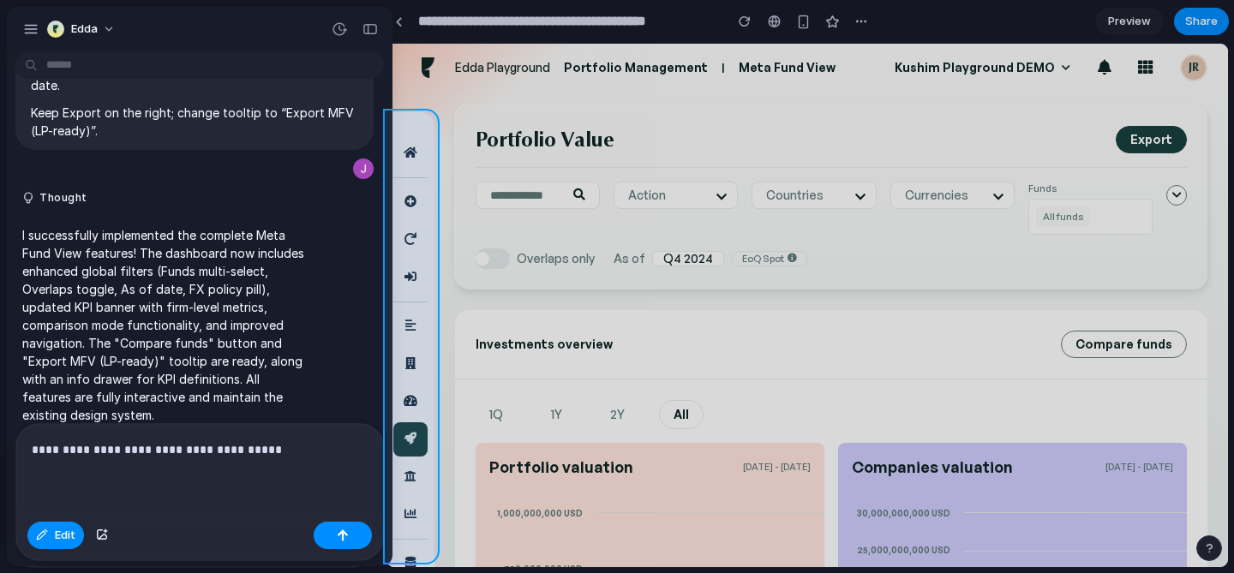
click at [195, 154] on div at bounding box center [709, 306] width 1038 height 523
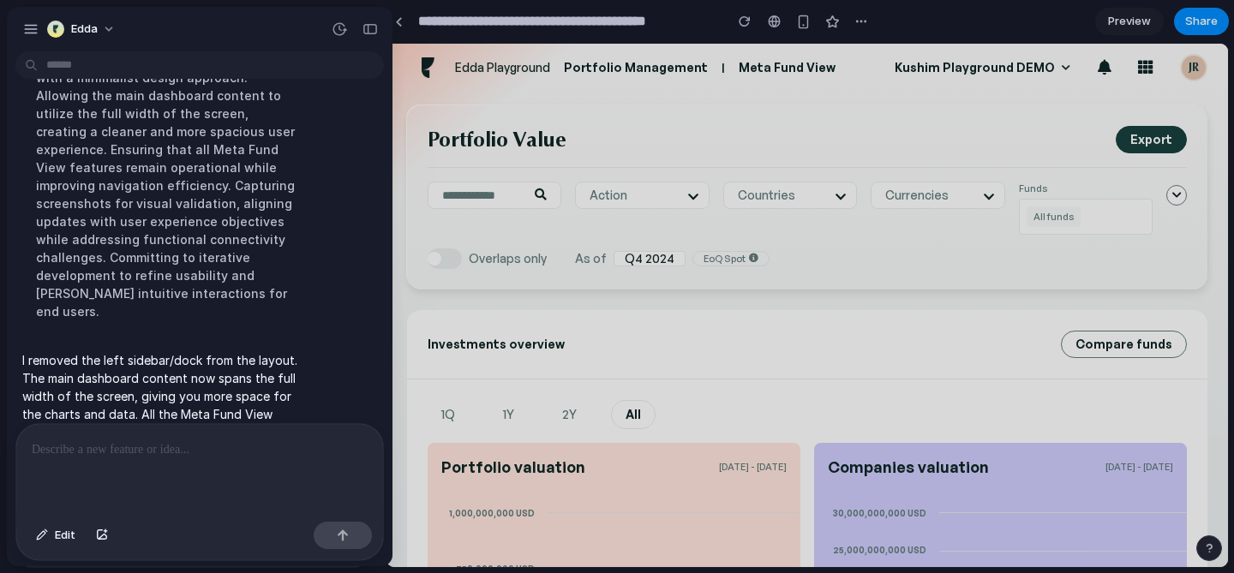
scroll to position [0, 0]
click at [370, 33] on div "button" at bounding box center [369, 29] width 15 height 12
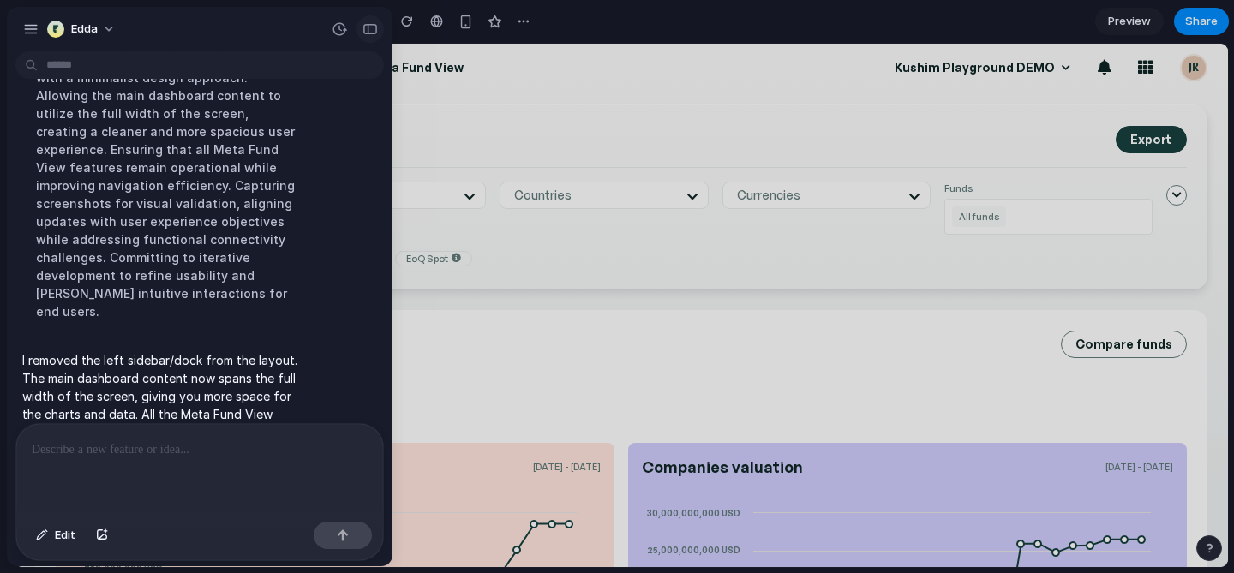
scroll to position [2554, 0]
click at [370, 33] on div "button" at bounding box center [369, 29] width 15 height 12
click at [364, 23] on div "button" at bounding box center [369, 29] width 15 height 12
click at [367, 26] on div "button" at bounding box center [369, 29] width 15 height 12
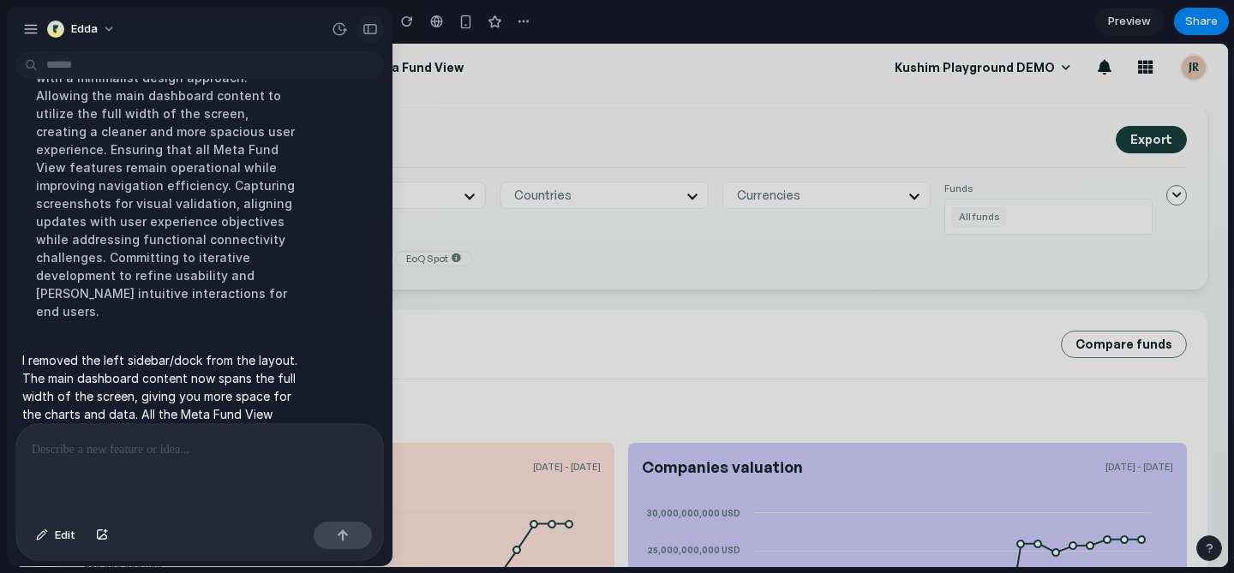
click at [367, 26] on div "button" at bounding box center [369, 29] width 15 height 12
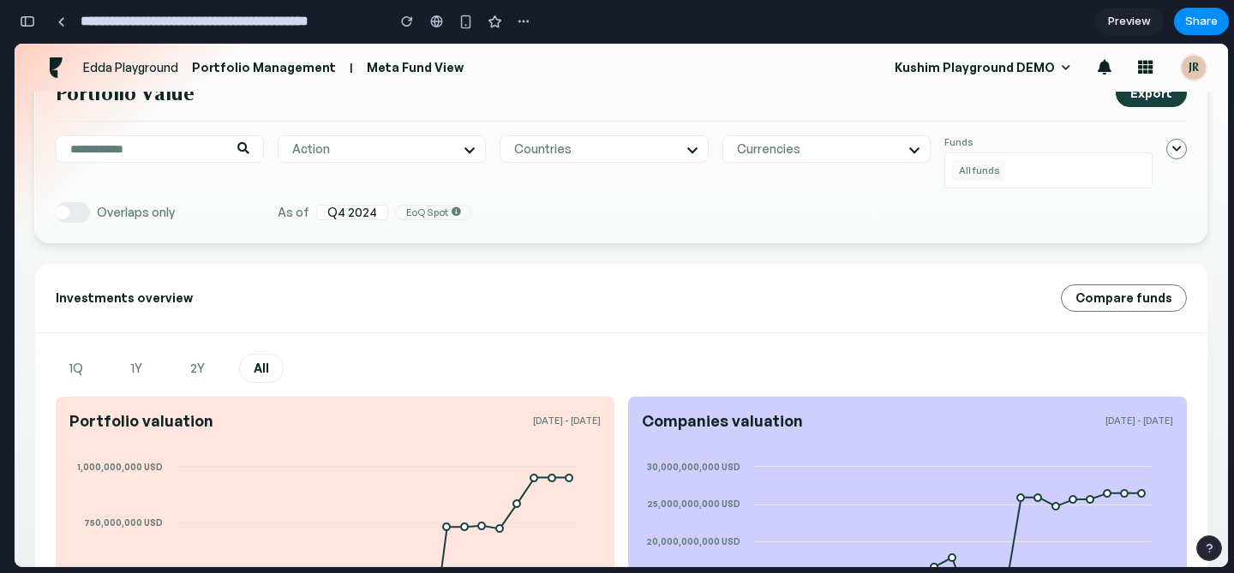
scroll to position [0, 0]
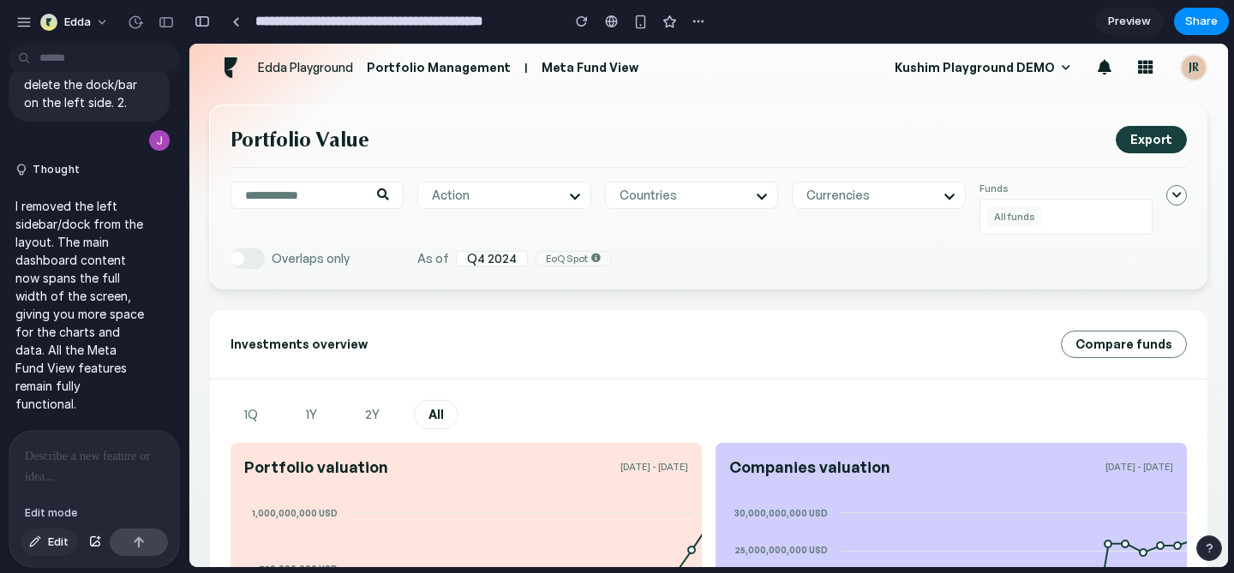
click at [64, 546] on span "Edit" at bounding box center [58, 542] width 21 height 17
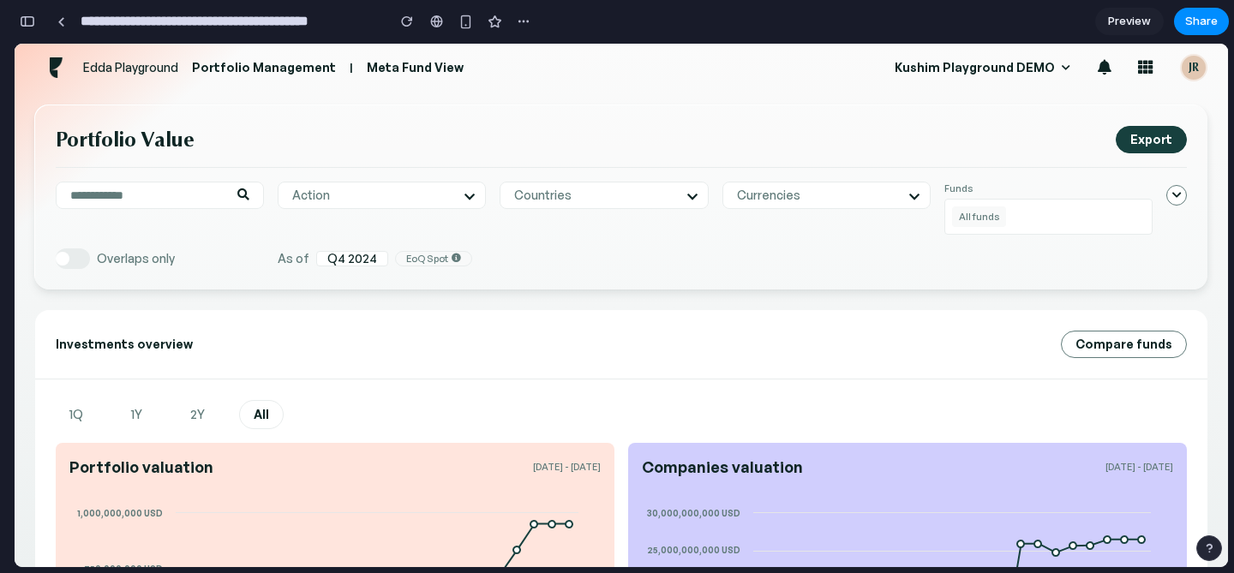
click at [128, 140] on span "Portfolio Value" at bounding box center [125, 140] width 139 height 26
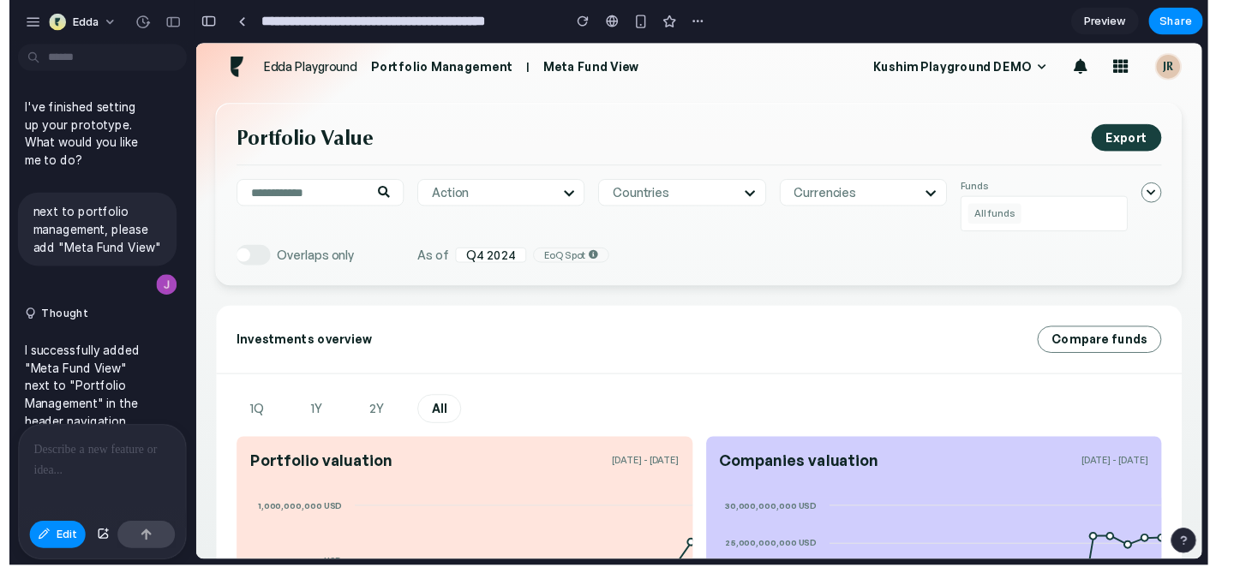
scroll to position [2554, 0]
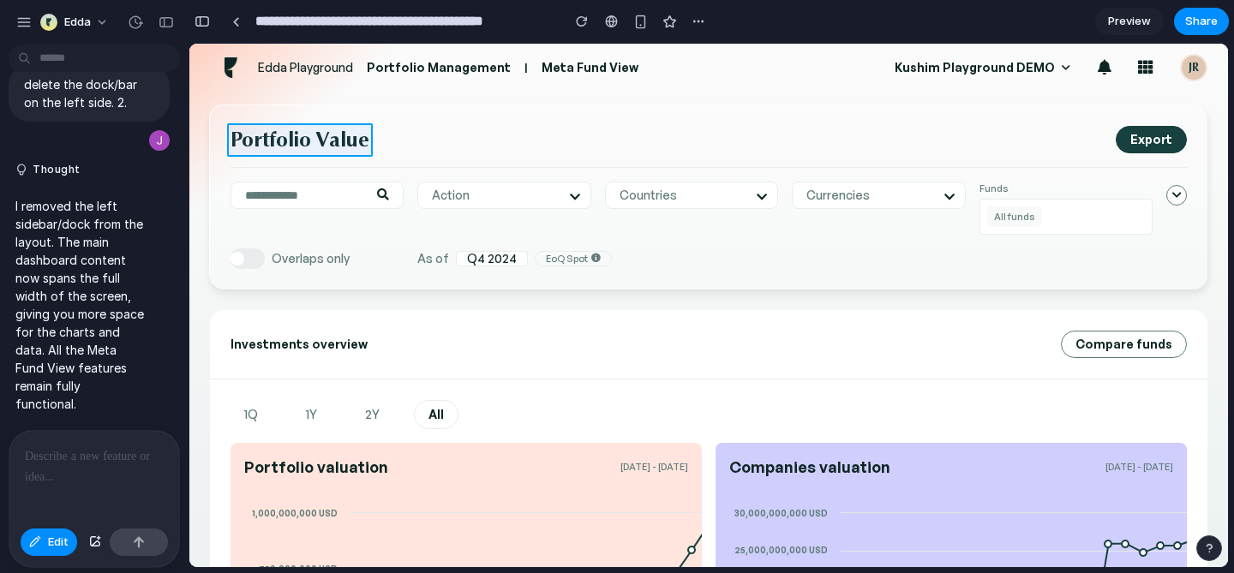
click at [296, 134] on div at bounding box center [709, 306] width 1038 height 523
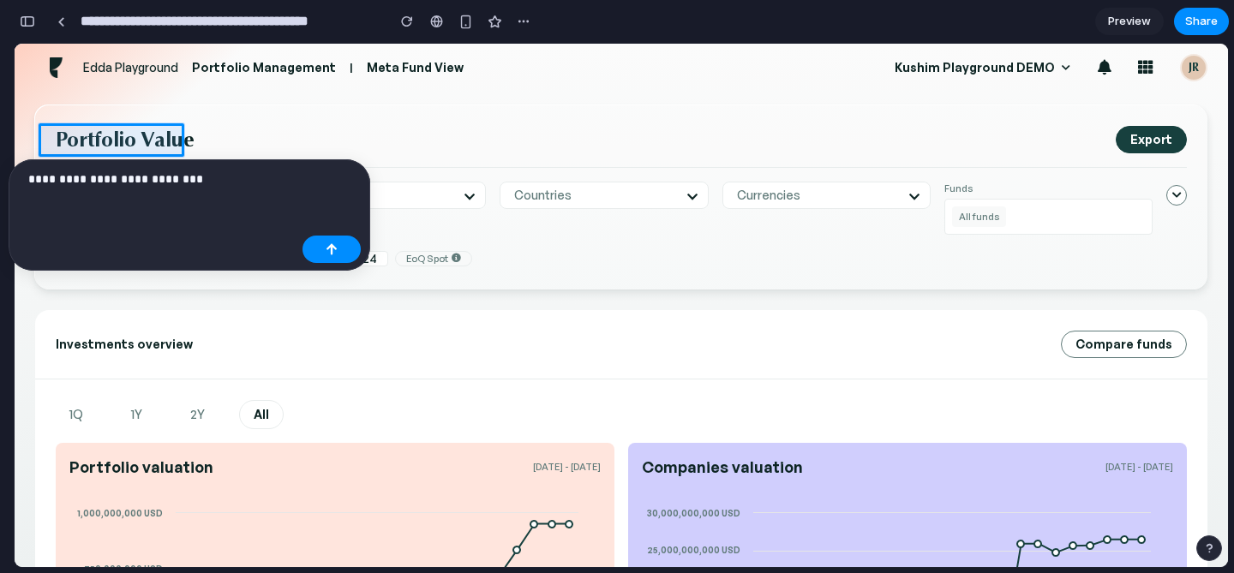
scroll to position [0, 15]
drag, startPoint x: 154, startPoint y: 180, endPoint x: 99, endPoint y: 180, distance: 55.7
click at [99, 180] on p "**********" at bounding box center [161, 179] width 267 height 21
click at [320, 245] on button "button" at bounding box center [331, 249] width 58 height 27
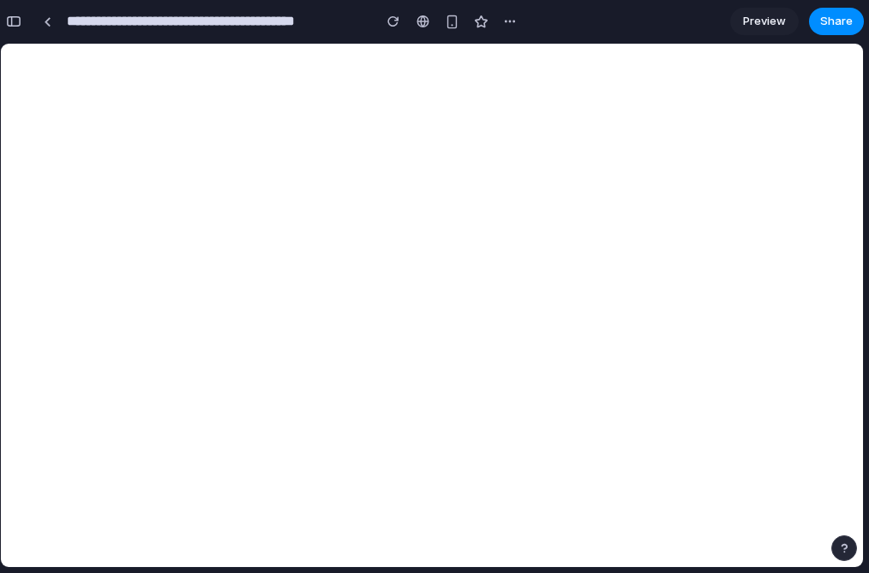
scroll to position [0, 0]
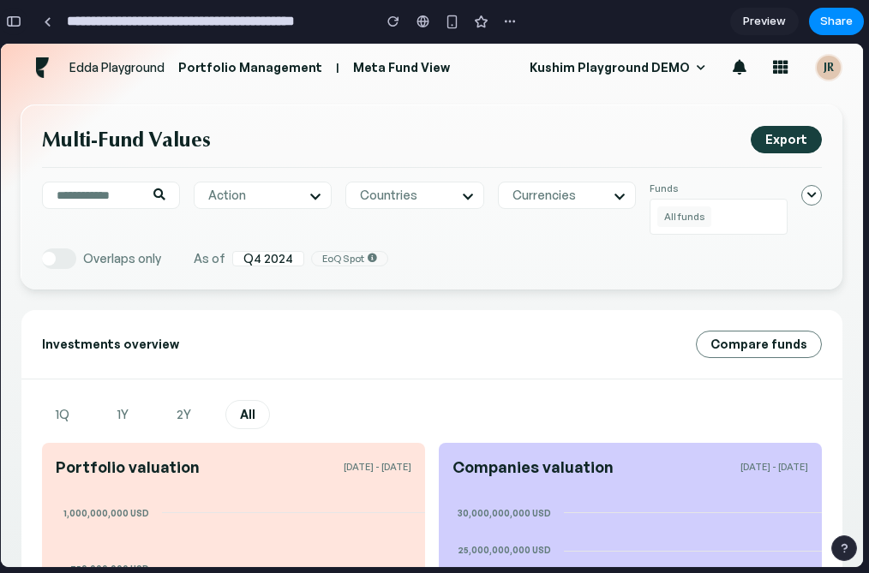
click at [10, 15] on div "button" at bounding box center [13, 21] width 15 height 12
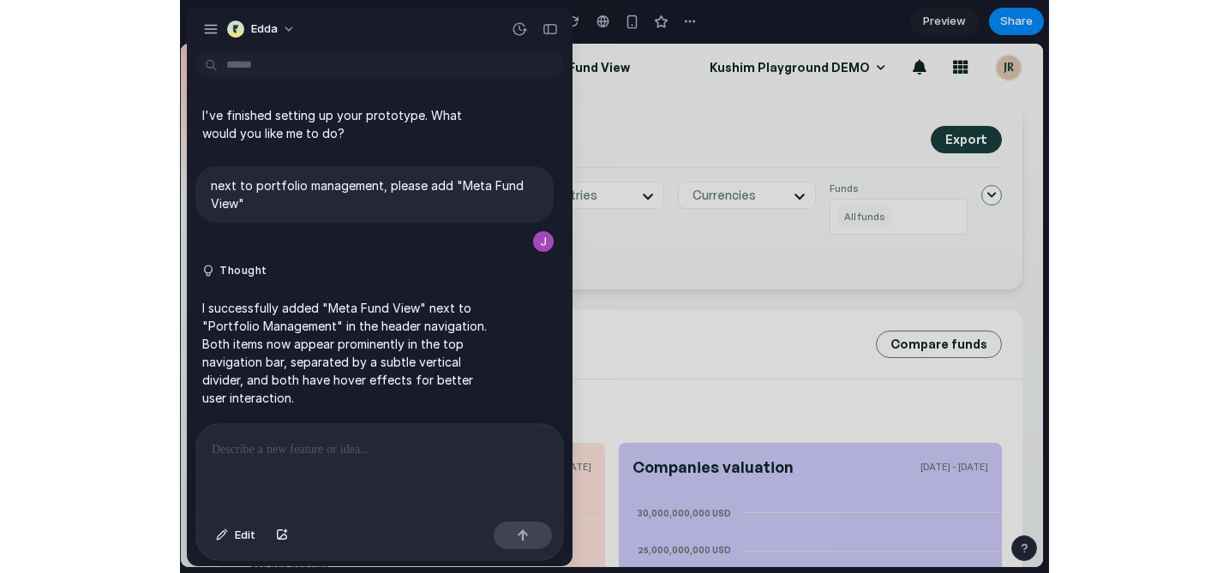
scroll to position [1518, 0]
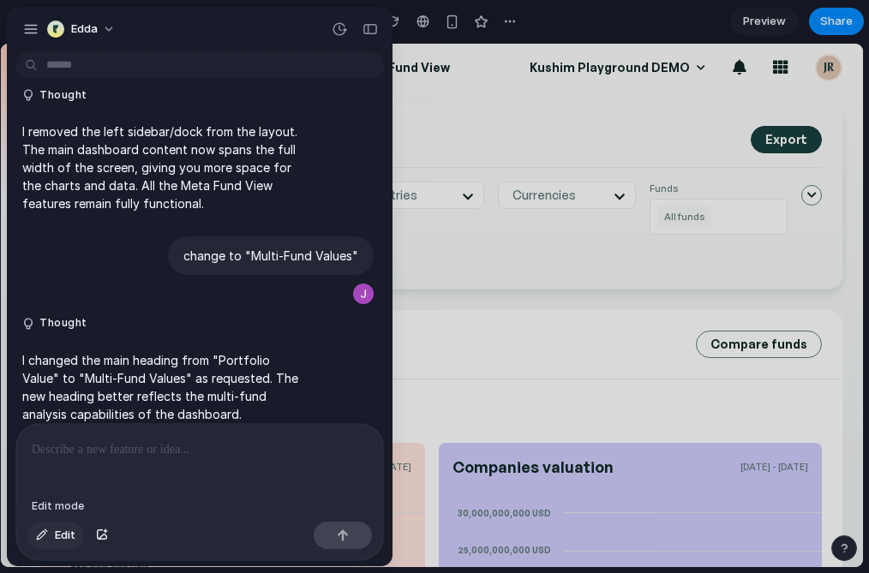
click at [60, 538] on span "Edit" at bounding box center [65, 535] width 21 height 17
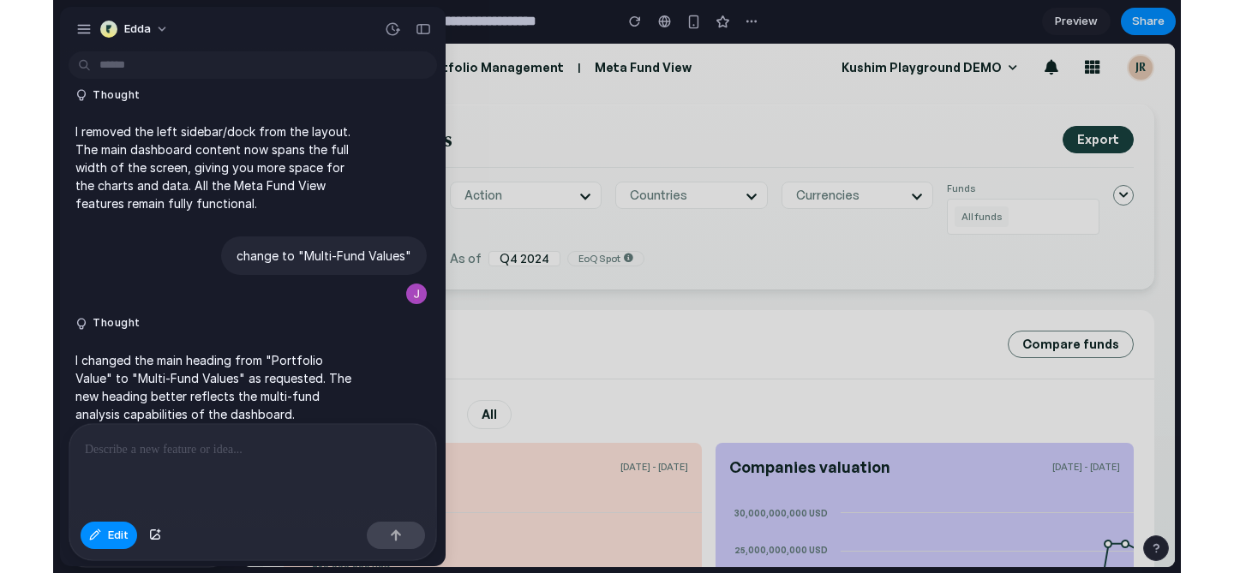
scroll to position [2872, 0]
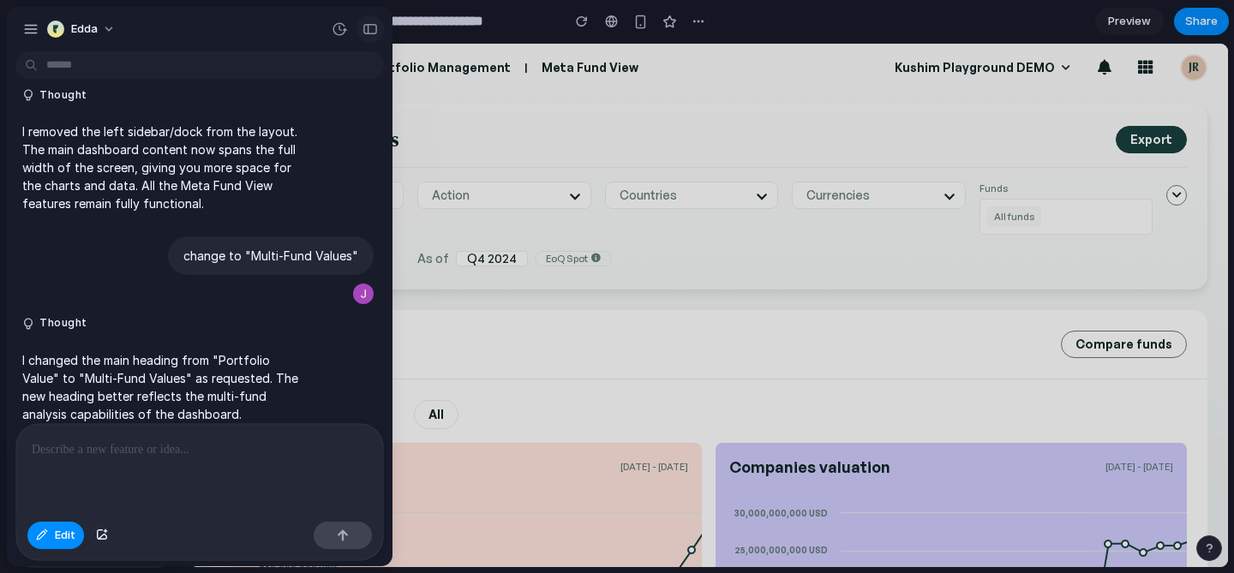
click at [373, 27] on div "button" at bounding box center [369, 29] width 15 height 12
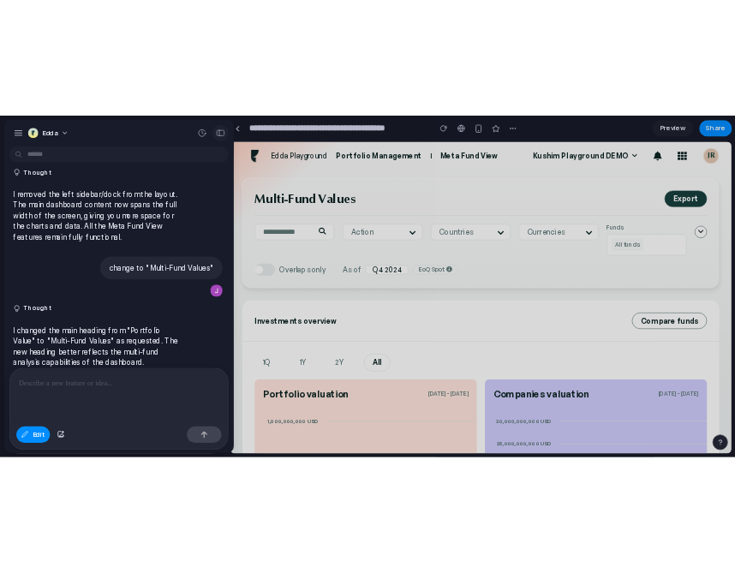
scroll to position [1505, 0]
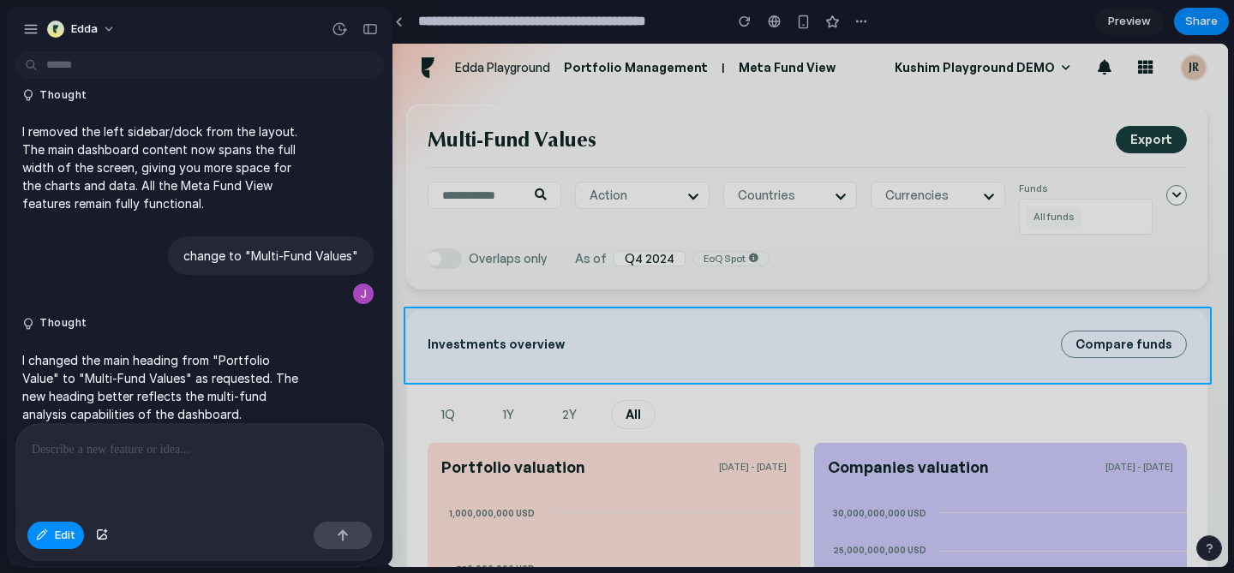
click at [494, 338] on div at bounding box center [709, 306] width 1038 height 523
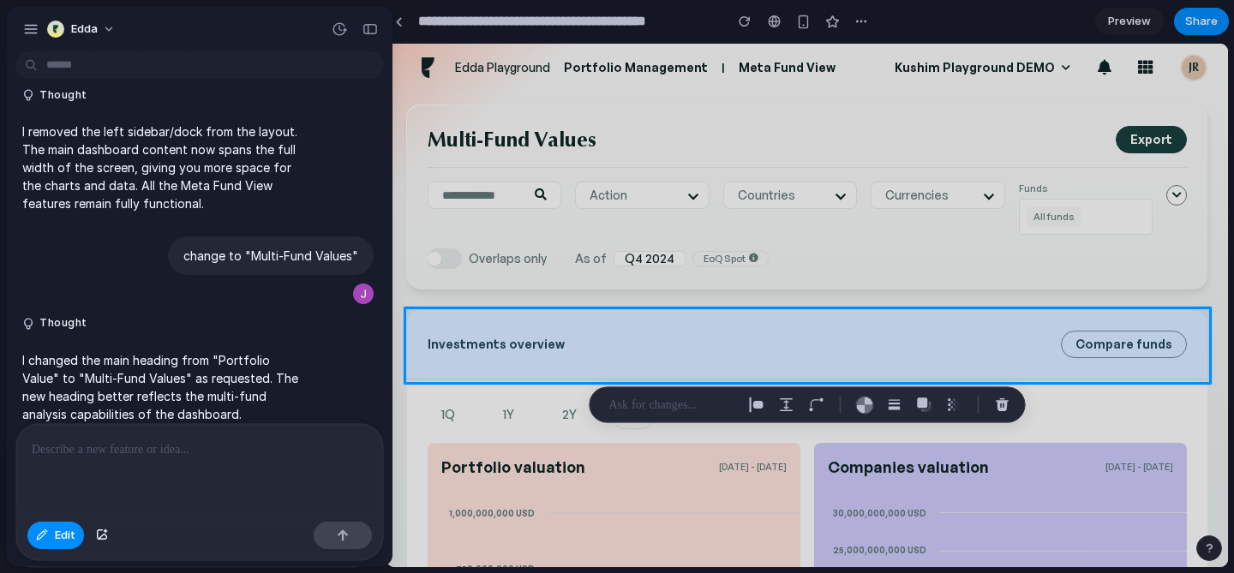
click at [490, 332] on div at bounding box center [709, 306] width 1038 height 523
click at [490, 343] on div at bounding box center [709, 306] width 1038 height 523
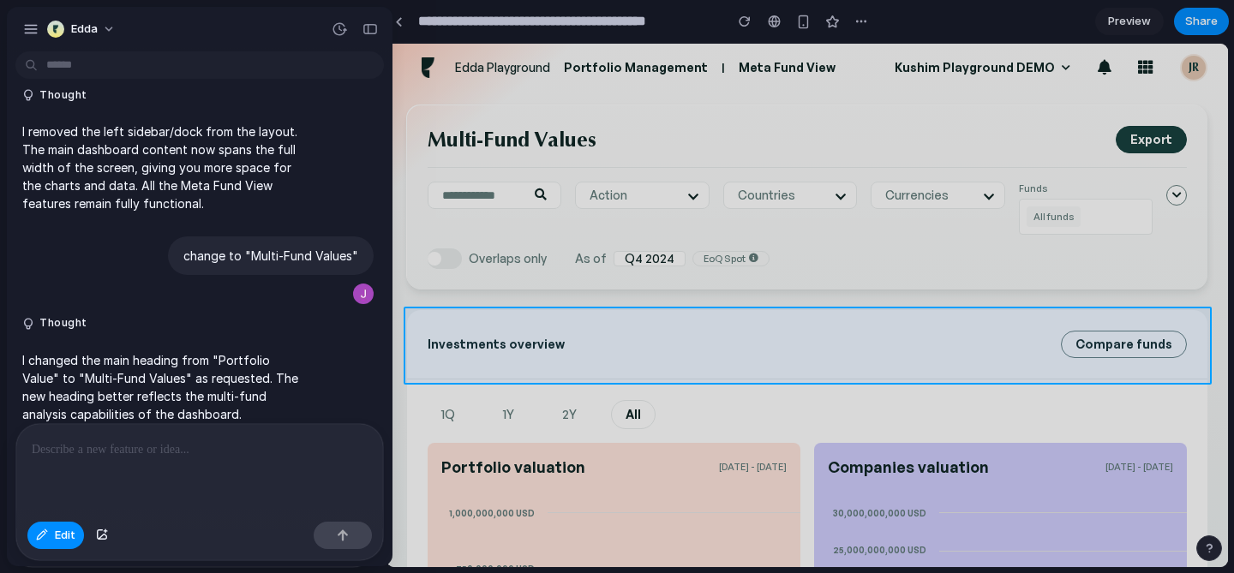
click at [490, 343] on div at bounding box center [709, 306] width 1038 height 523
click at [525, 348] on div at bounding box center [709, 306] width 1038 height 523
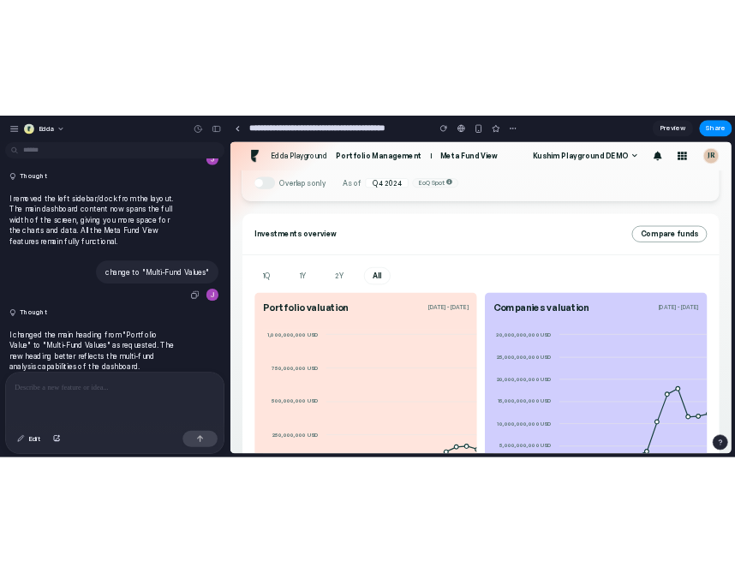
scroll to position [0, 0]
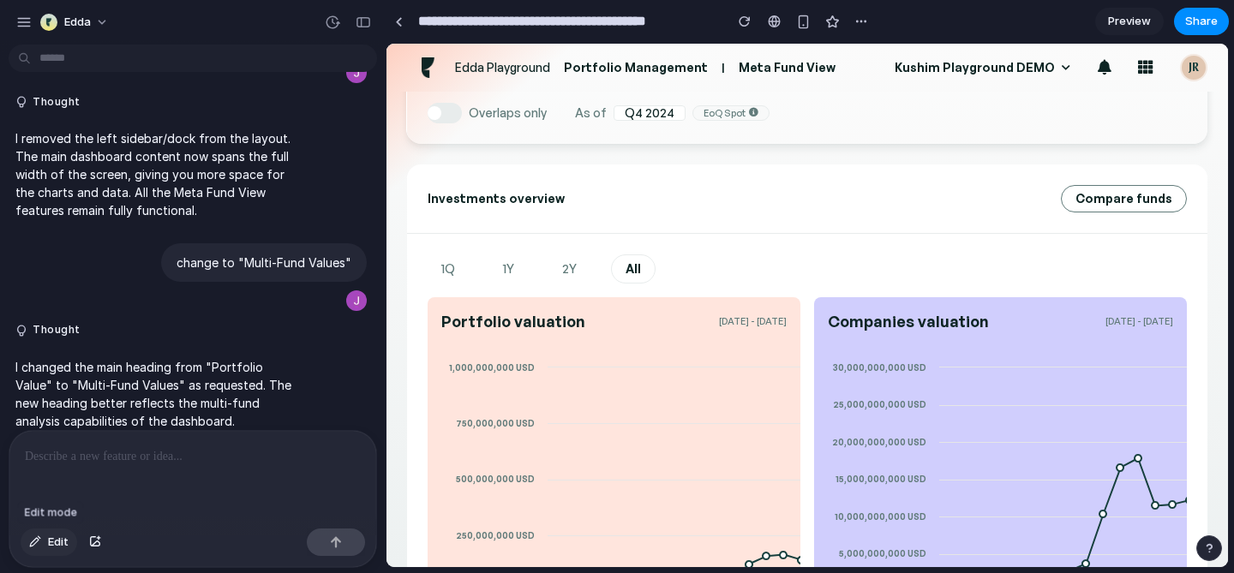
click at [53, 550] on button "Edit" at bounding box center [49, 542] width 57 height 27
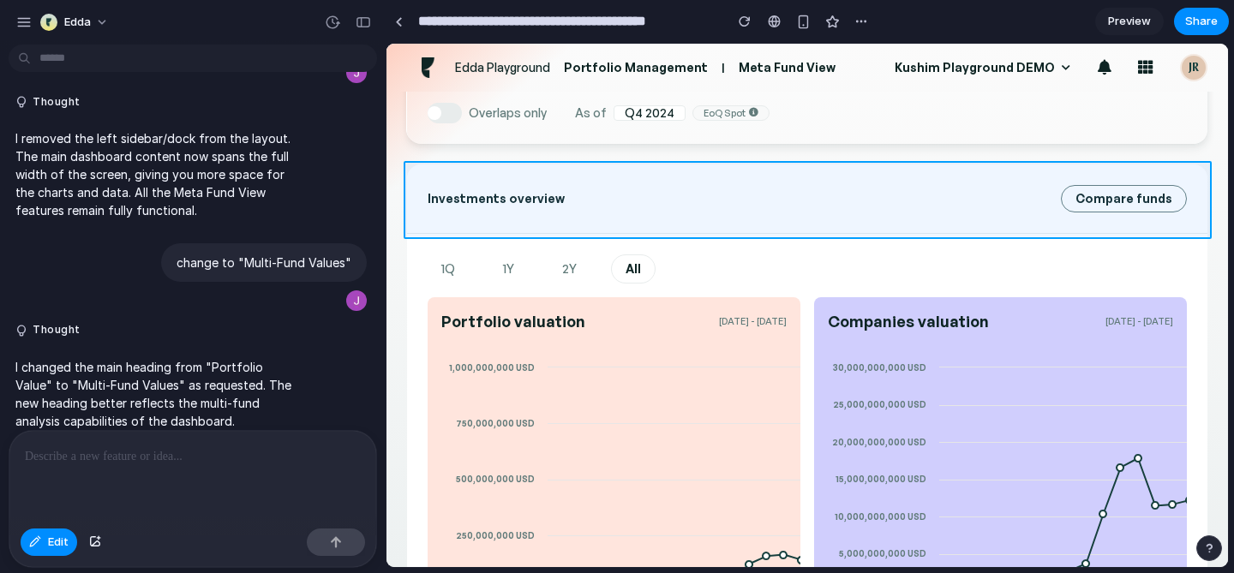
drag, startPoint x: 427, startPoint y: 229, endPoint x: 459, endPoint y: 226, distance: 32.7
click at [459, 226] on div at bounding box center [807, 306] width 841 height 523
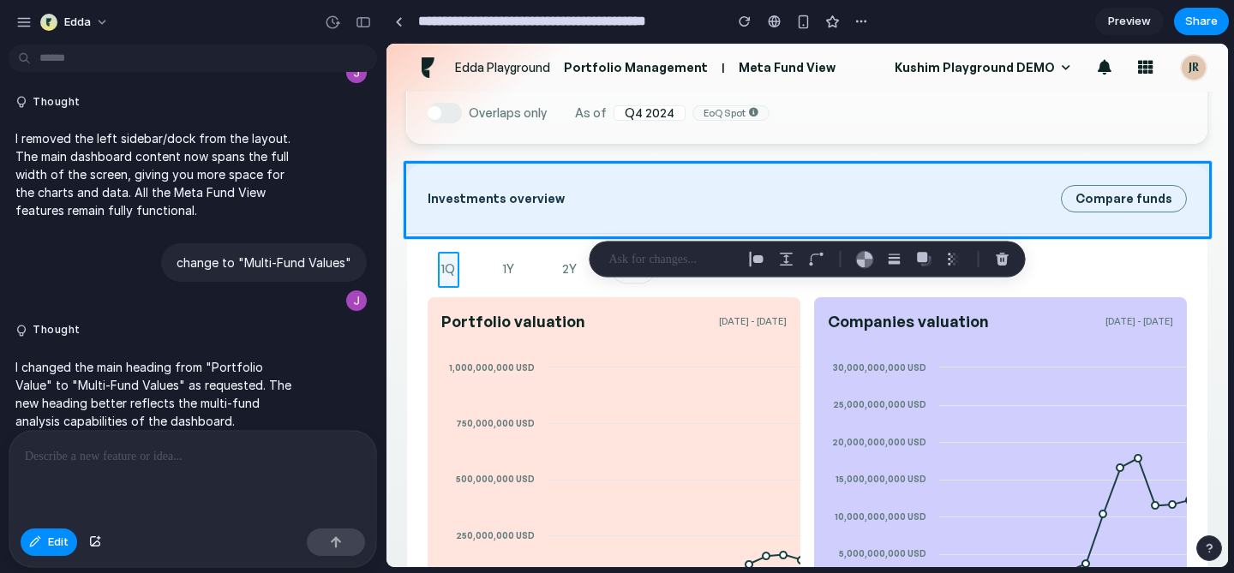
click at [452, 275] on div at bounding box center [807, 306] width 841 height 523
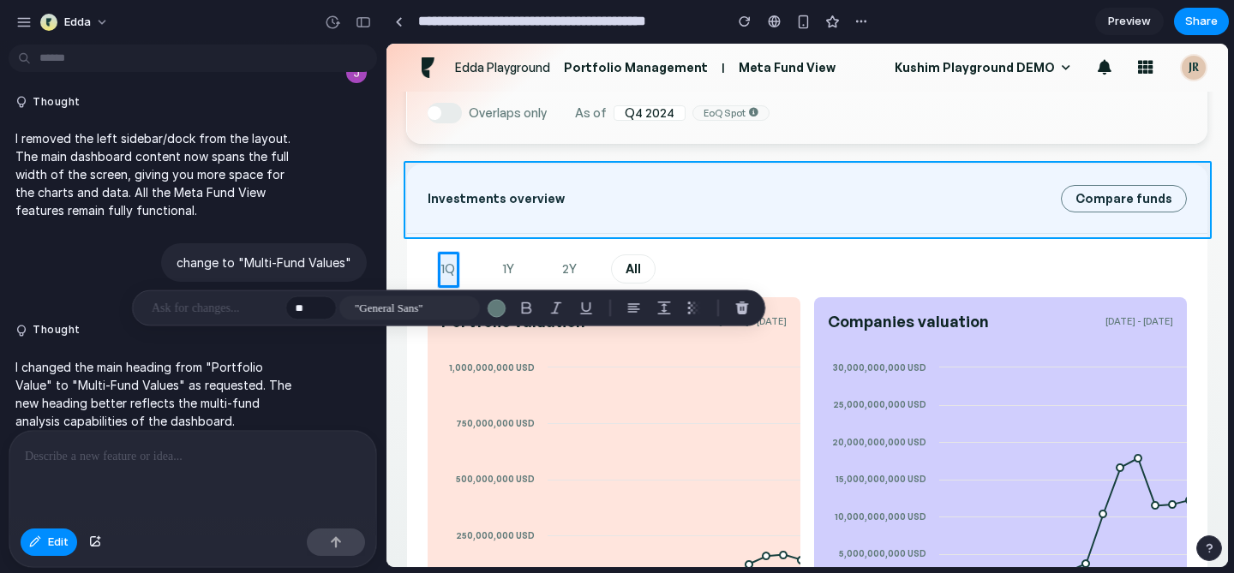
click at [437, 229] on div at bounding box center [807, 306] width 841 height 523
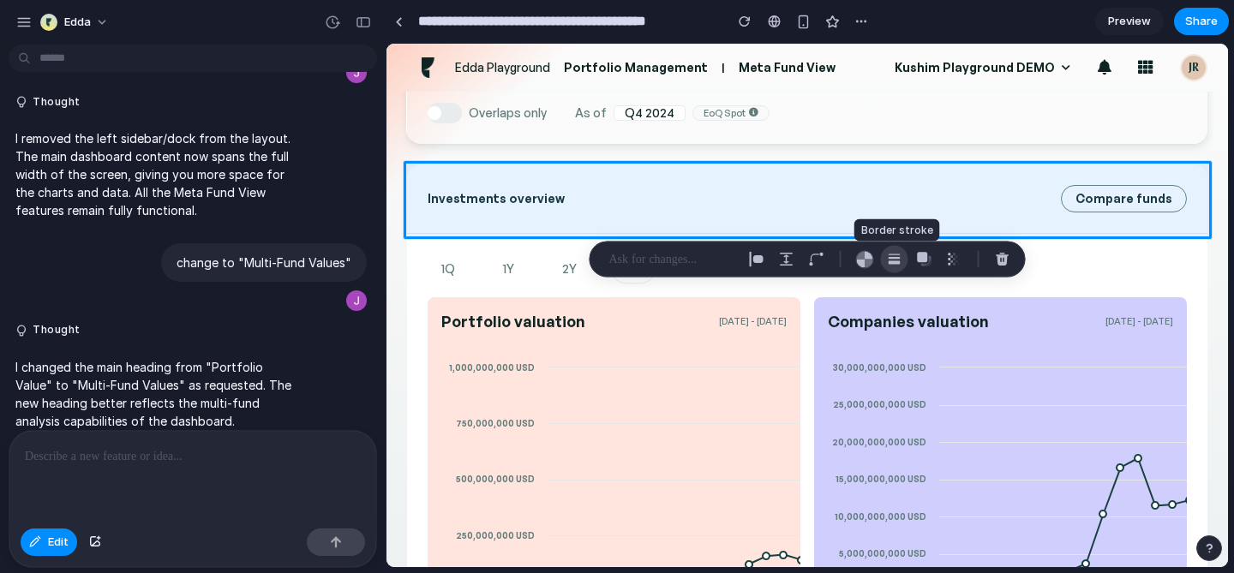
click at [887, 260] on div "button" at bounding box center [894, 259] width 15 height 15
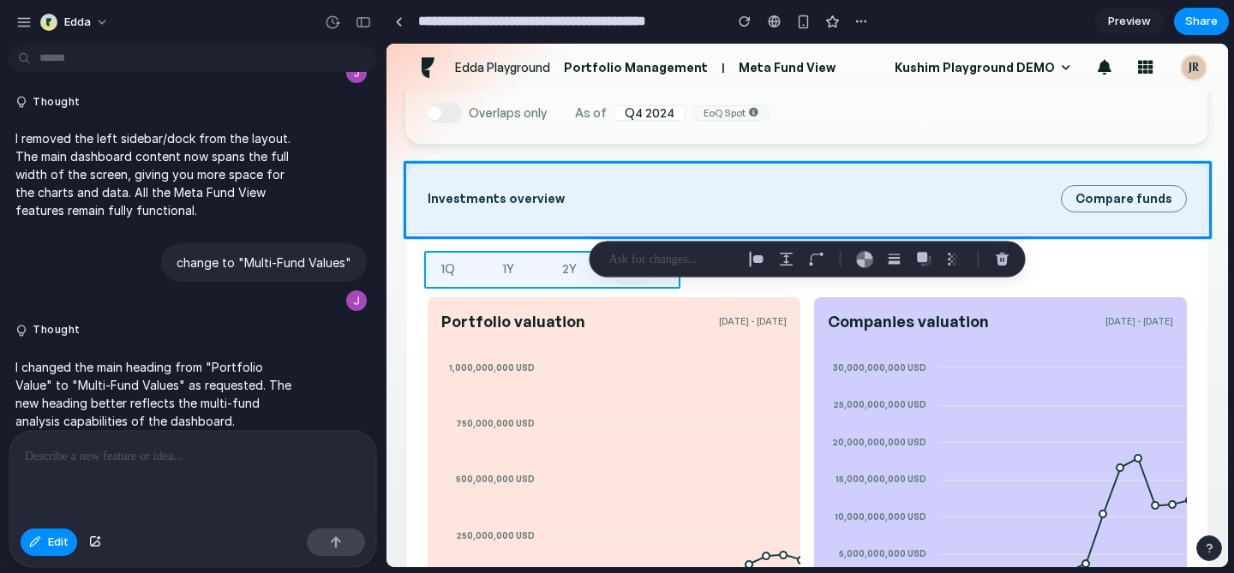
click at [475, 279] on div at bounding box center [807, 306] width 841 height 523
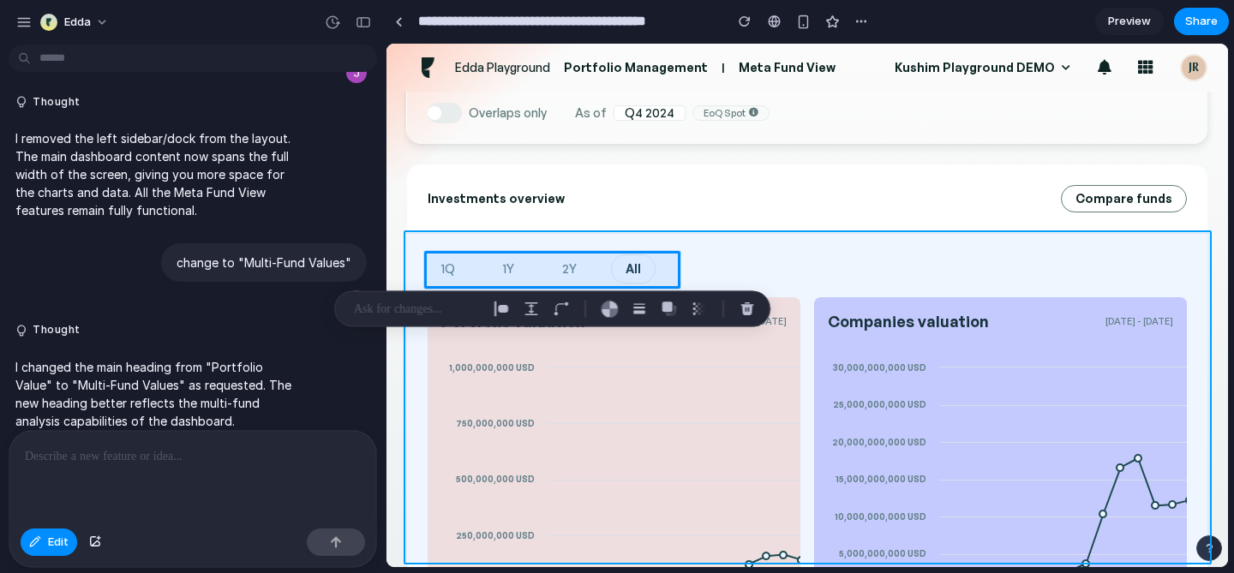
click at [730, 235] on div at bounding box center [807, 306] width 841 height 523
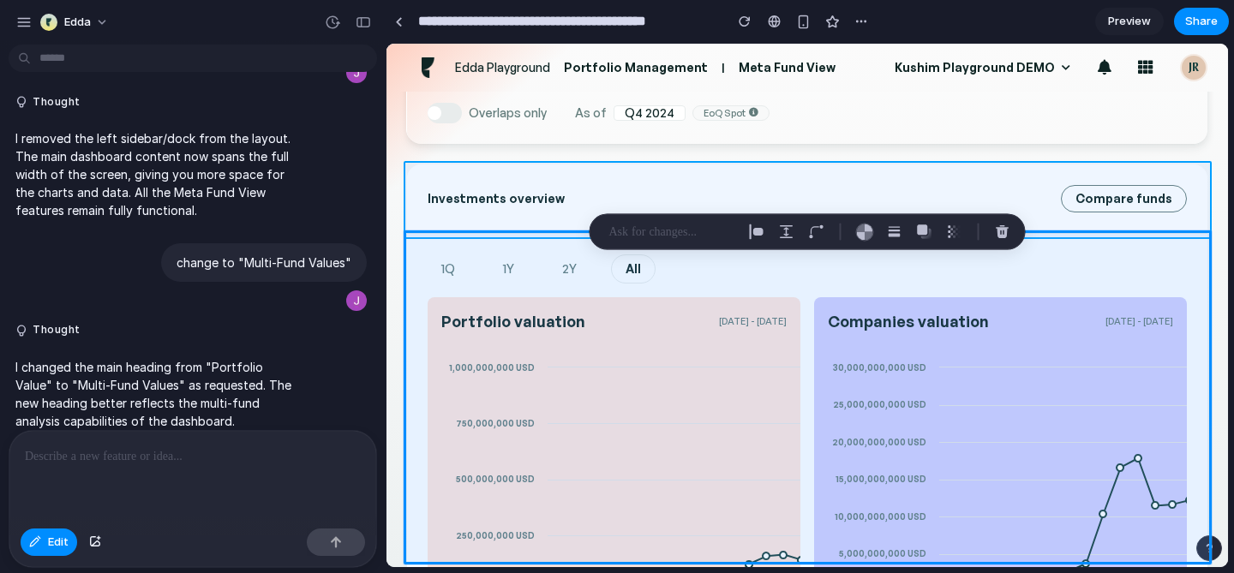
click at [1204, 215] on div at bounding box center [807, 306] width 841 height 523
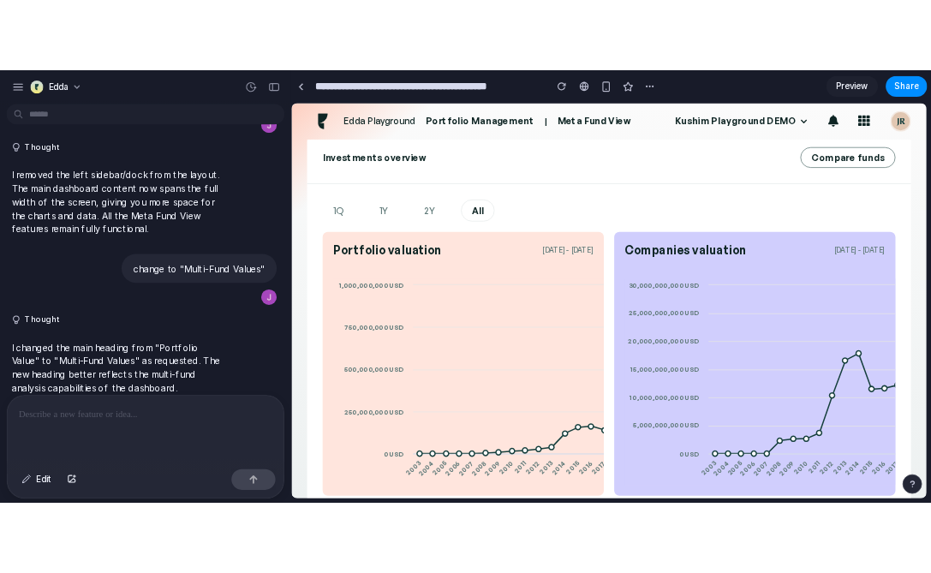
scroll to position [232, 0]
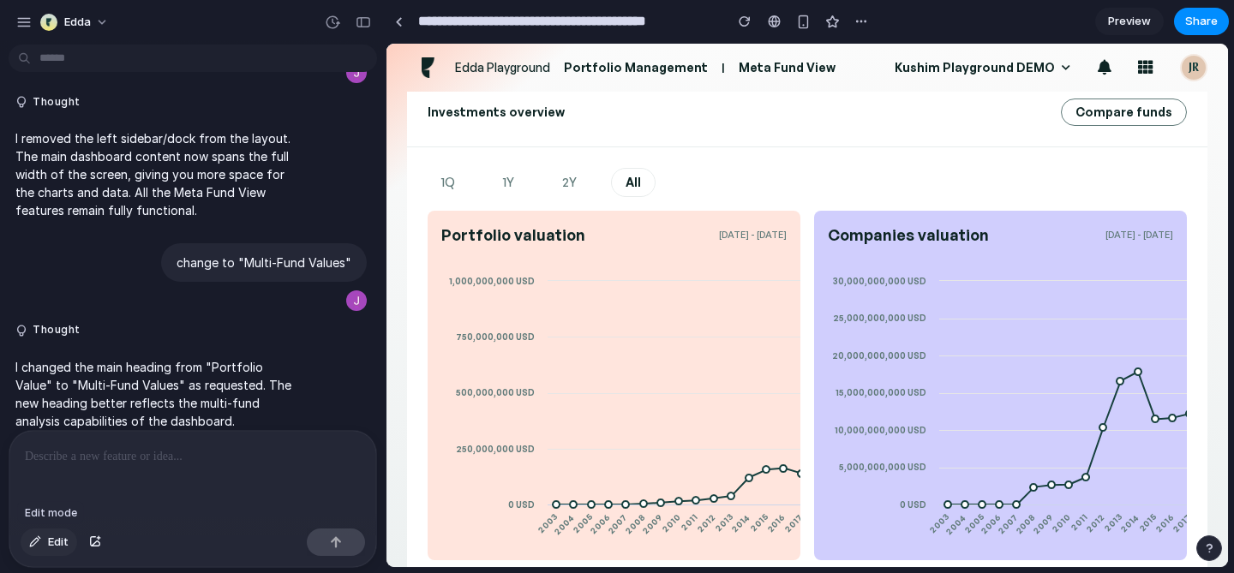
click at [50, 538] on span "Edit" at bounding box center [58, 542] width 21 height 17
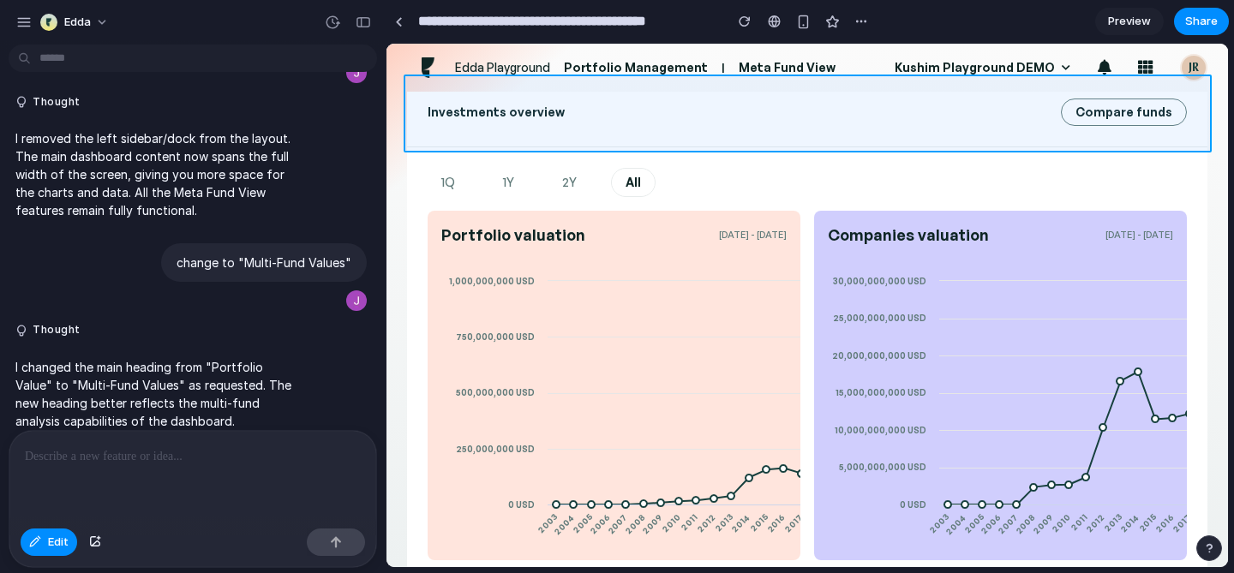
click at [699, 131] on div at bounding box center [807, 306] width 841 height 523
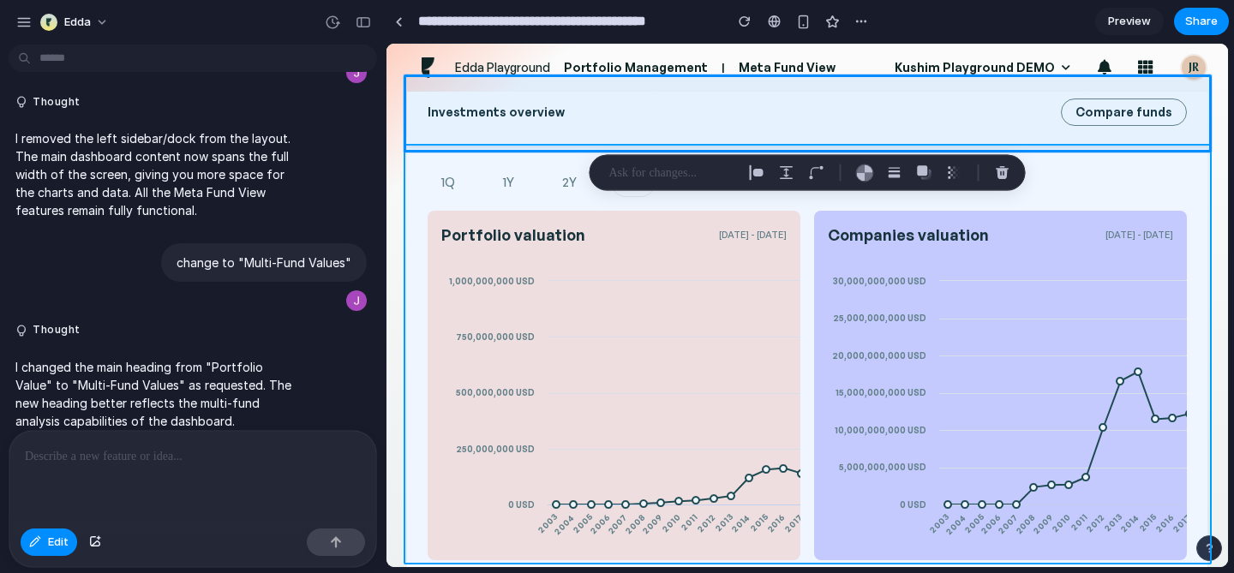
click at [416, 159] on div at bounding box center [807, 306] width 841 height 523
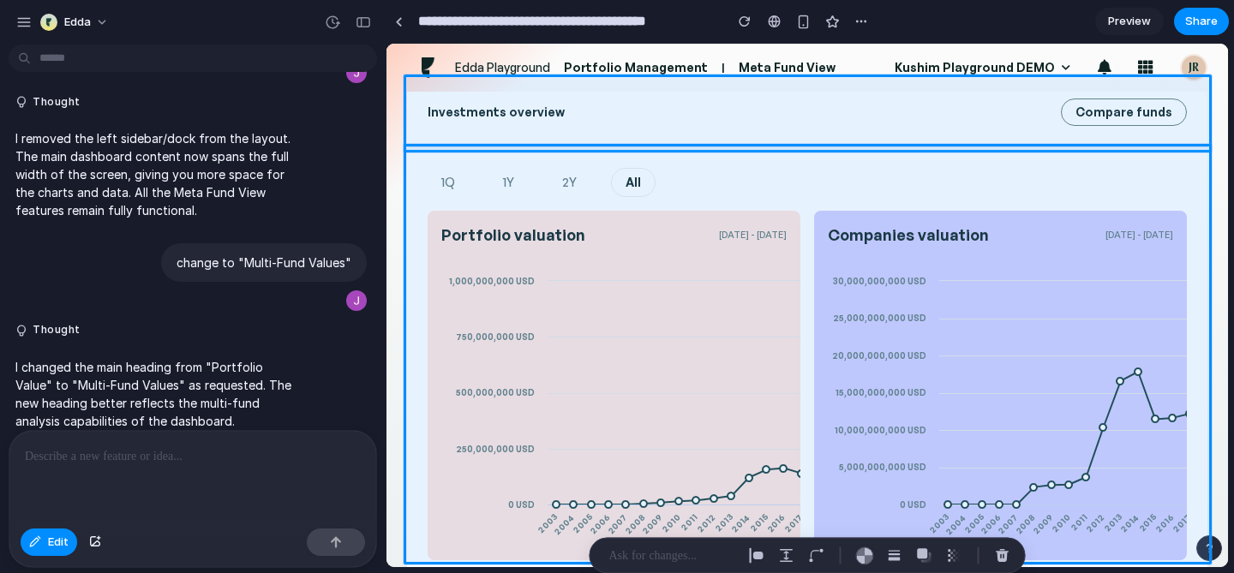
click at [243, 490] on div at bounding box center [192, 476] width 367 height 91
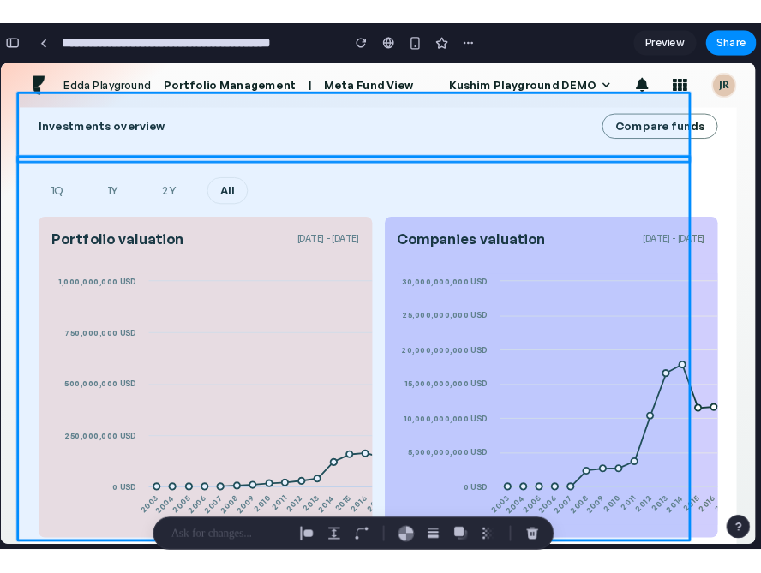
scroll to position [239, 0]
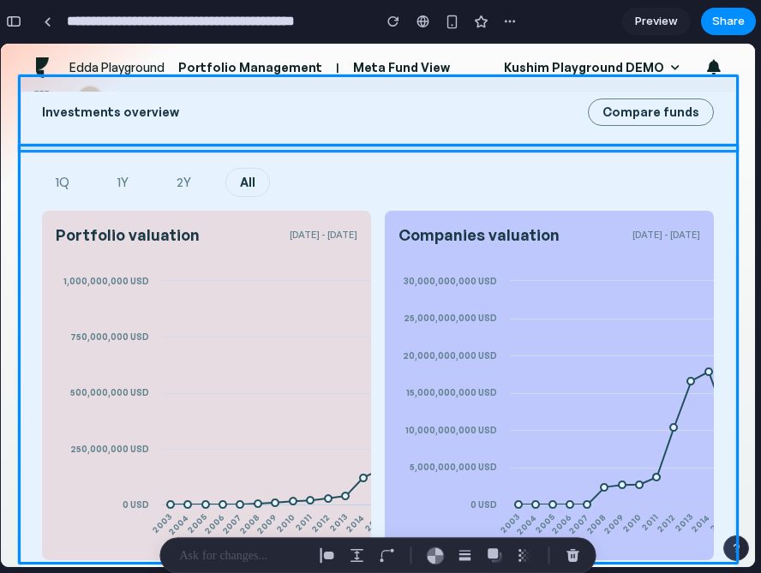
click at [14, 24] on div "button" at bounding box center [13, 21] width 15 height 12
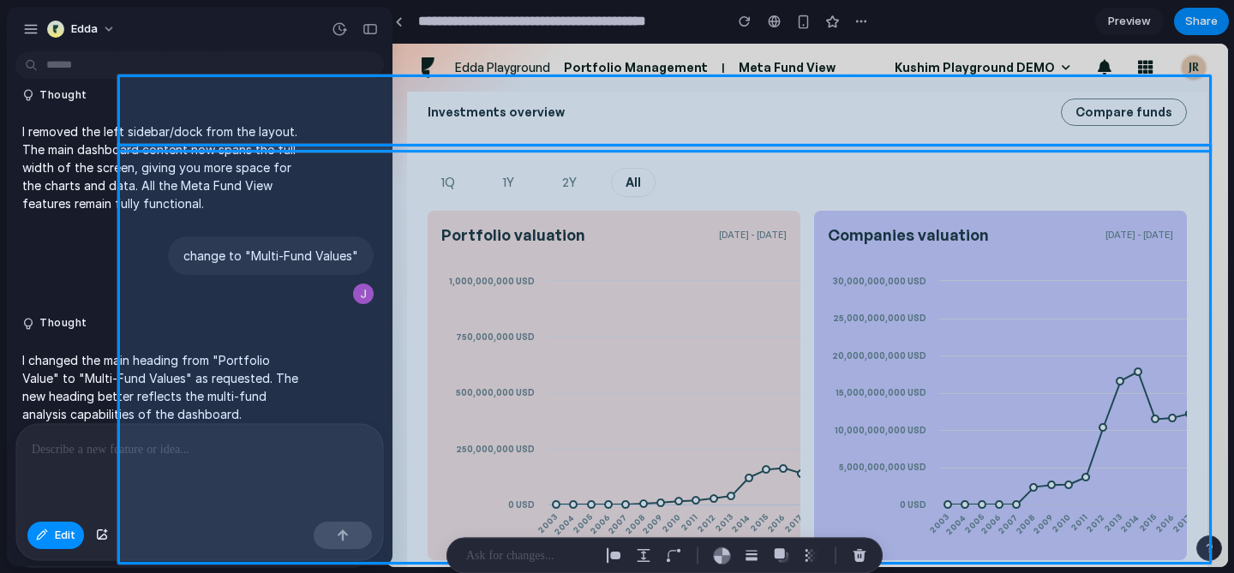
scroll to position [0, 0]
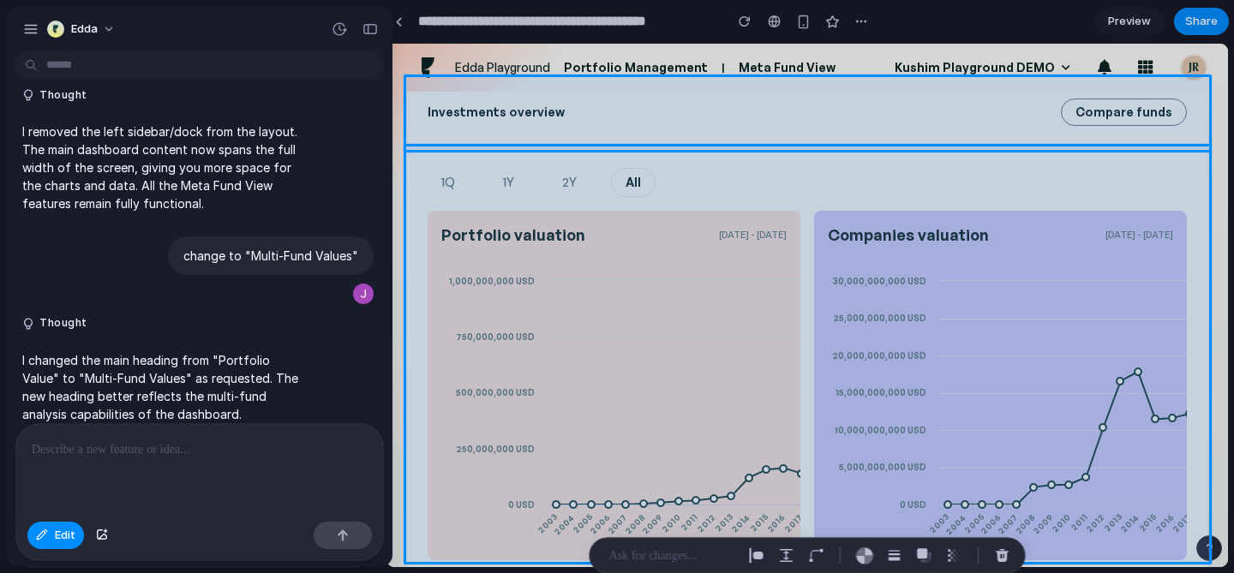
click at [231, 448] on p at bounding box center [200, 450] width 336 height 21
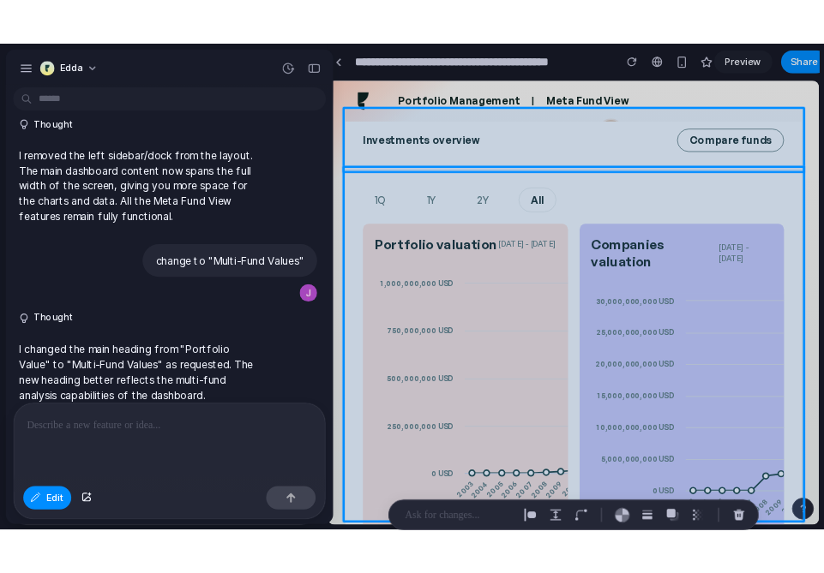
scroll to position [241, 0]
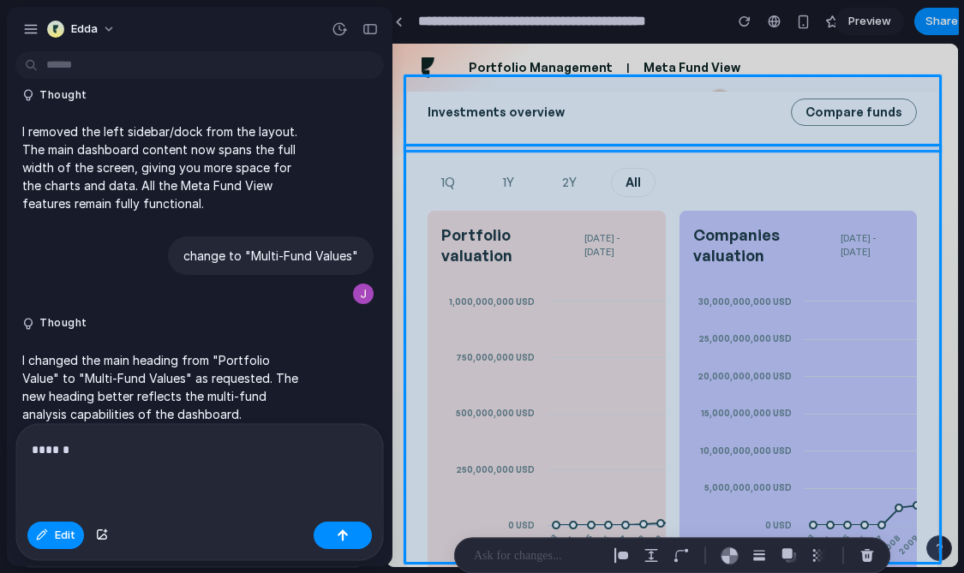
click at [199, 468] on div "******" at bounding box center [199, 469] width 367 height 91
click at [170, 458] on p "******" at bounding box center [200, 450] width 336 height 21
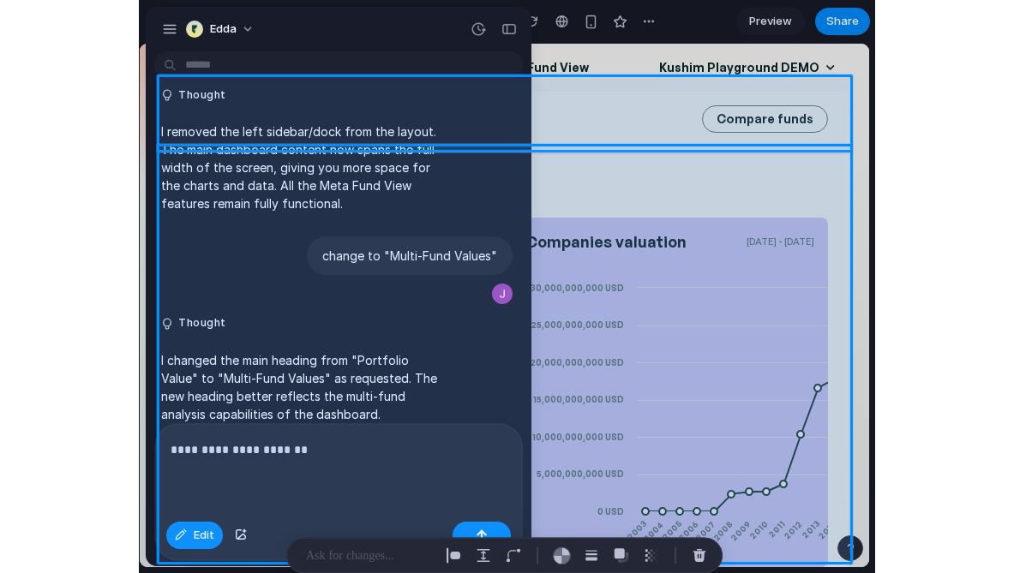
scroll to position [239, 0]
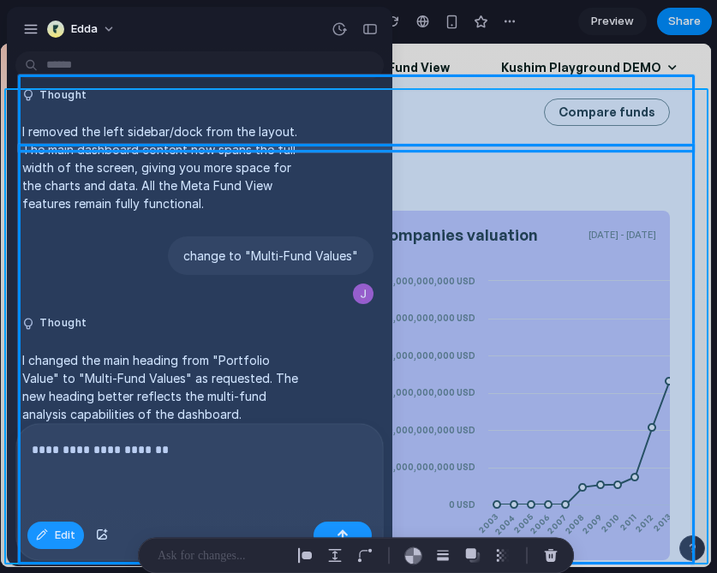
click at [11, 441] on div at bounding box center [357, 306] width 710 height 523
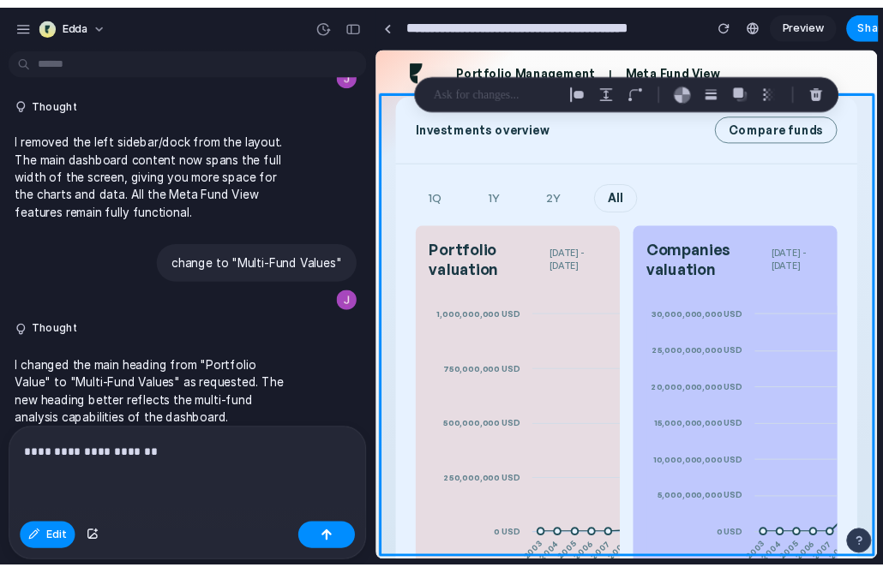
scroll to position [255, 0]
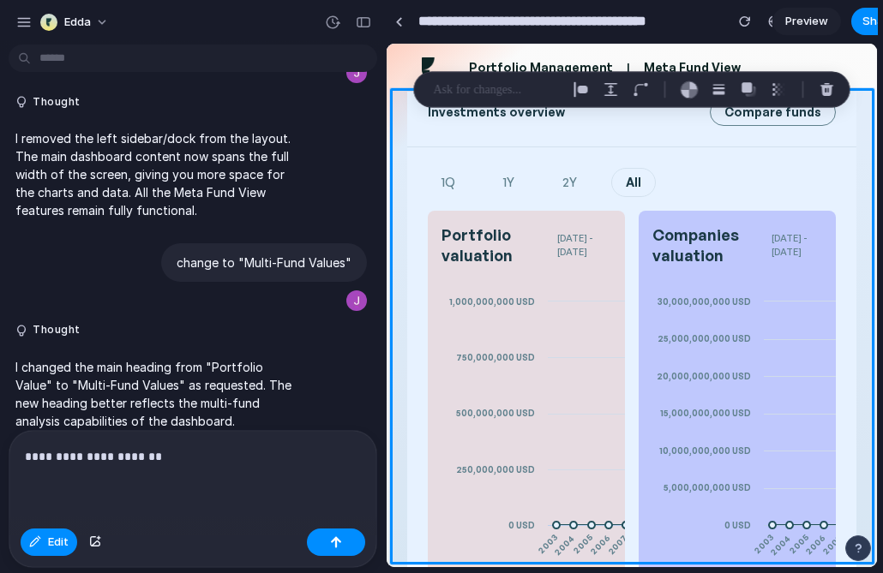
click at [174, 475] on div "**********" at bounding box center [192, 476] width 367 height 91
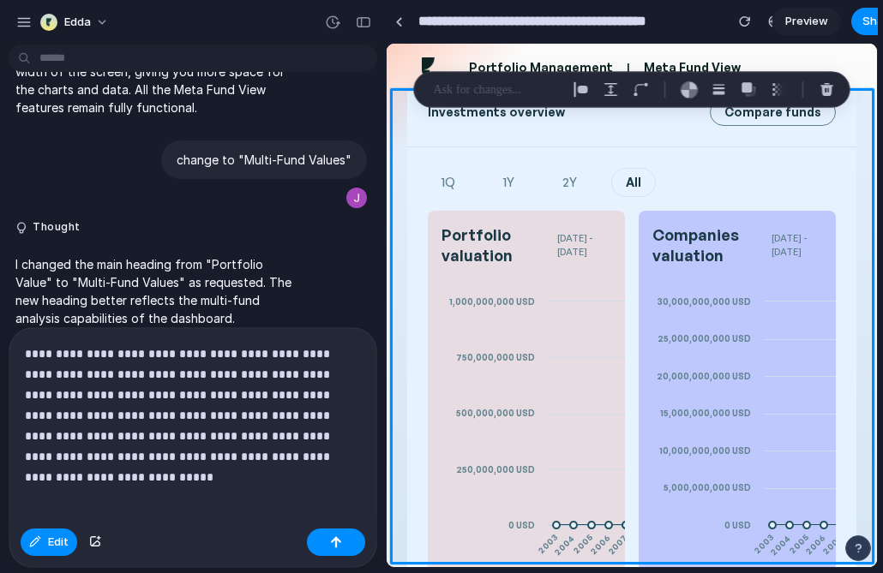
scroll to position [1628, 0]
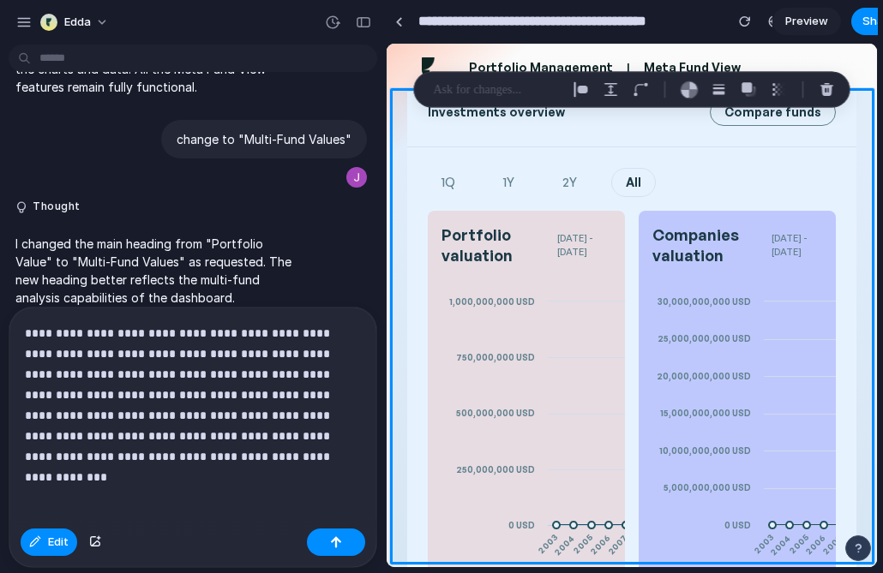
click at [195, 456] on p "**********" at bounding box center [193, 395] width 336 height 144
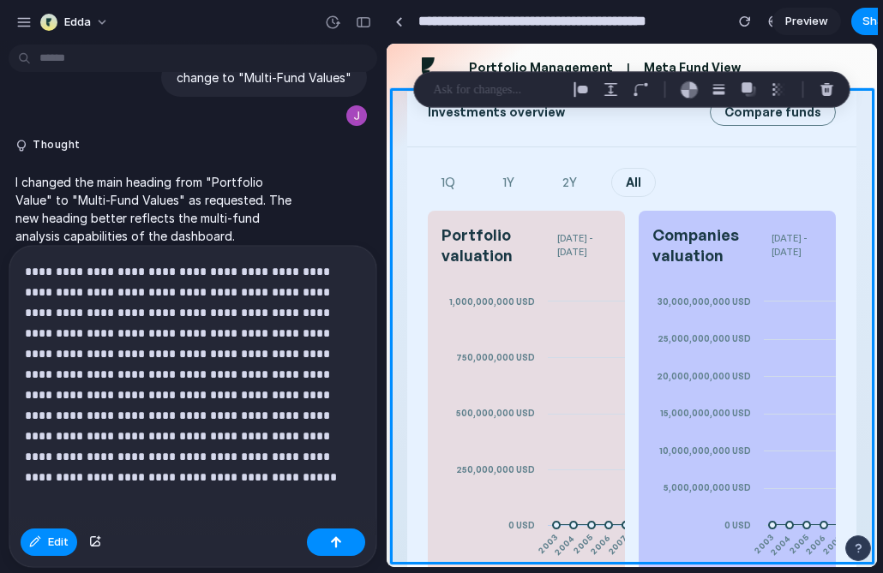
scroll to position [1710, 0]
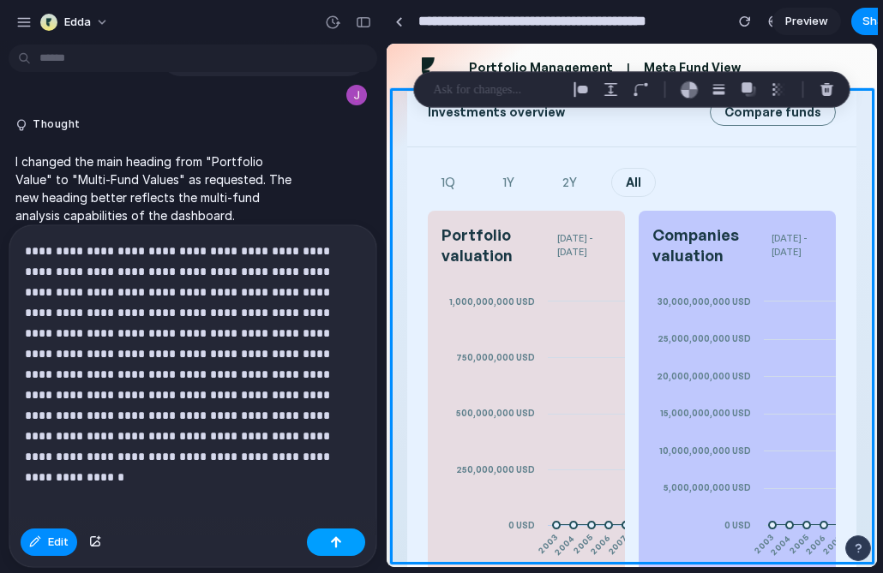
click at [326, 548] on button "button" at bounding box center [336, 542] width 58 height 27
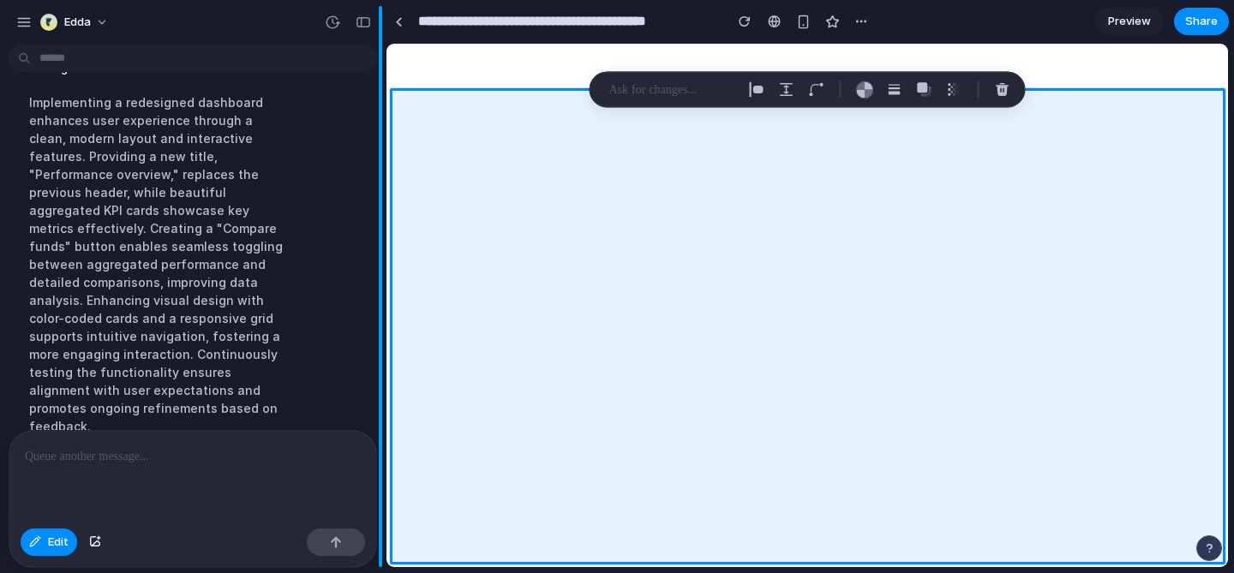
scroll to position [0, 0]
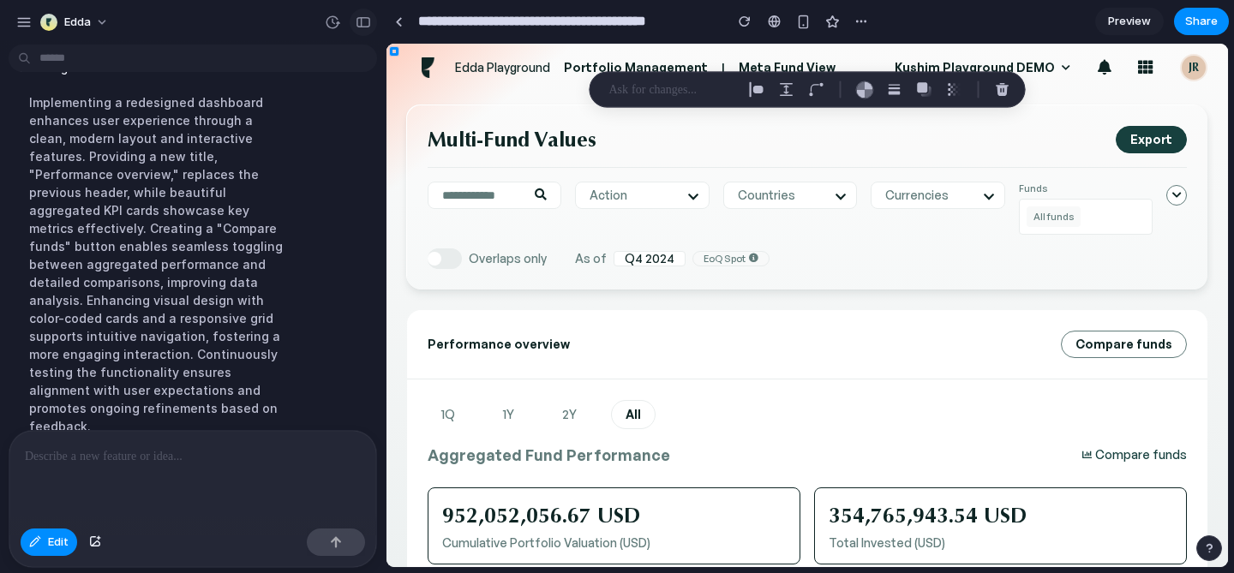
click at [365, 33] on button "button" at bounding box center [363, 22] width 27 height 27
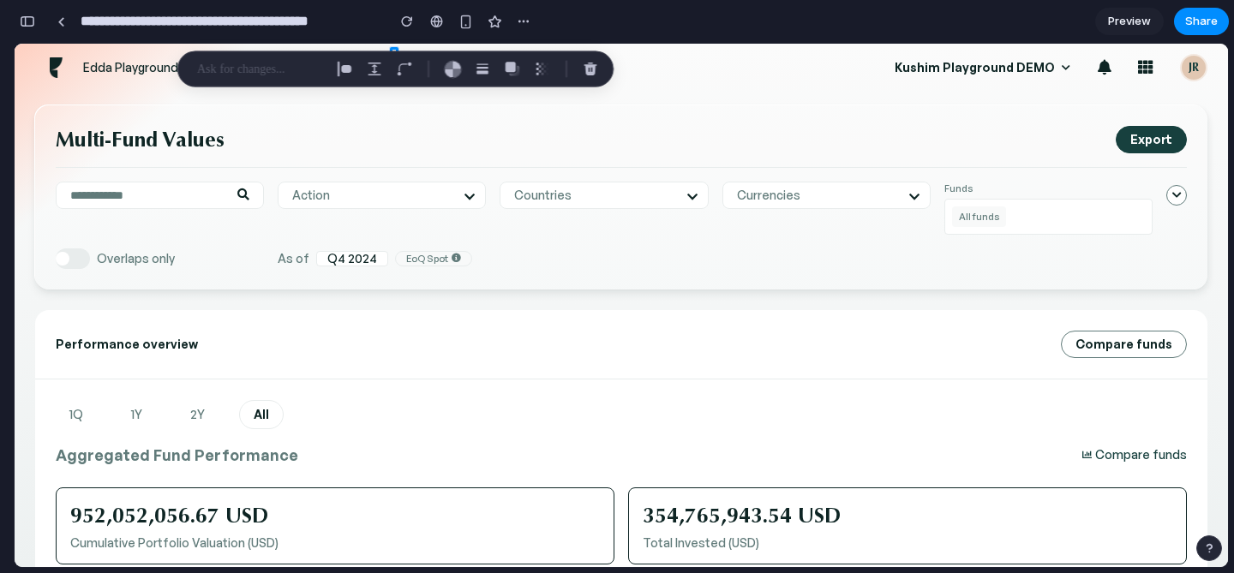
scroll to position [3887, 0]
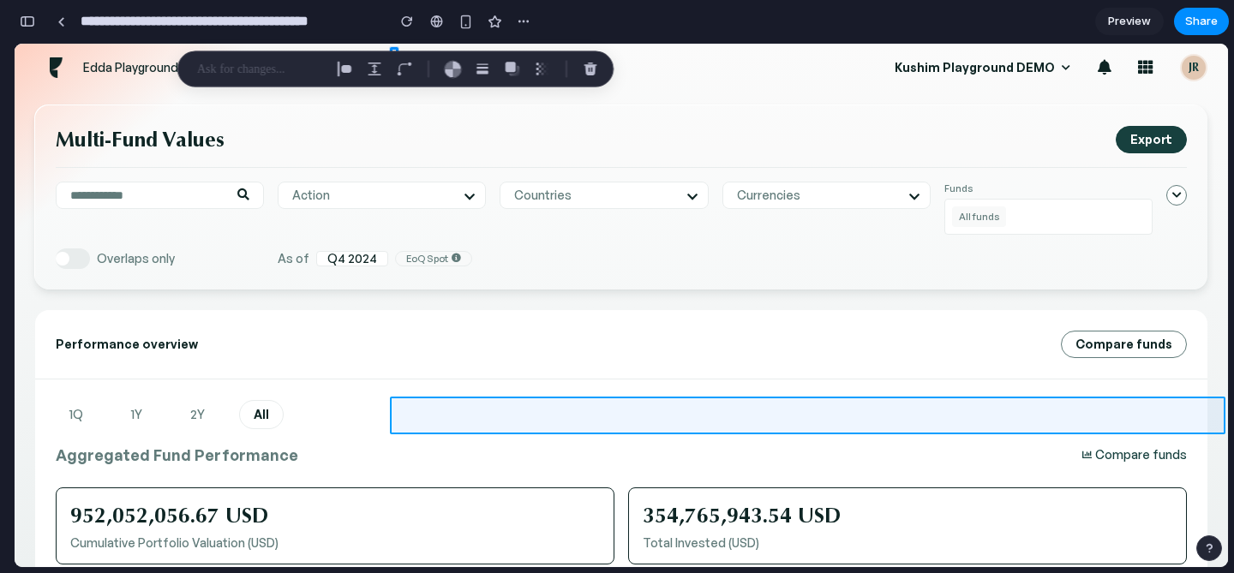
click at [808, 424] on div at bounding box center [807, 306] width 841 height 523
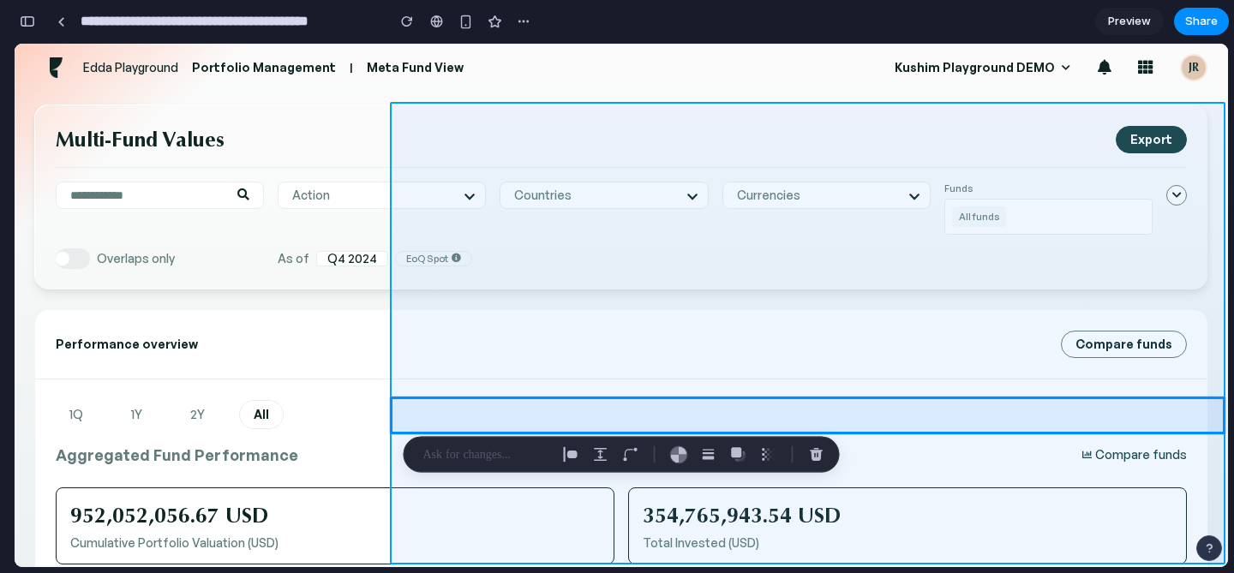
click at [848, 302] on div at bounding box center [807, 306] width 841 height 523
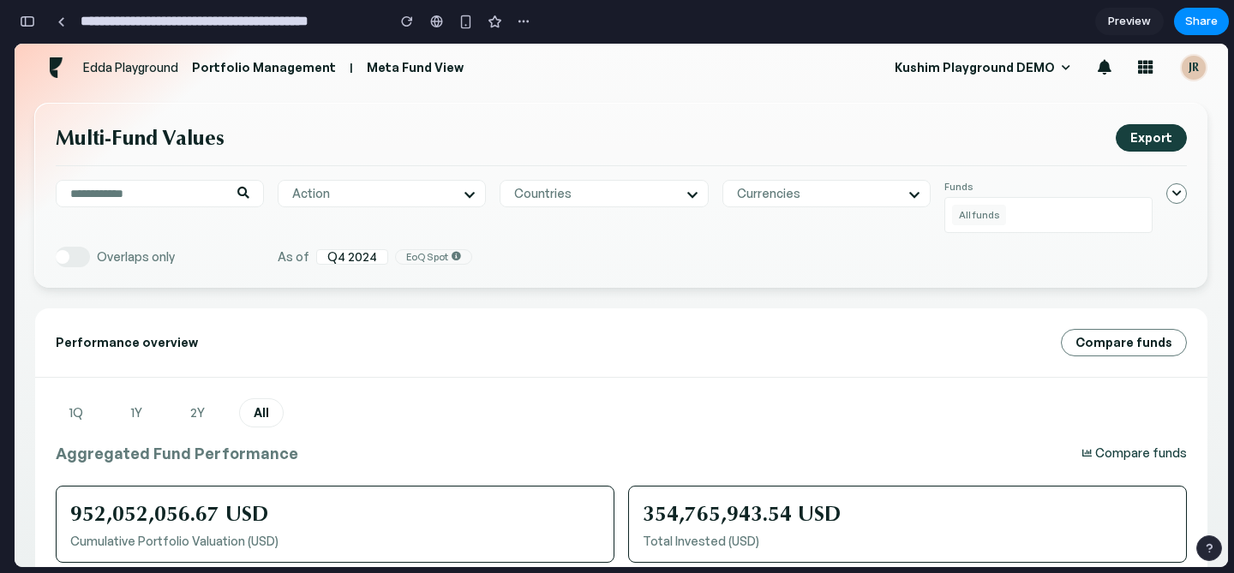
scroll to position [0, 0]
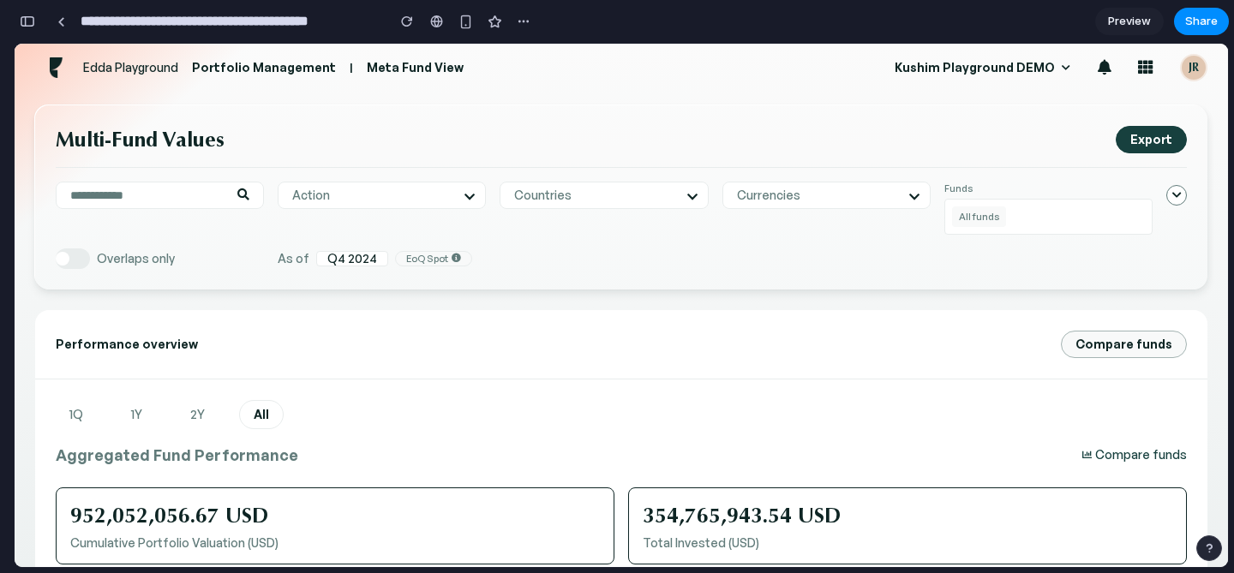
click at [1095, 350] on span "Compare funds" at bounding box center [1123, 345] width 97 height 14
click at [1111, 448] on button "Compare funds" at bounding box center [1134, 455] width 105 height 14
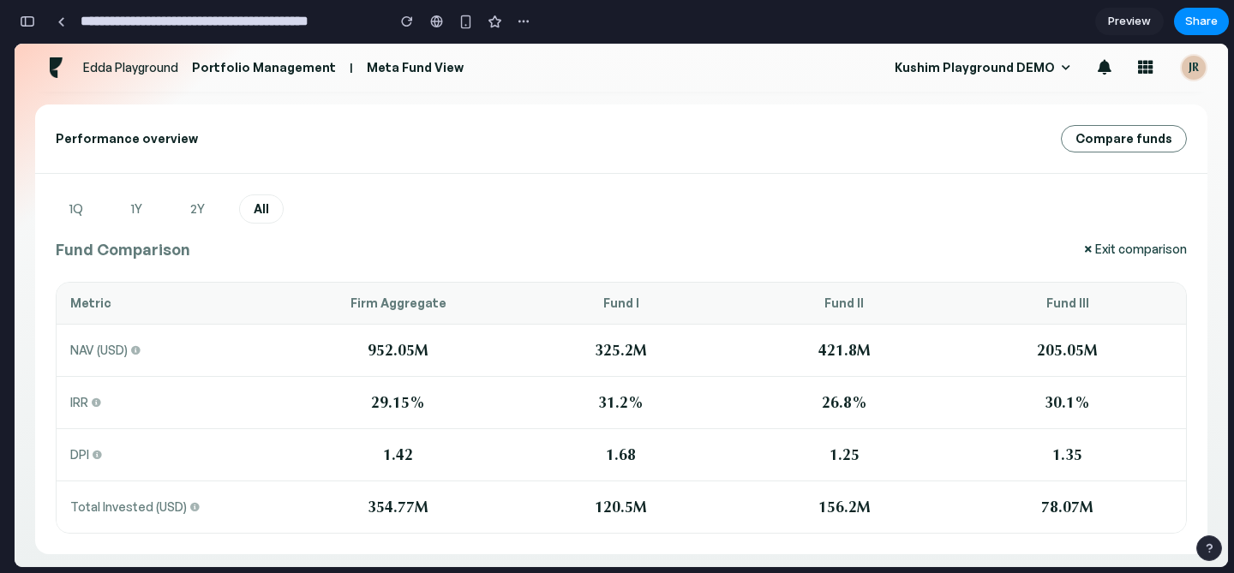
scroll to position [210, 0]
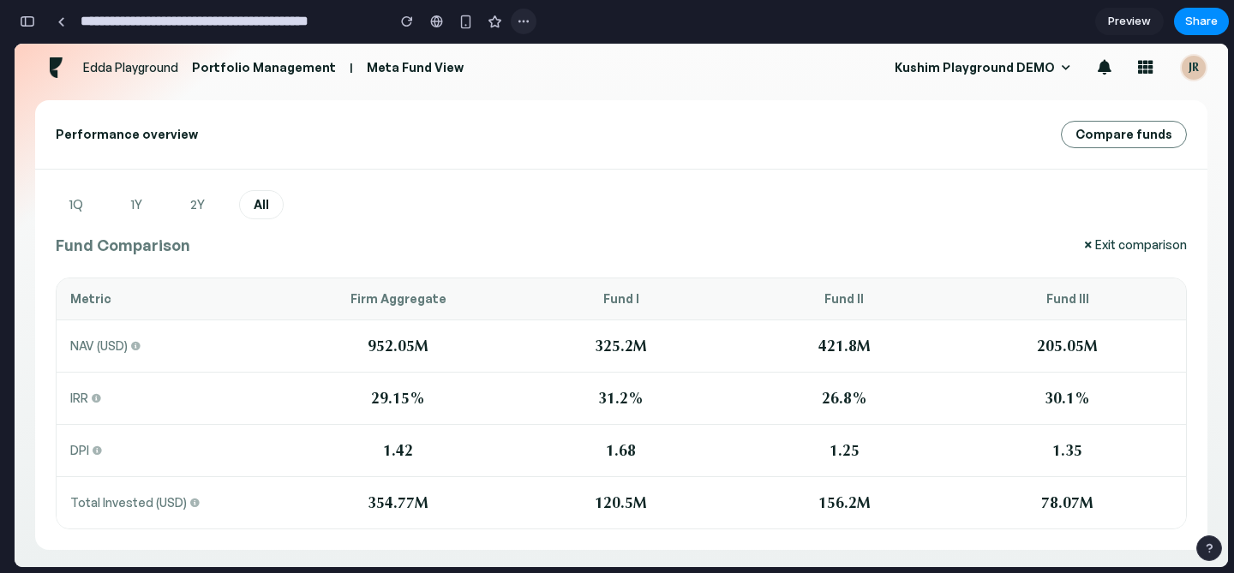
click at [521, 28] on button "button" at bounding box center [524, 22] width 26 height 26
click at [520, 28] on div "Duplicate Delete" at bounding box center [617, 286] width 1234 height 573
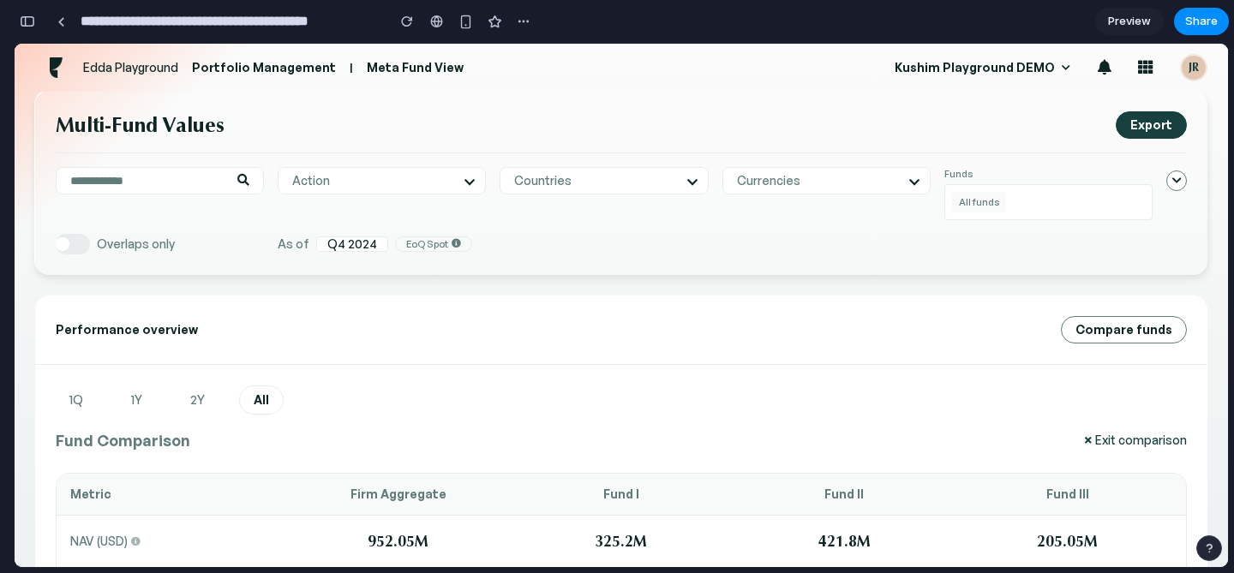
scroll to position [0, 0]
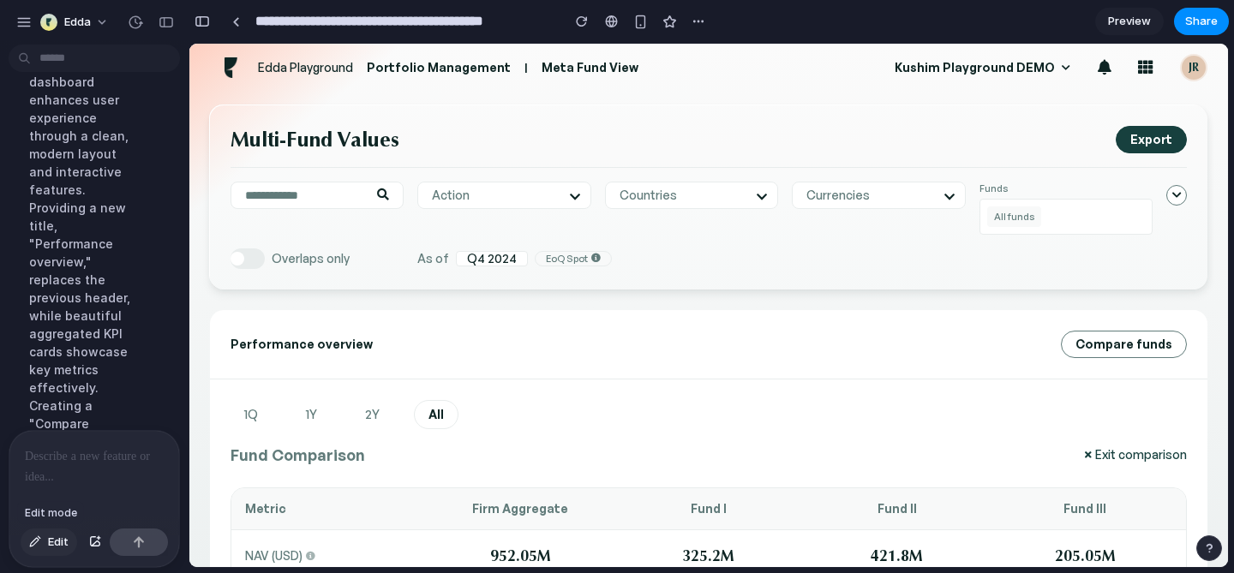
click at [57, 539] on span "Edit" at bounding box center [58, 542] width 21 height 17
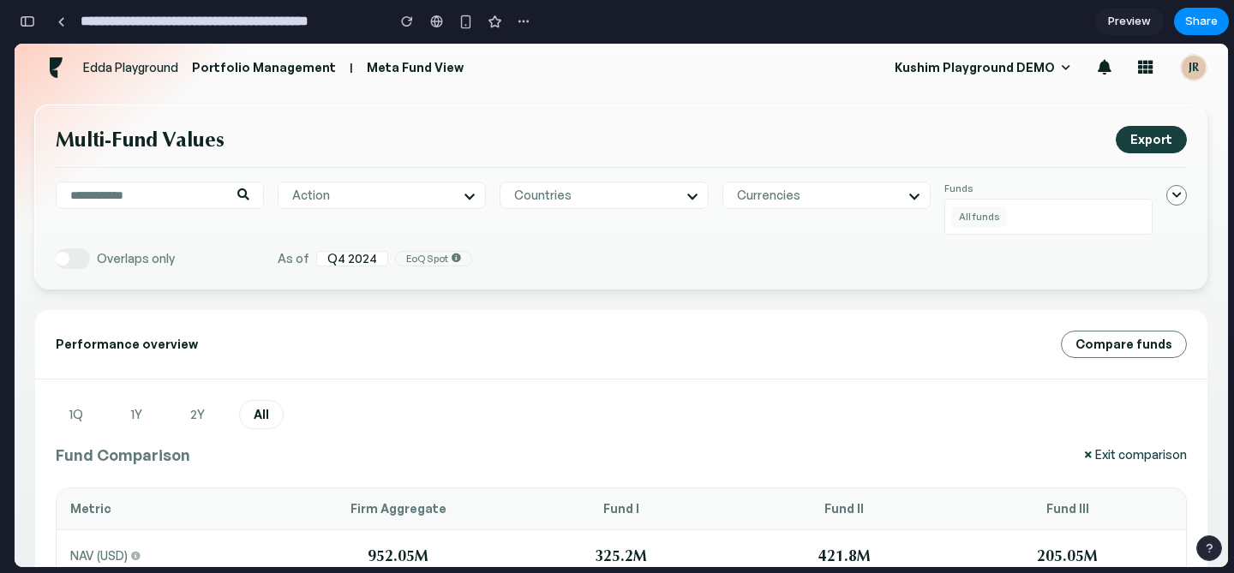
click at [107, 458] on h3 "Fund Comparison" at bounding box center [123, 455] width 135 height 24
click at [27, 18] on div "button" at bounding box center [27, 21] width 15 height 12
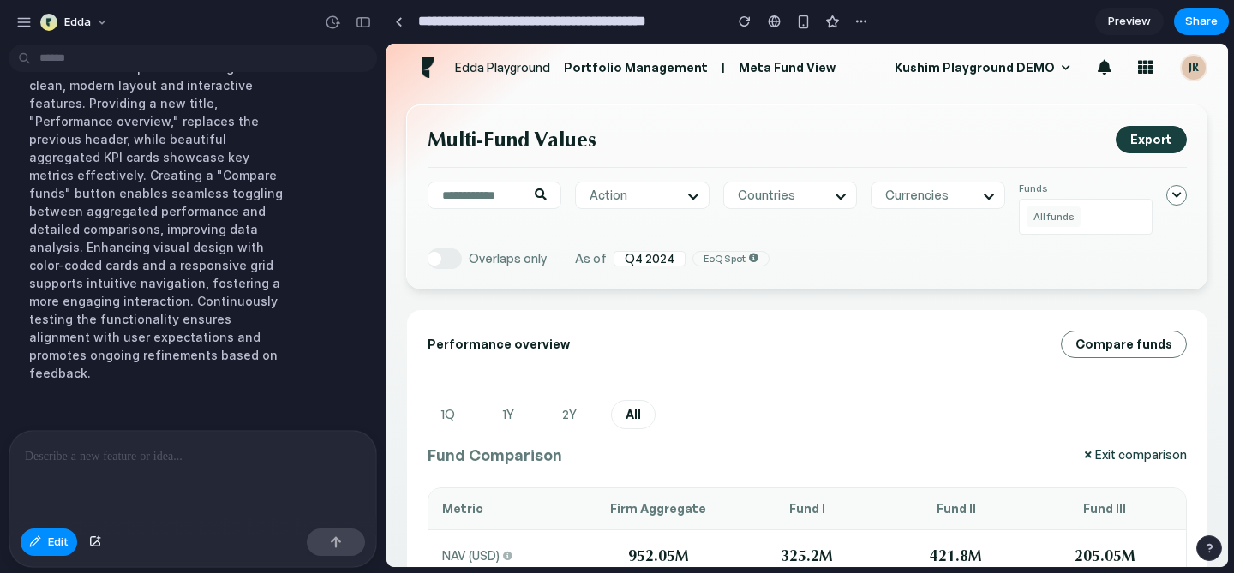
scroll to position [2157, 0]
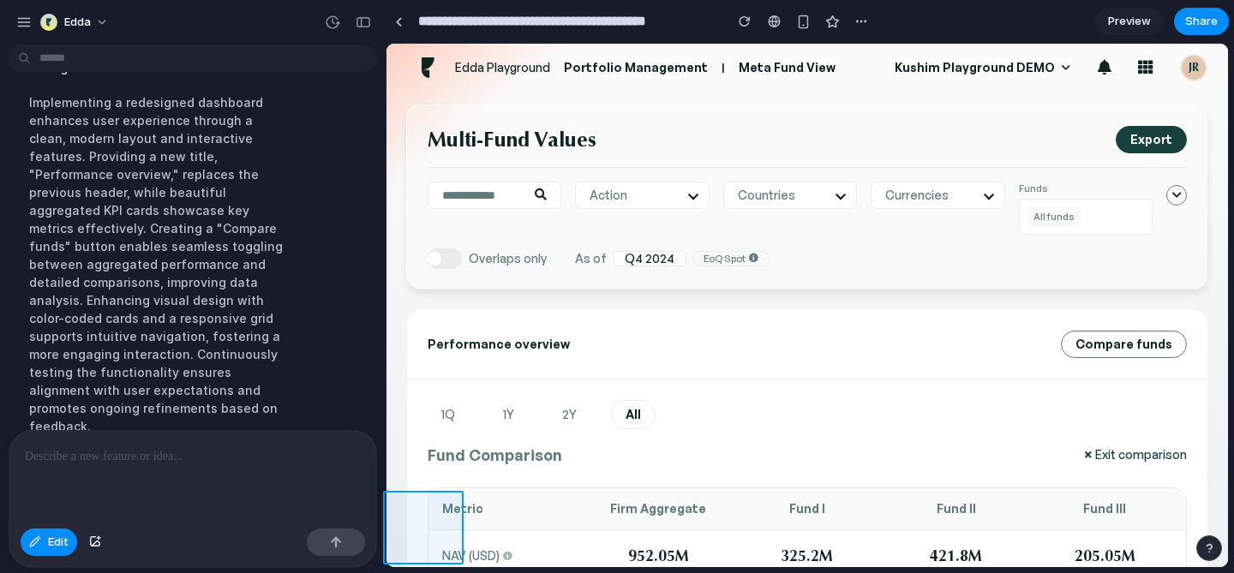
click at [46, 551] on div at bounding box center [621, 306] width 1213 height 523
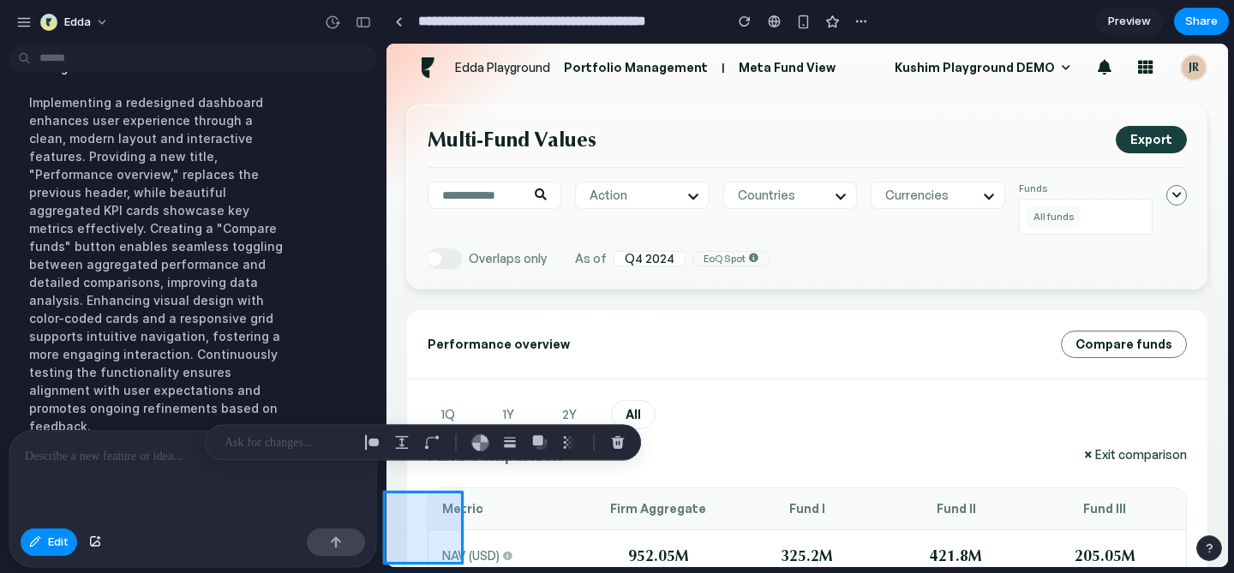
click at [45, 542] on div at bounding box center [621, 306] width 1213 height 523
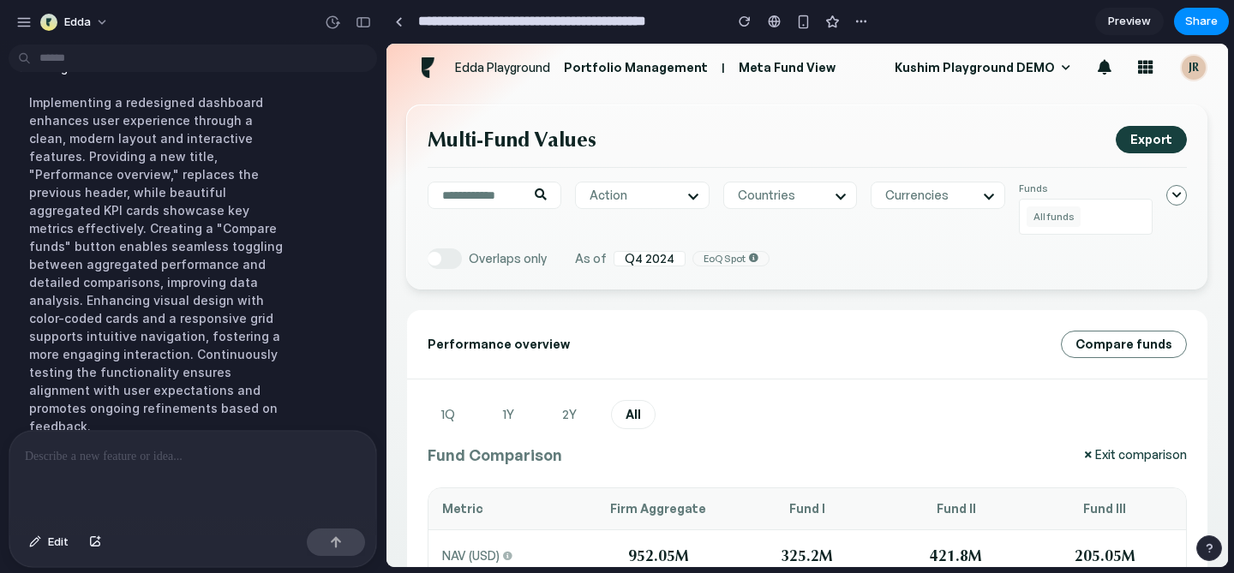
click at [1113, 454] on button "Exit comparison" at bounding box center [1136, 455] width 102 height 14
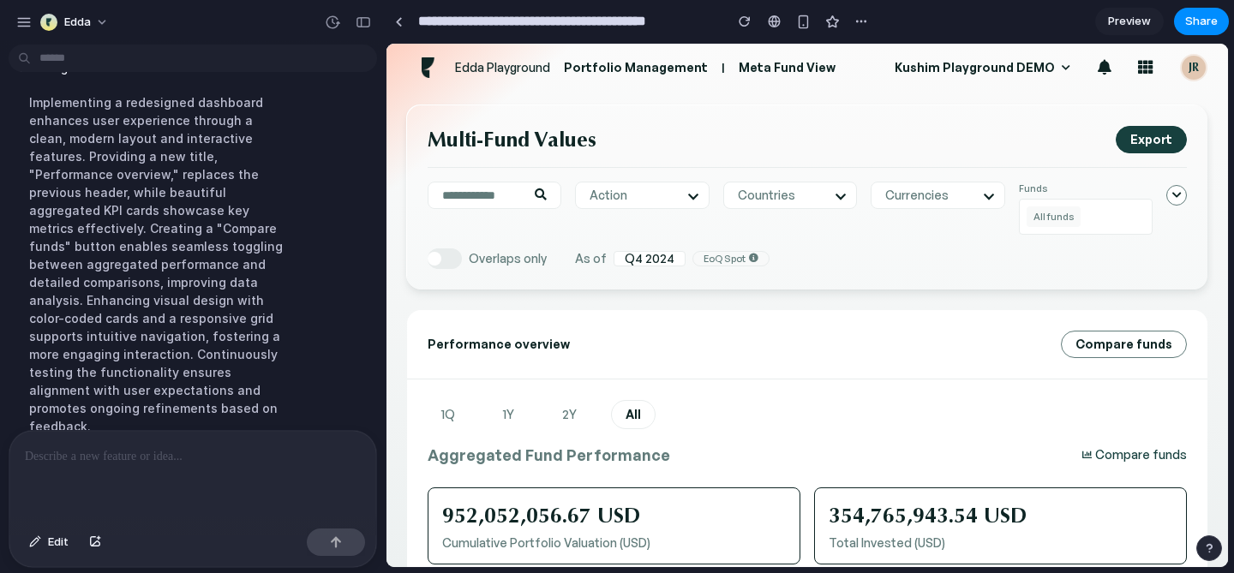
scroll to position [56, 0]
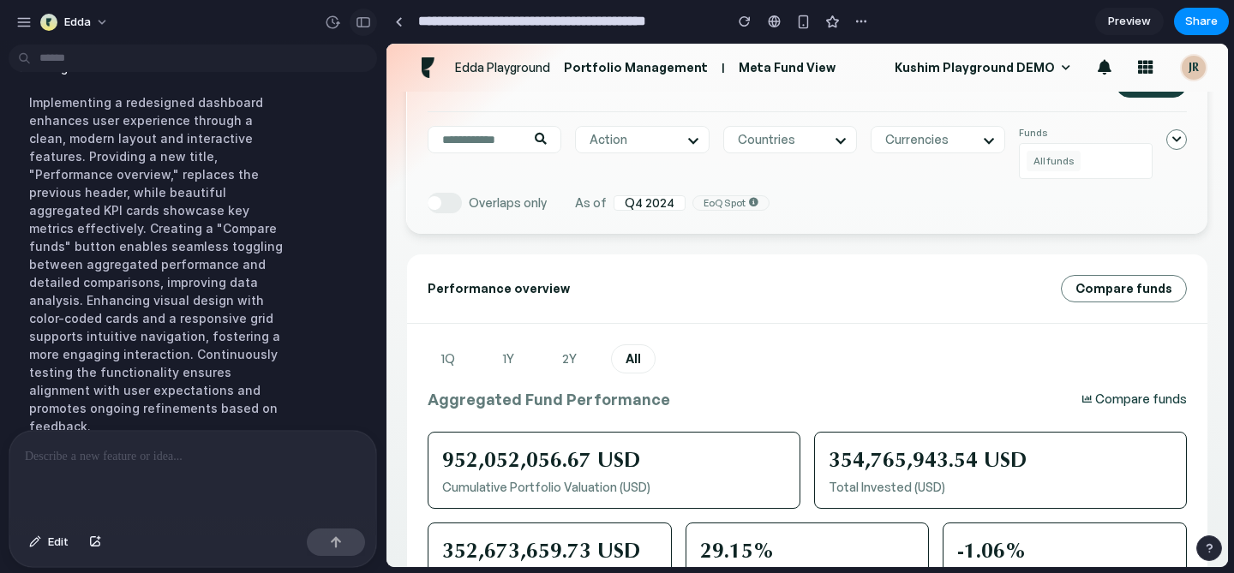
click at [362, 27] on div "button" at bounding box center [363, 22] width 15 height 12
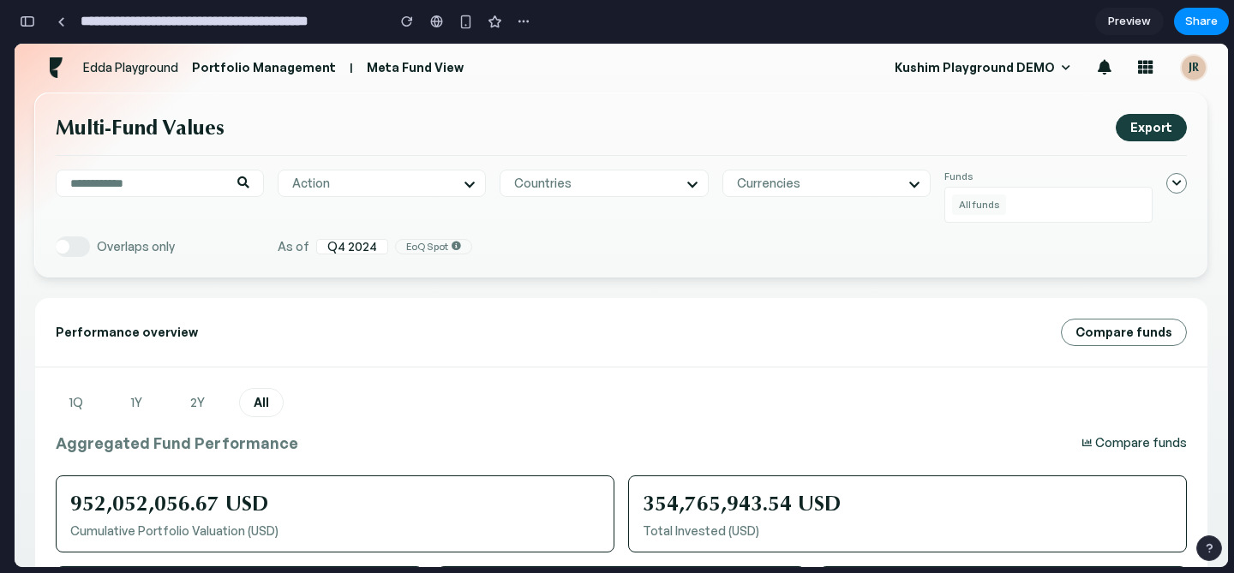
scroll to position [9, 0]
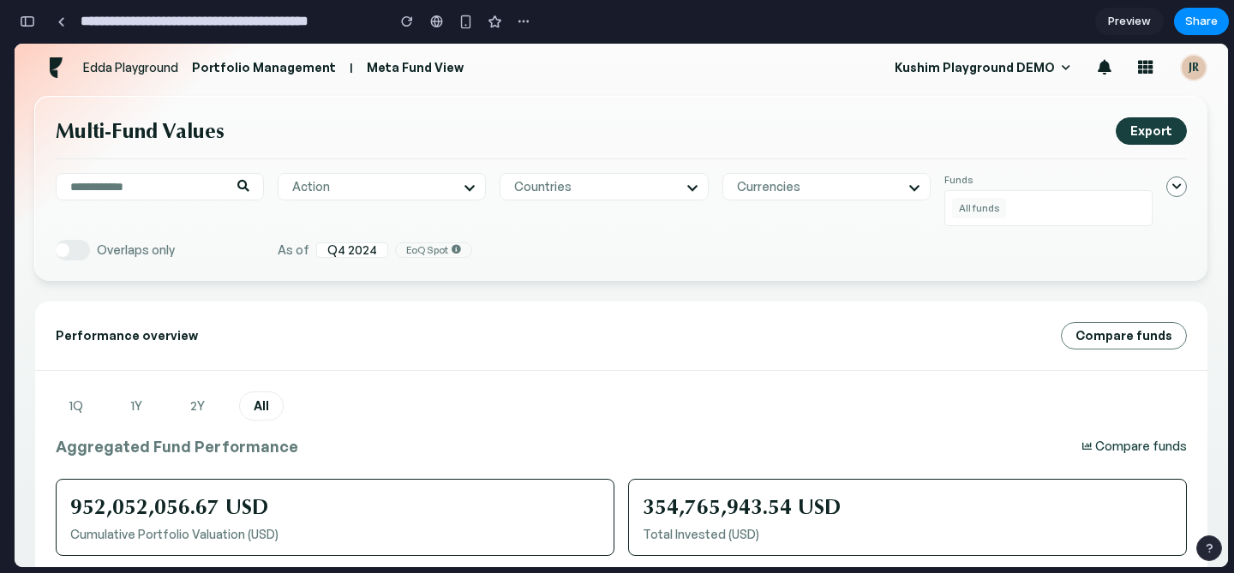
drag, startPoint x: 1107, startPoint y: 446, endPoint x: 1101, endPoint y: 362, distance: 84.2
click at [1101, 362] on div "Performance overview Compare funds 1Q 1Y 2Y All Aggregated Fund Performance Com…" at bounding box center [621, 540] width 1172 height 477
click at [1109, 332] on span "Compare funds" at bounding box center [1123, 336] width 97 height 14
click at [25, 21] on div "button" at bounding box center [27, 21] width 15 height 12
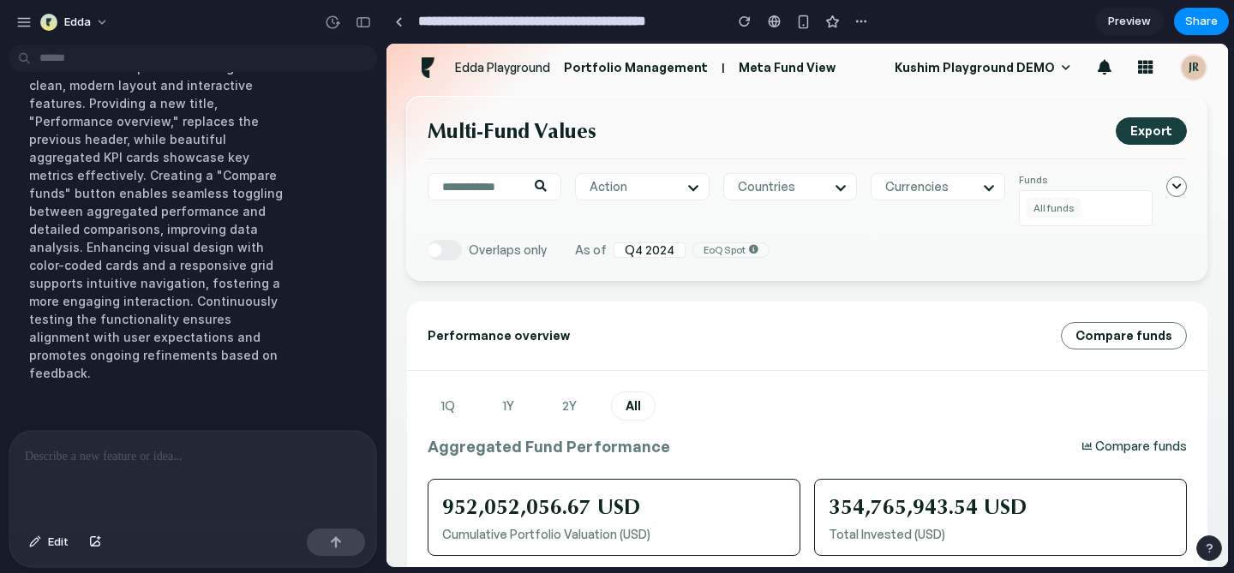
scroll to position [2157, 0]
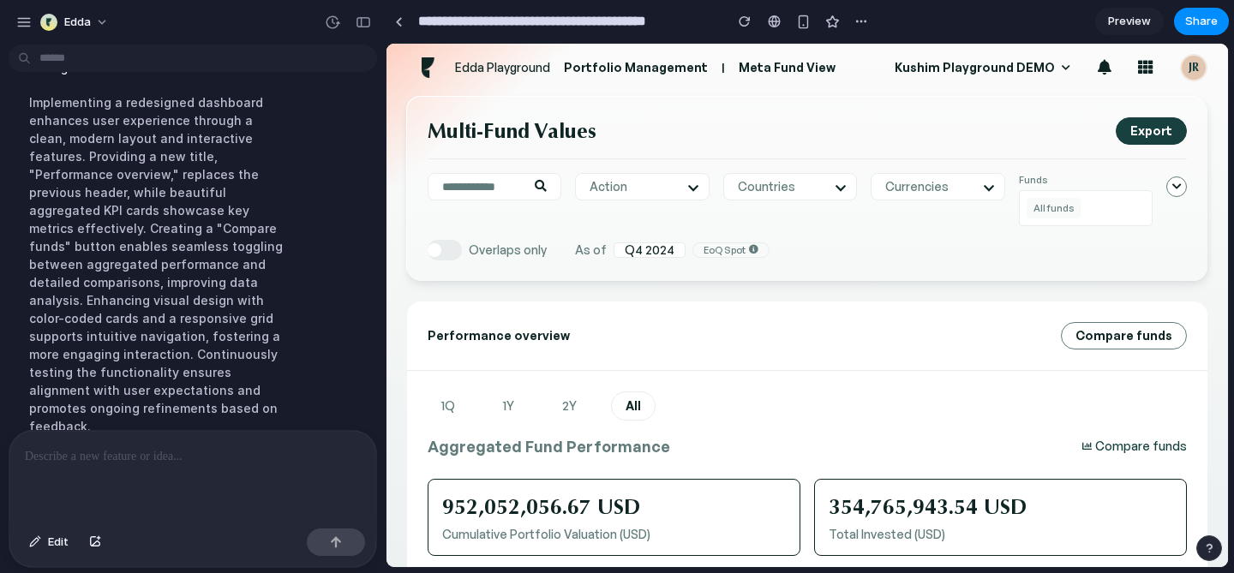
click at [111, 491] on div at bounding box center [192, 476] width 367 height 91
click at [672, 358] on div "Performance overview Compare funds" at bounding box center [807, 336] width 800 height 69
click at [362, 34] on button "button" at bounding box center [363, 22] width 27 height 27
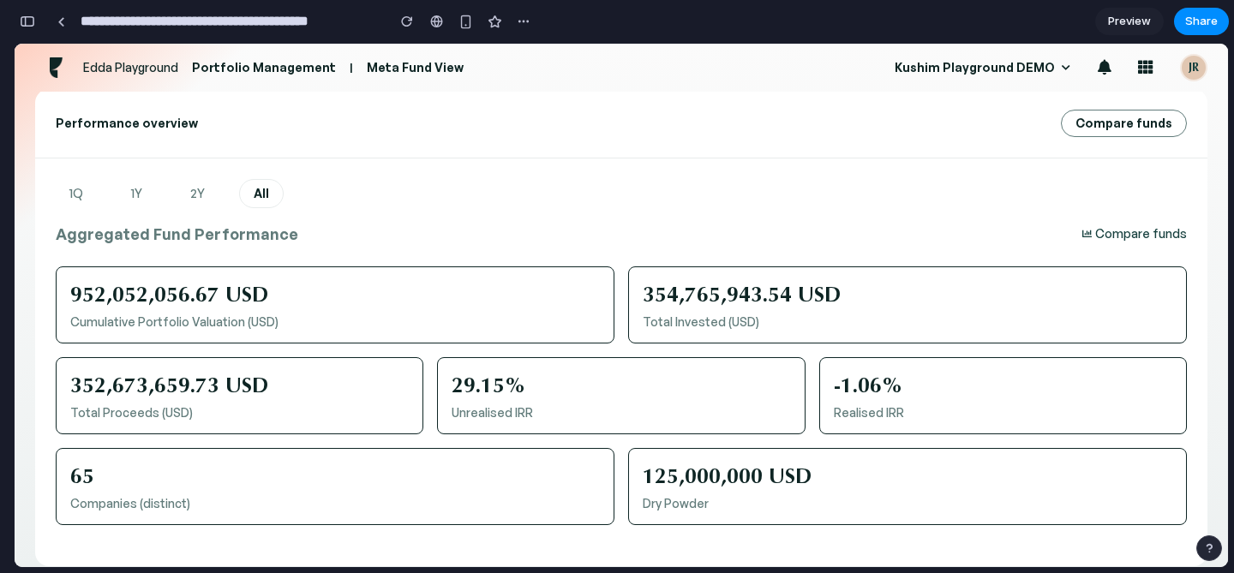
scroll to position [212, 0]
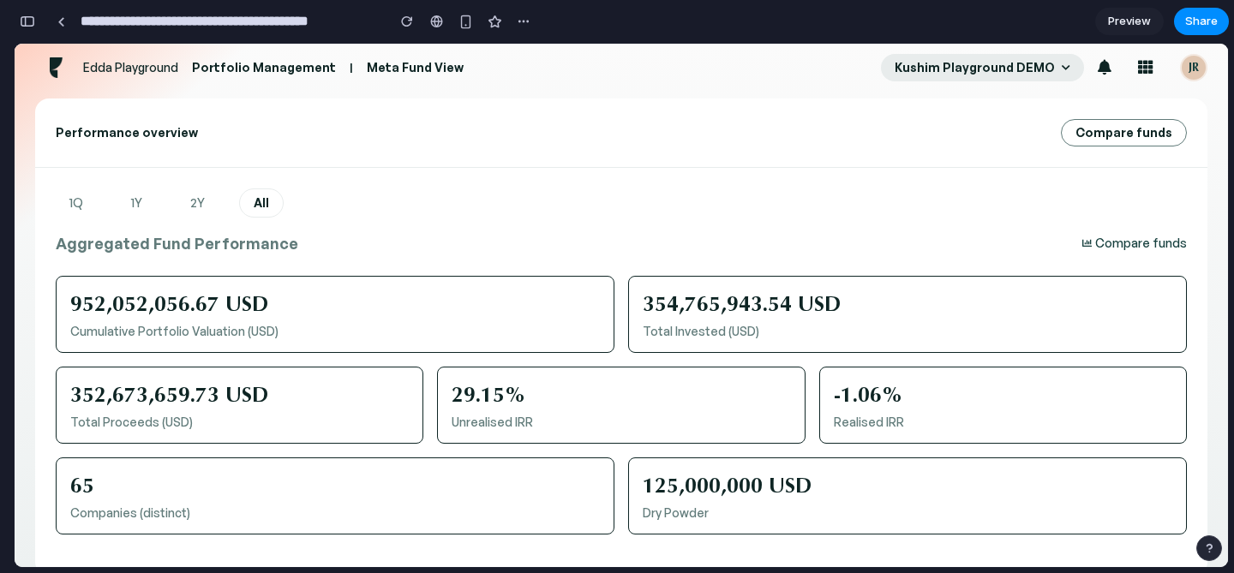
click at [1041, 69] on span "Kushim Playground DEMO" at bounding box center [975, 68] width 160 height 14
click at [981, 133] on div "Performance overview Compare funds" at bounding box center [621, 133] width 1172 height 69
click at [1101, 242] on button "Compare funds" at bounding box center [1134, 244] width 105 height 14
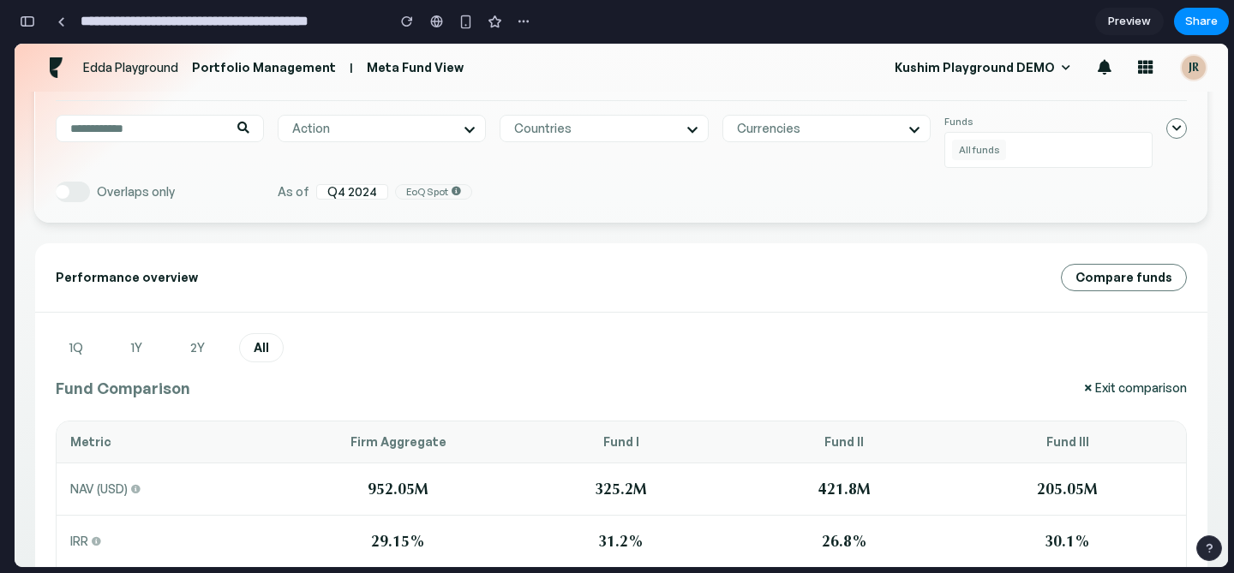
scroll to position [0, 0]
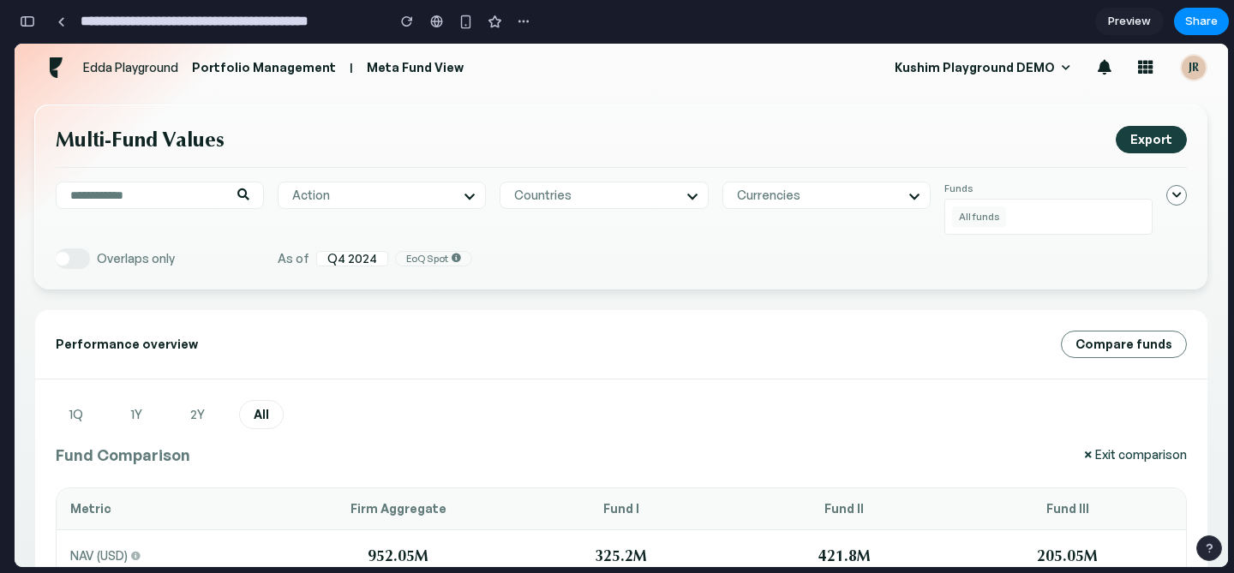
click at [1120, 453] on button "Exit comparison" at bounding box center [1136, 455] width 102 height 14
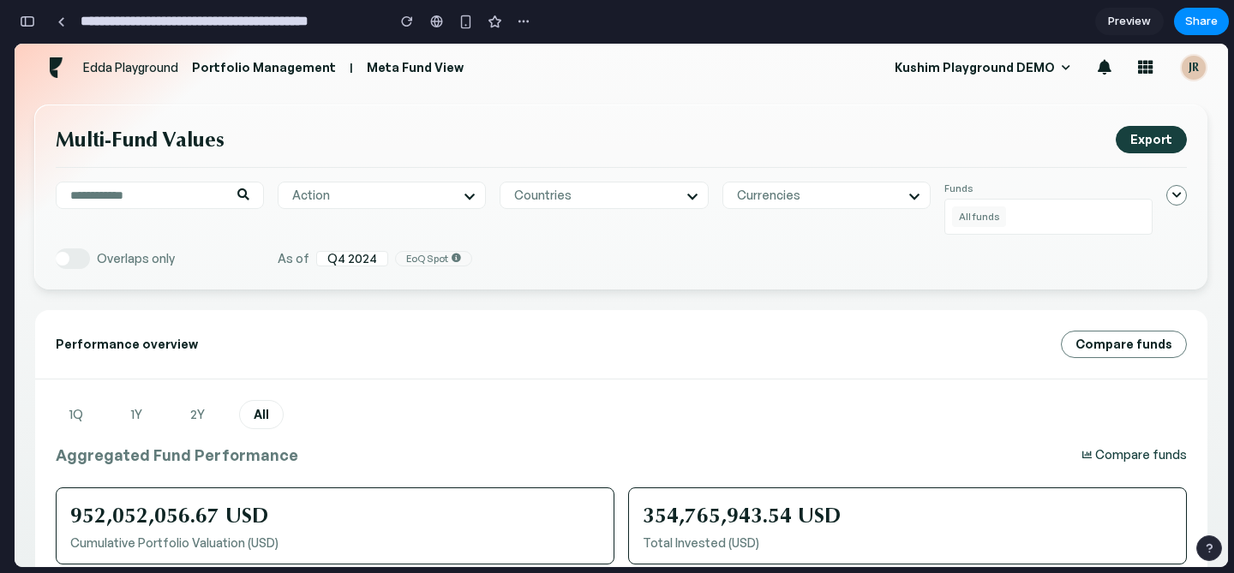
click at [1120, 453] on button "Compare funds" at bounding box center [1134, 455] width 105 height 14
